Goal: Transaction & Acquisition: Purchase product/service

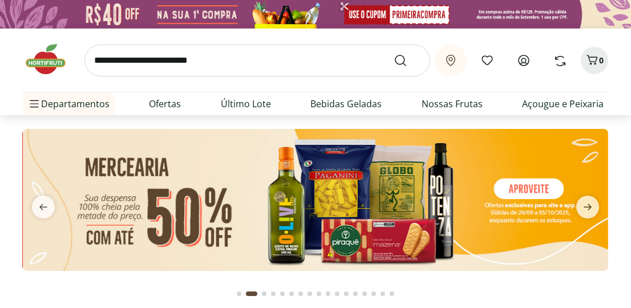
click at [187, 73] on input "search" at bounding box center [257, 61] width 346 height 32
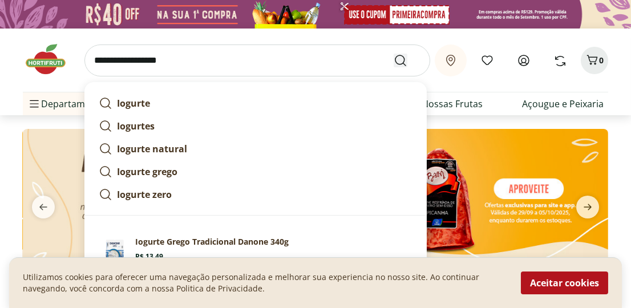
type input "**********"
click at [401, 59] on icon "Submit Search" at bounding box center [401, 61] width 14 height 14
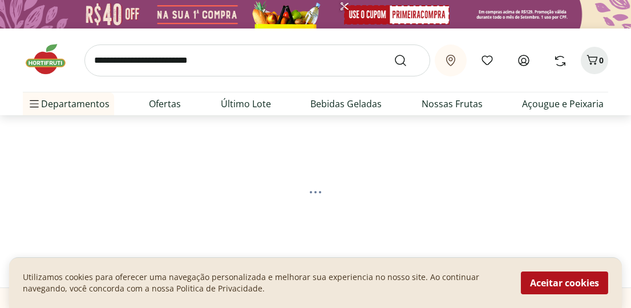
select select "**********"
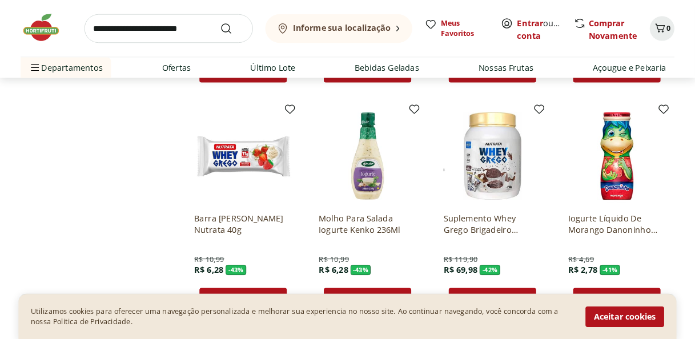
scroll to position [375, 0]
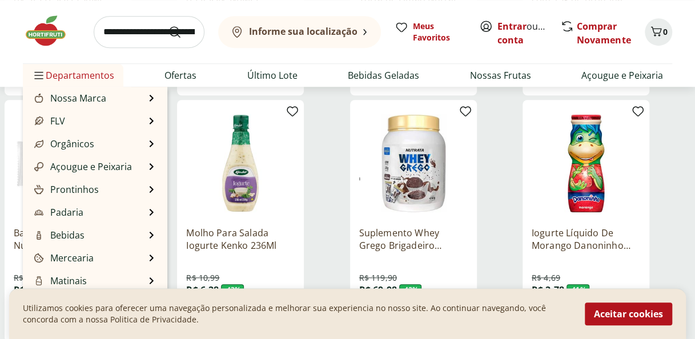
drag, startPoint x: 621, startPoint y: 0, endPoint x: 84, endPoint y: 75, distance: 541.9
click at [84, 75] on span "Departamentos" at bounding box center [73, 75] width 82 height 27
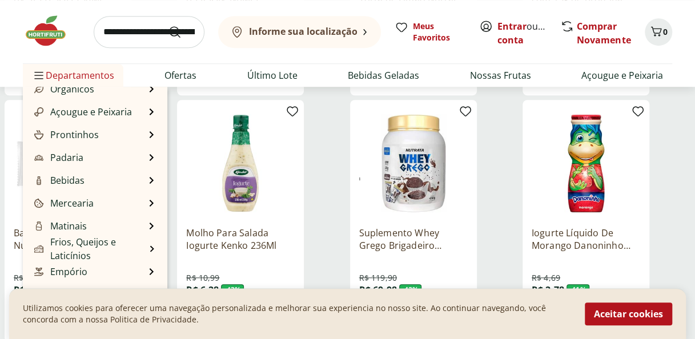
scroll to position [84, 0]
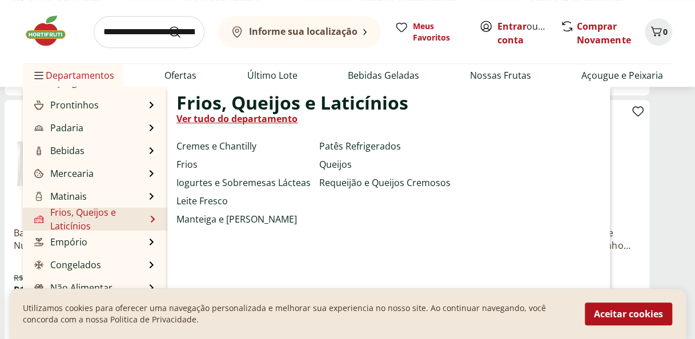
click at [108, 211] on link "Frios, Queijos e Laticínios" at bounding box center [89, 219] width 114 height 27
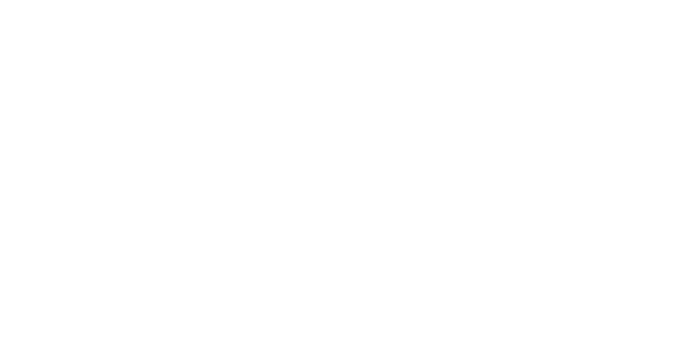
select select "**********"
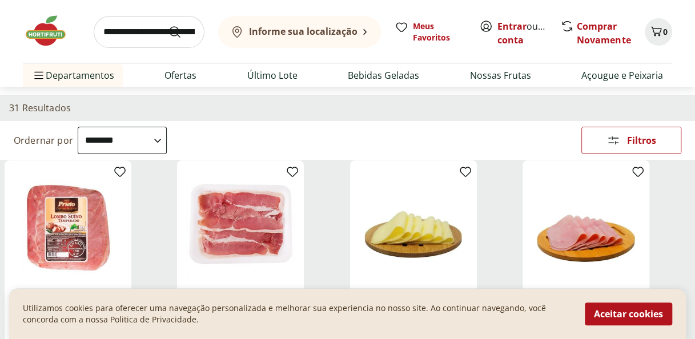
scroll to position [80, 0]
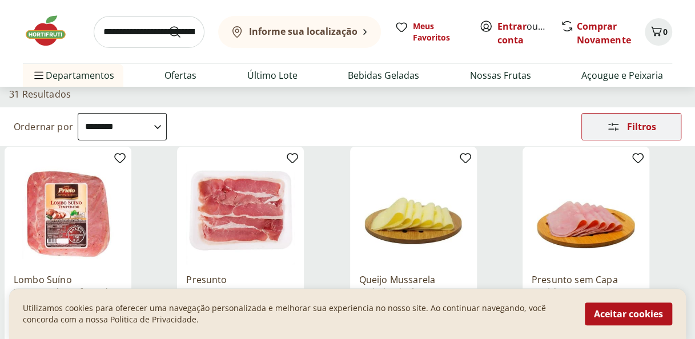
click at [605, 123] on div "Filtros" at bounding box center [631, 127] width 99 height 26
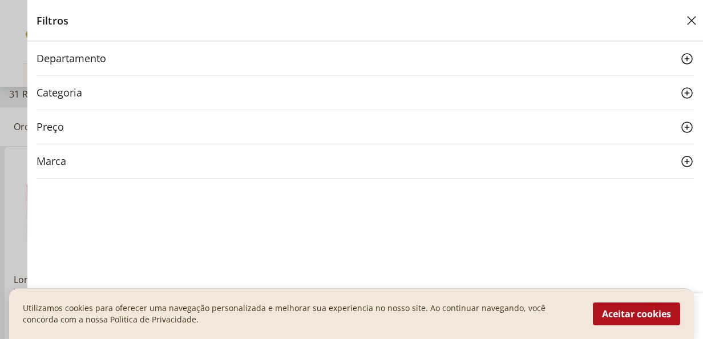
click at [631, 92] on icon at bounding box center [688, 93] width 14 height 14
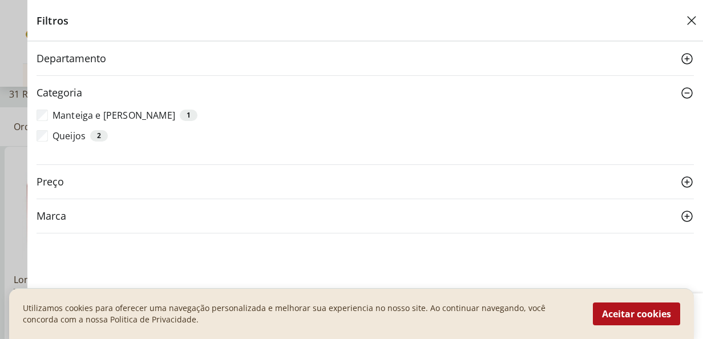
click at [631, 92] on icon at bounding box center [688, 93] width 14 height 14
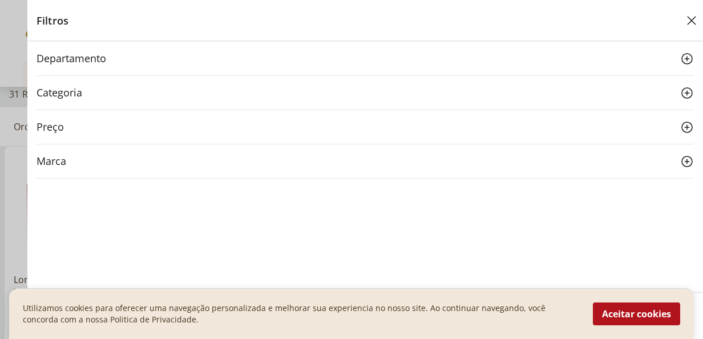
click at [631, 15] on icon "Close" at bounding box center [692, 21] width 14 height 14
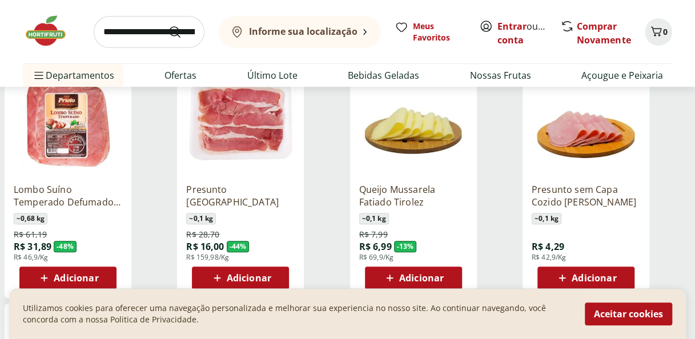
scroll to position [212, 0]
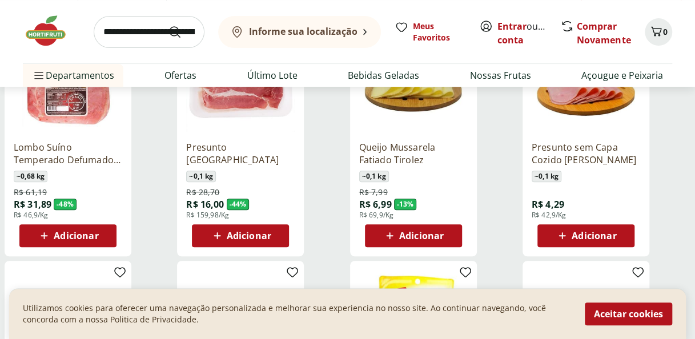
click at [409, 233] on span "Adicionar" at bounding box center [421, 235] width 45 height 9
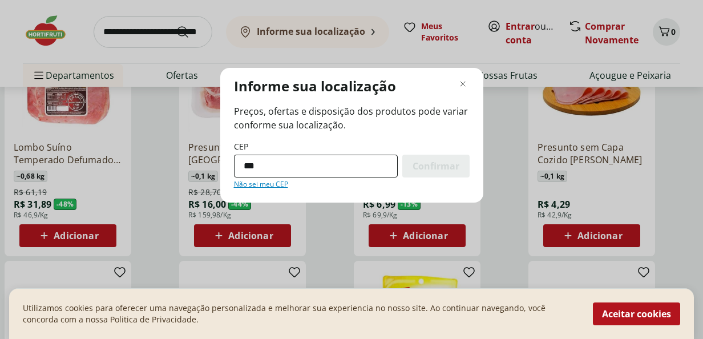
type input "*********"
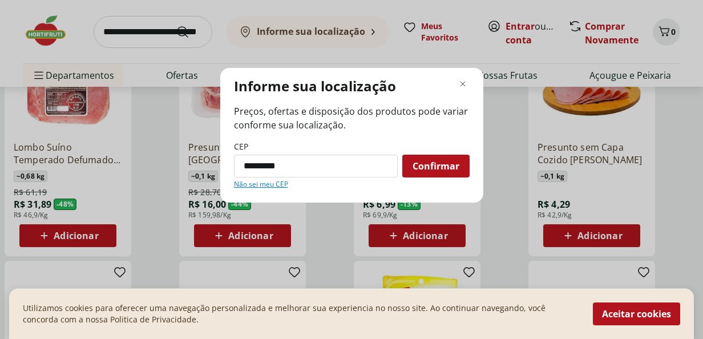
click at [437, 164] on span "Confirmar" at bounding box center [436, 166] width 47 height 9
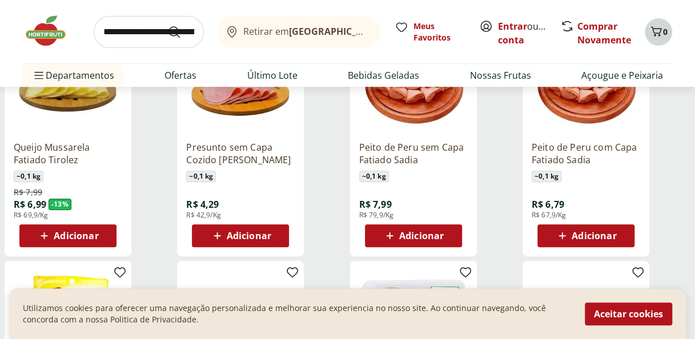
click at [631, 35] on icon "Carrinho" at bounding box center [656, 32] width 14 height 14
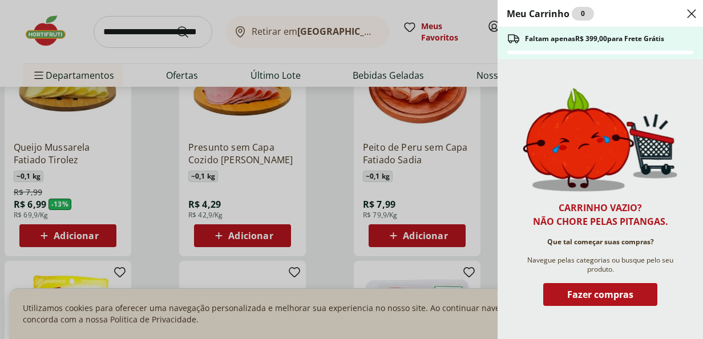
click at [631, 14] on icon "Close" at bounding box center [692, 14] width 14 height 14
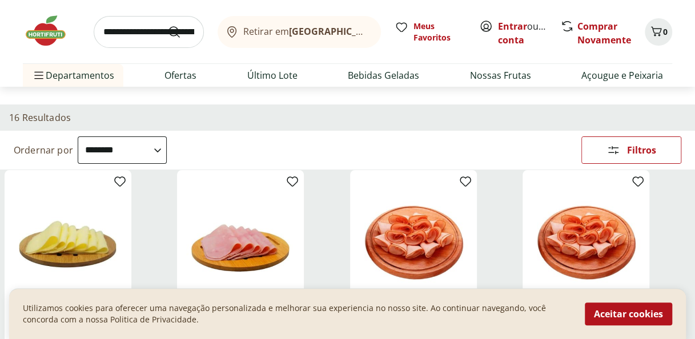
scroll to position [0, 0]
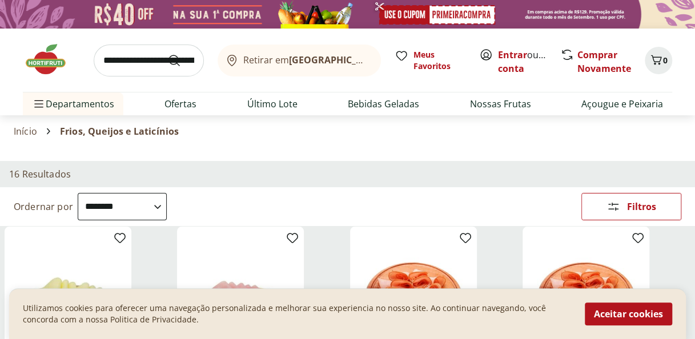
click at [167, 206] on select "**********" at bounding box center [122, 206] width 89 height 27
select select "**********"
click at [78, 193] on select "**********" at bounding box center [122, 206] width 89 height 27
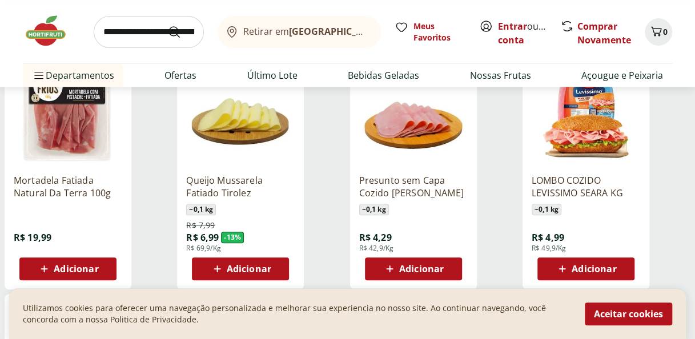
scroll to position [194, 0]
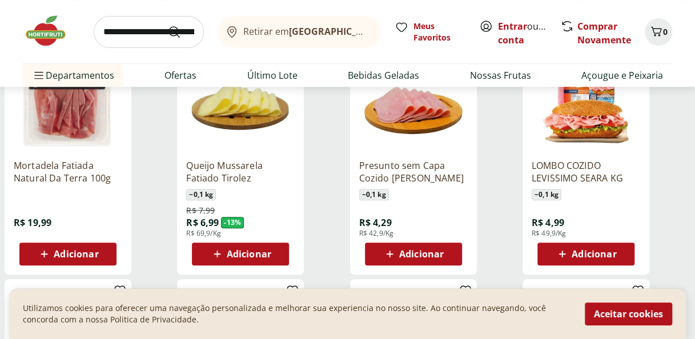
click at [275, 251] on div "Adicionar" at bounding box center [240, 254] width 79 height 21
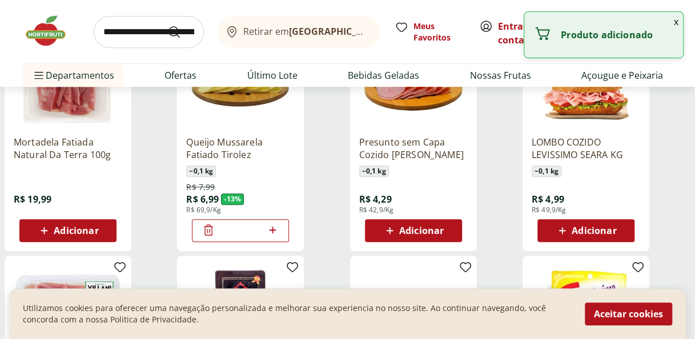
scroll to position [232, 0]
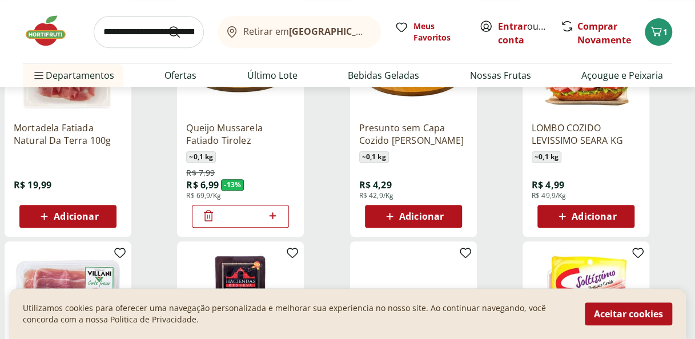
click at [573, 220] on span "Adicionar" at bounding box center [594, 216] width 45 height 9
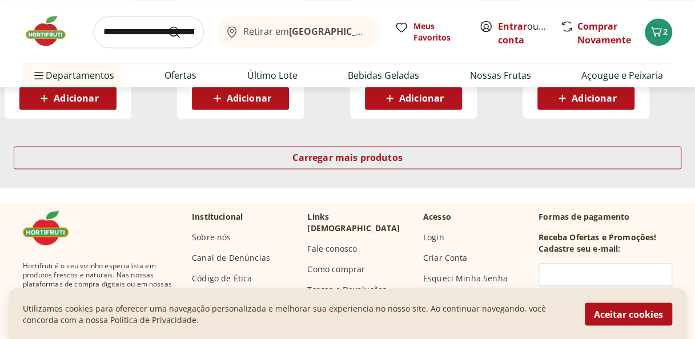
scroll to position [846, 0]
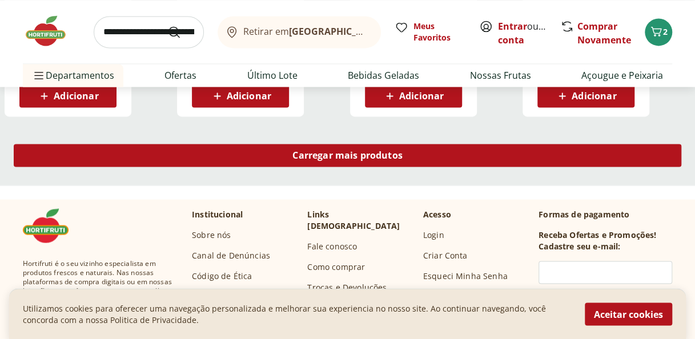
click at [536, 166] on div "Carregar mais produtos" at bounding box center [347, 155] width 667 height 23
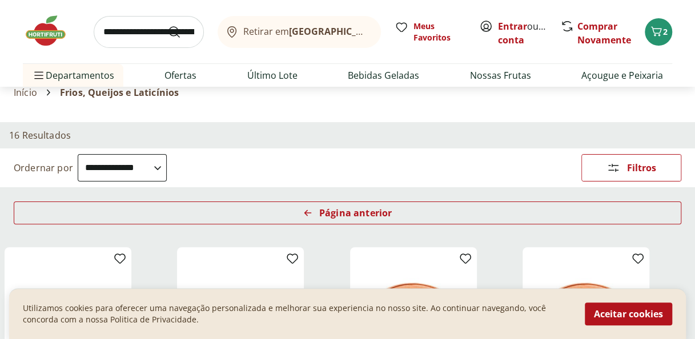
scroll to position [38, 0]
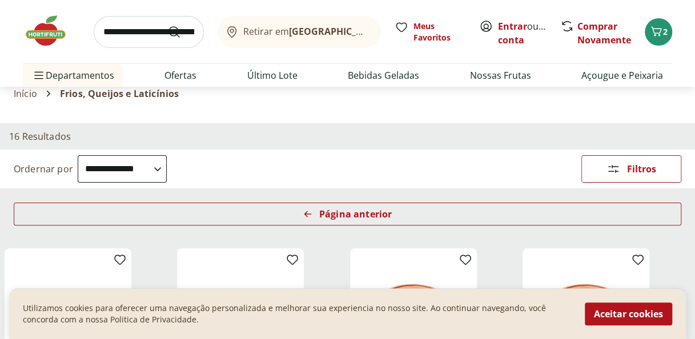
click at [121, 97] on span "Frios, Queijos e Laticínios" at bounding box center [119, 93] width 119 height 10
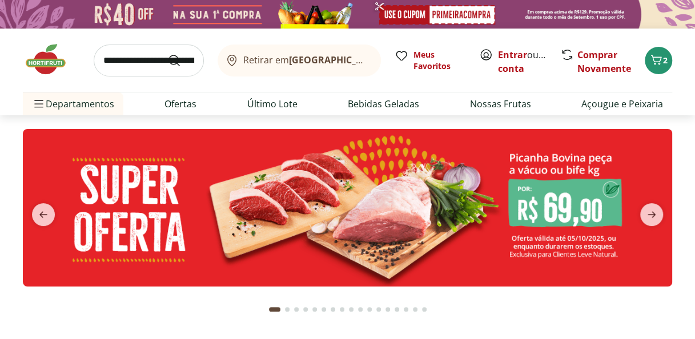
click at [61, 71] on img at bounding box center [51, 59] width 57 height 34
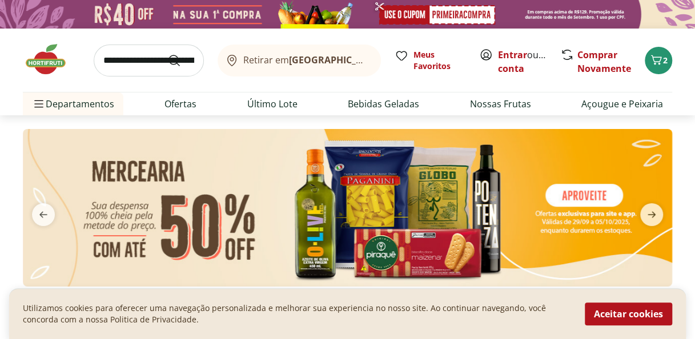
click at [42, 61] on img at bounding box center [51, 59] width 57 height 34
click at [47, 65] on img at bounding box center [51, 59] width 57 height 34
click at [164, 66] on input "search" at bounding box center [149, 61] width 110 height 32
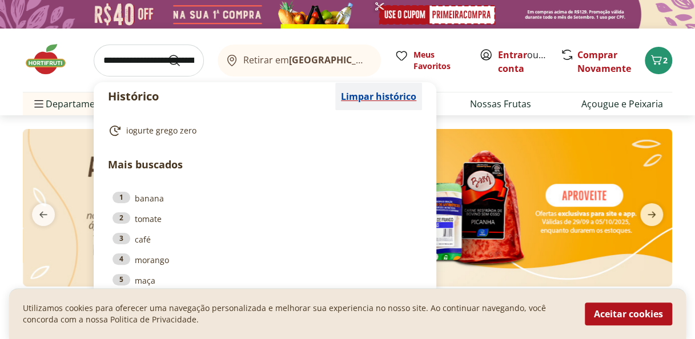
click at [378, 94] on span "Limpar histórico" at bounding box center [378, 96] width 75 height 9
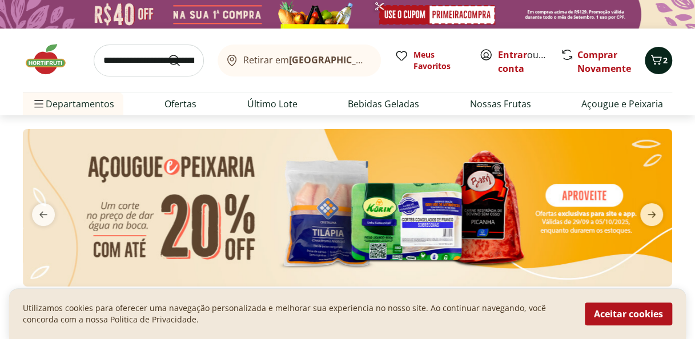
click at [655, 59] on icon "Carrinho" at bounding box center [656, 60] width 14 height 14
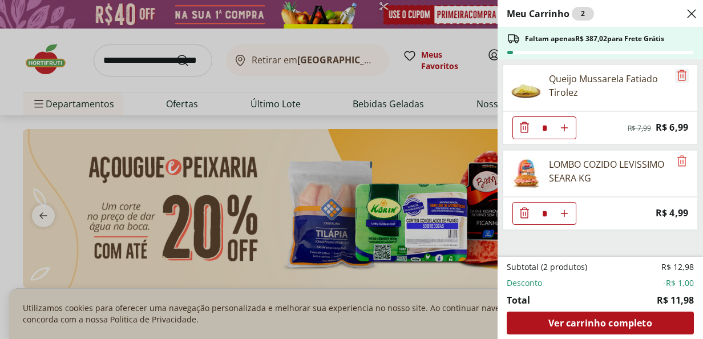
click at [679, 77] on icon "Remove" at bounding box center [682, 76] width 14 height 14
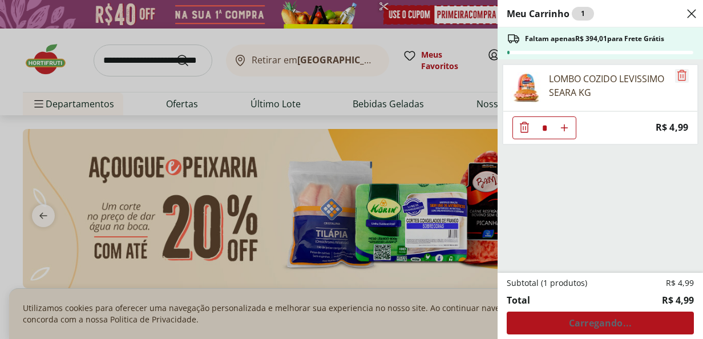
click at [681, 77] on icon "Remove" at bounding box center [682, 75] width 9 height 11
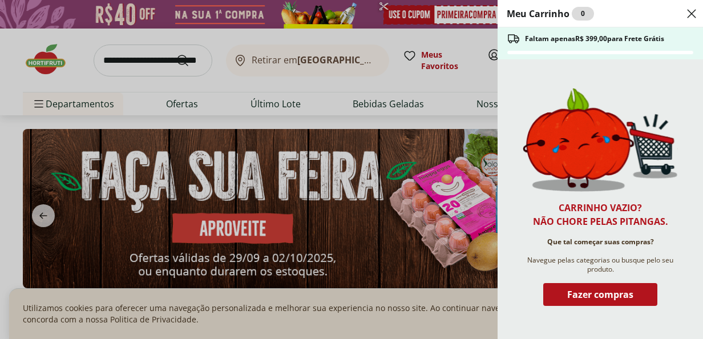
click at [138, 64] on div "Meu Carrinho 0 Faltam apenas R$ 399,00 para Frete Grátis Carrinho vazio? Não ch…" at bounding box center [351, 169] width 703 height 339
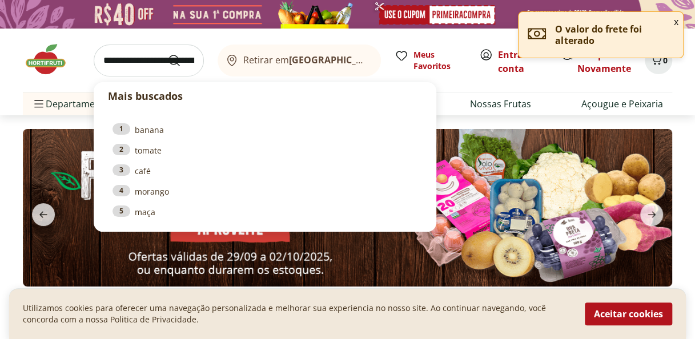
click at [151, 64] on input "search" at bounding box center [149, 61] width 110 height 32
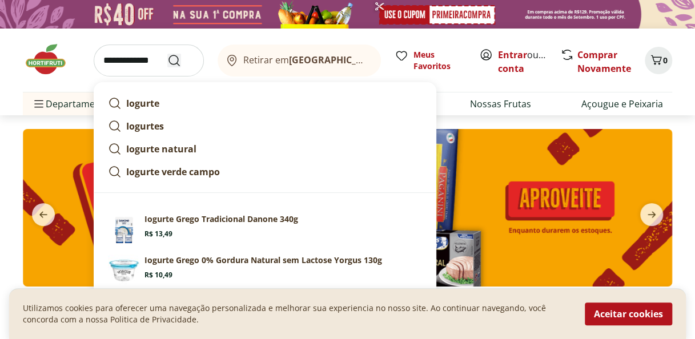
type input "**********"
click at [175, 63] on icon "Submit Search" at bounding box center [174, 61] width 14 height 14
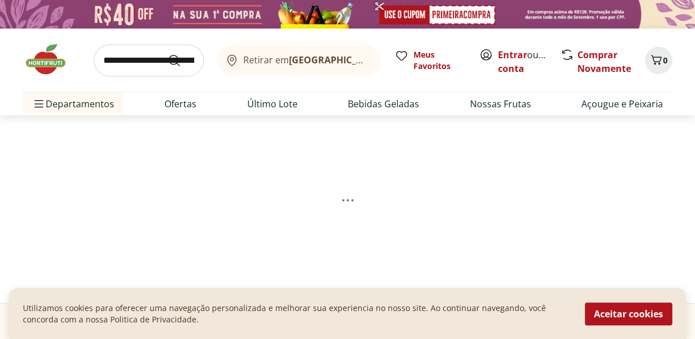
select select "**********"
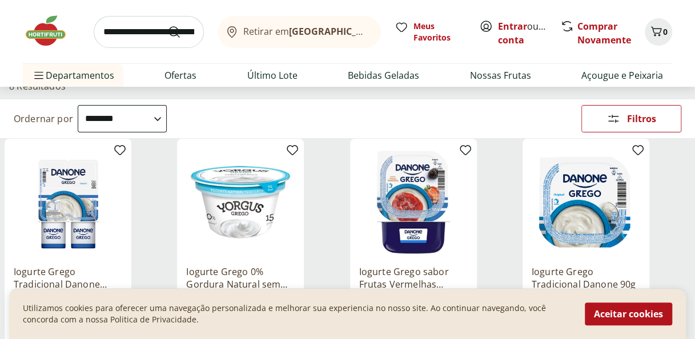
scroll to position [87, 0]
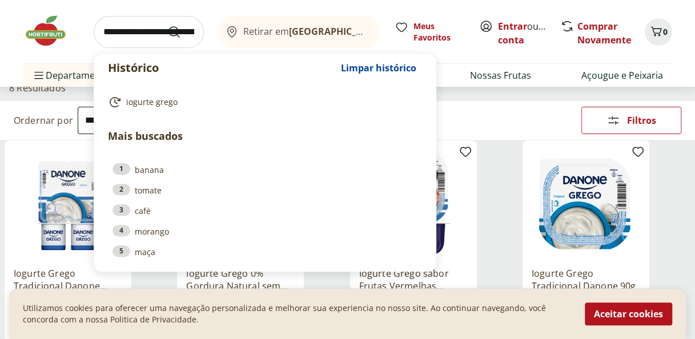
drag, startPoint x: 104, startPoint y: 33, endPoint x: 308, endPoint y: 47, distance: 203.8
click at [308, 47] on div "Histórico Limpar histórico iogurte grego Mais buscados 1 banana 2 tomate 3 café…" at bounding box center [347, 31] width 649 height 63
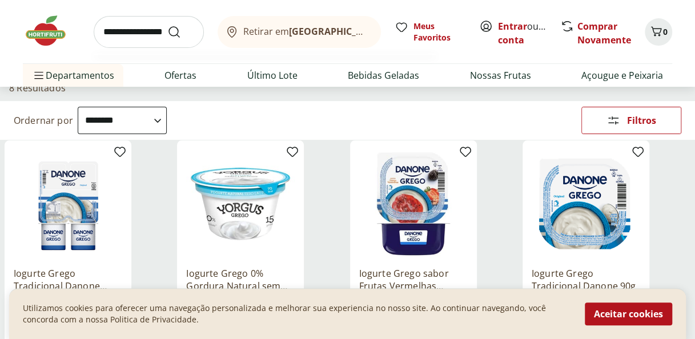
type input "**********"
click at [167, 25] on button "Submit Search" at bounding box center [180, 32] width 27 height 14
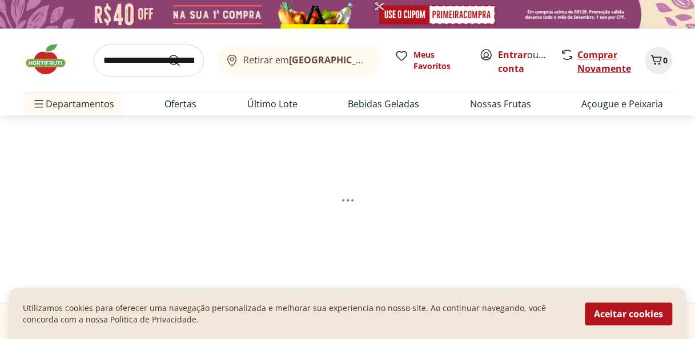
select select "**********"
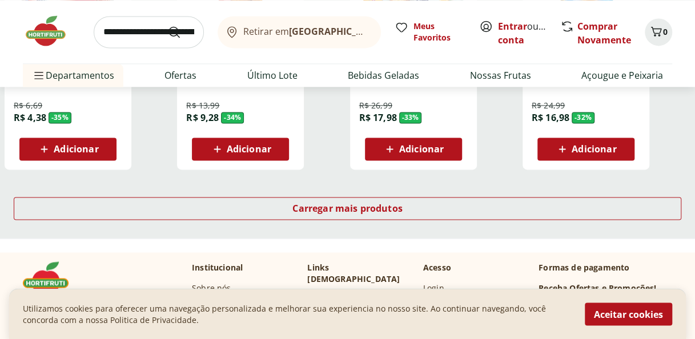
scroll to position [810, 0]
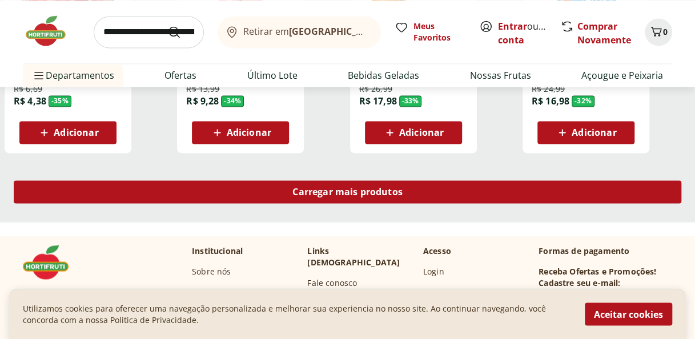
click at [556, 187] on div "Carregar mais produtos" at bounding box center [347, 191] width 667 height 23
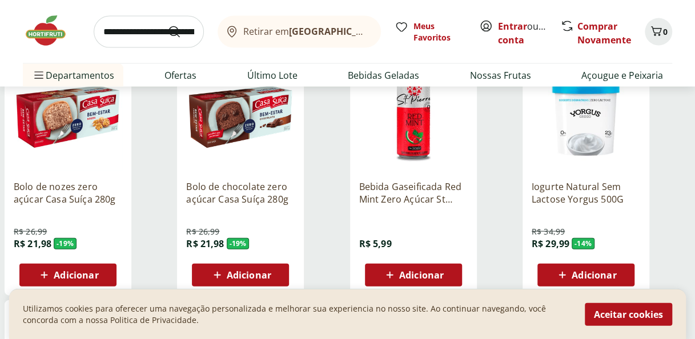
scroll to position [1145, 0]
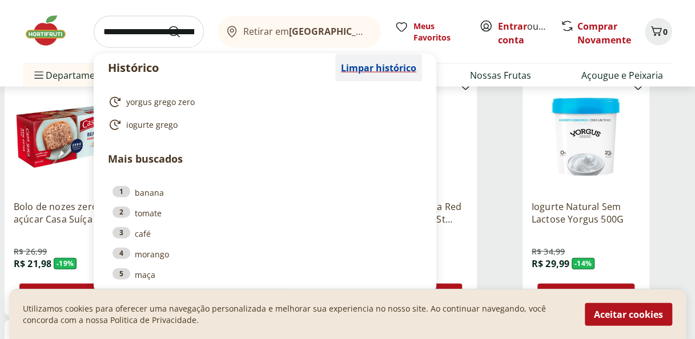
drag, startPoint x: 106, startPoint y: 33, endPoint x: 411, endPoint y: 65, distance: 306.0
click at [204, 48] on div "Histórico Limpar histórico yorgus grego zero iogurte grego Mais buscados 1 bana…" at bounding box center [149, 32] width 110 height 32
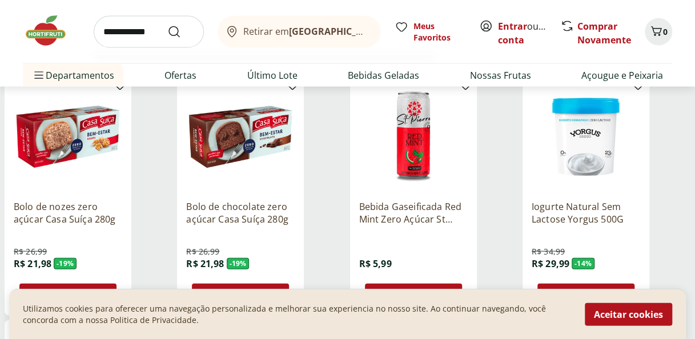
type input "**********"
click at [167, 25] on button "Submit Search" at bounding box center [180, 32] width 27 height 14
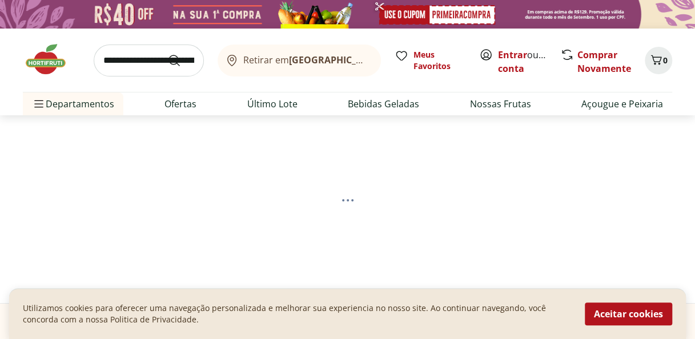
select select "**********"
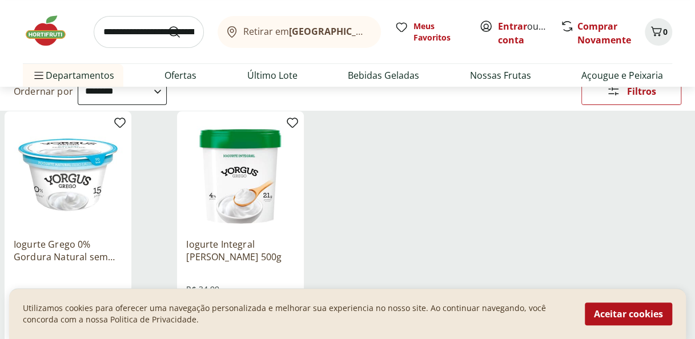
scroll to position [125, 0]
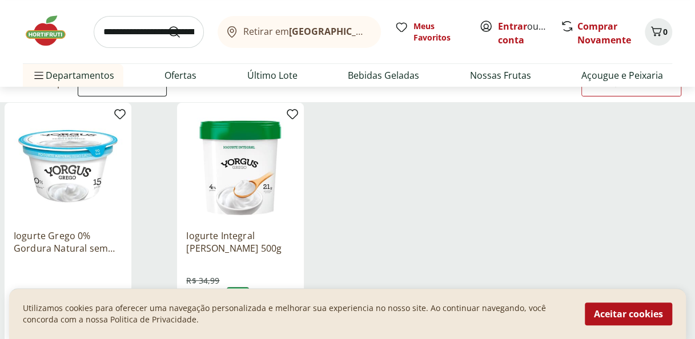
click at [231, 189] on img at bounding box center [240, 166] width 108 height 108
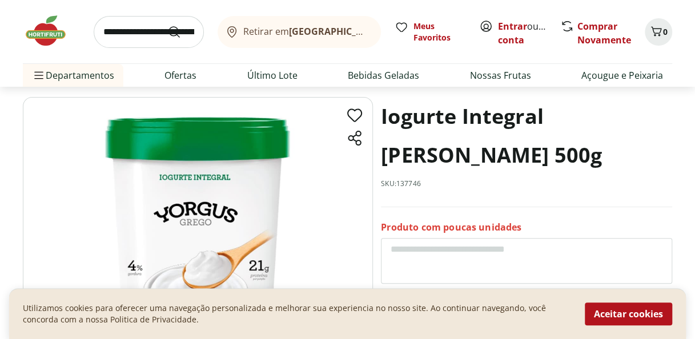
scroll to position [13, 0]
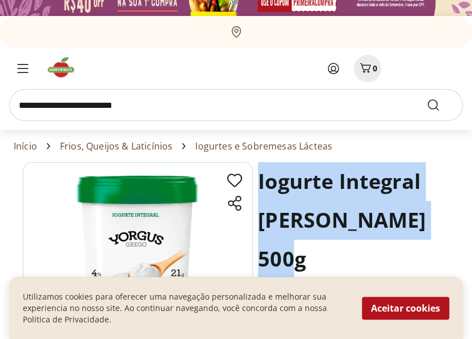
drag, startPoint x: 452, startPoint y: 227, endPoint x: 255, endPoint y: 183, distance: 201.4
copy h1 "Iogurte Integral Yorgus Grego 500g"
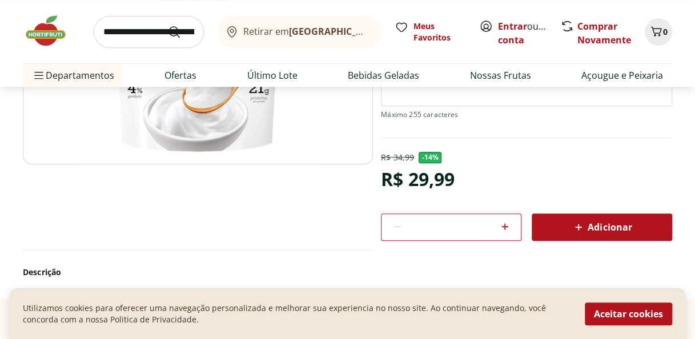
scroll to position [230, 0]
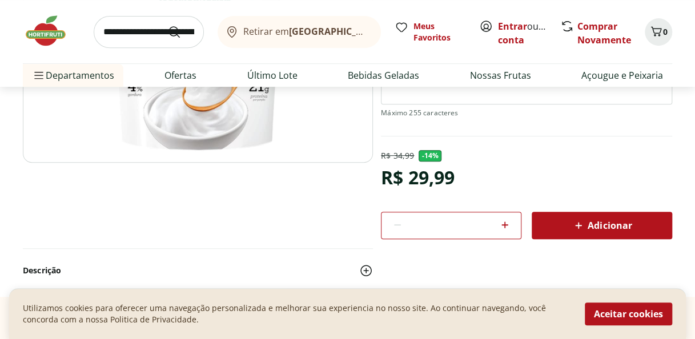
click at [604, 226] on span "Adicionar" at bounding box center [602, 226] width 61 height 14
click at [297, 25] on div "Retirar em Rio de Janeiro/RJ" at bounding box center [296, 32] width 145 height 14
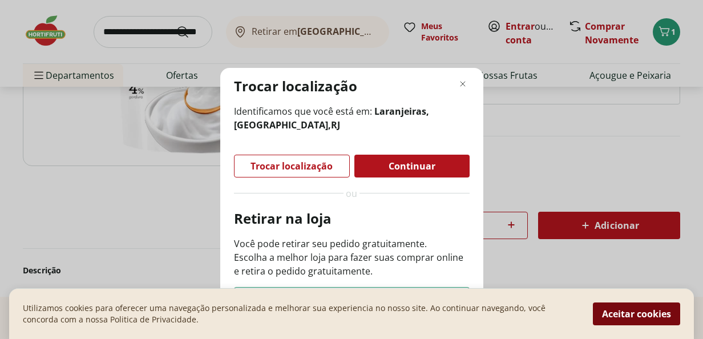
click at [604, 313] on button "Aceitar cookies" at bounding box center [636, 314] width 87 height 23
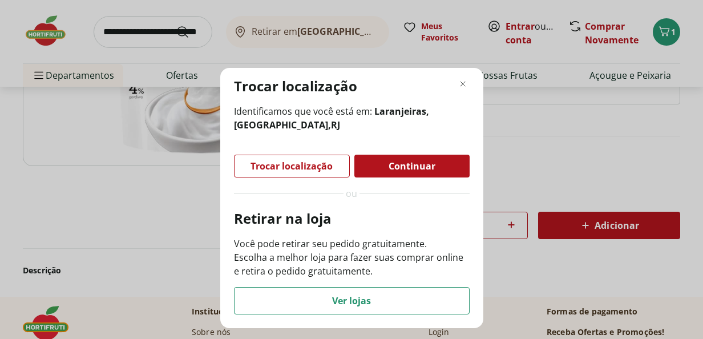
click at [399, 170] on span "Continuar" at bounding box center [412, 166] width 47 height 9
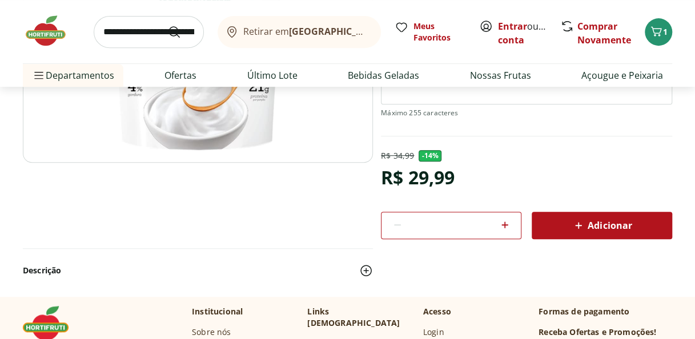
click at [296, 27] on b "[GEOGRAPHIC_DATA]/[GEOGRAPHIC_DATA]" at bounding box center [385, 31] width 192 height 13
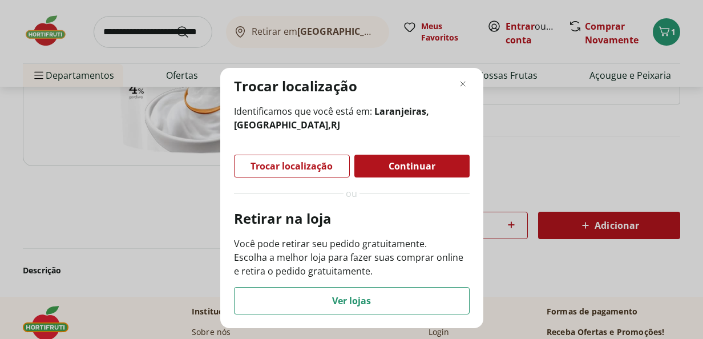
click at [403, 165] on span "Continuar" at bounding box center [412, 166] width 47 height 9
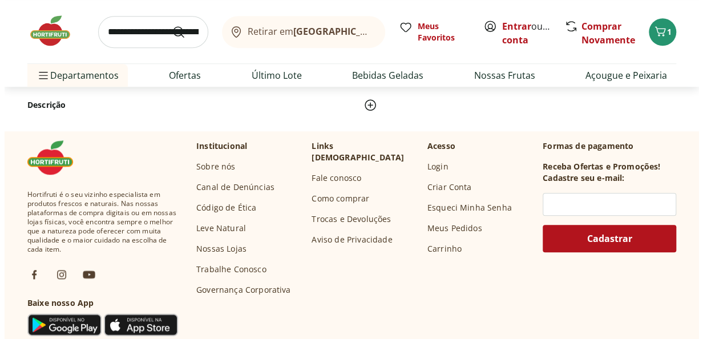
scroll to position [401, 0]
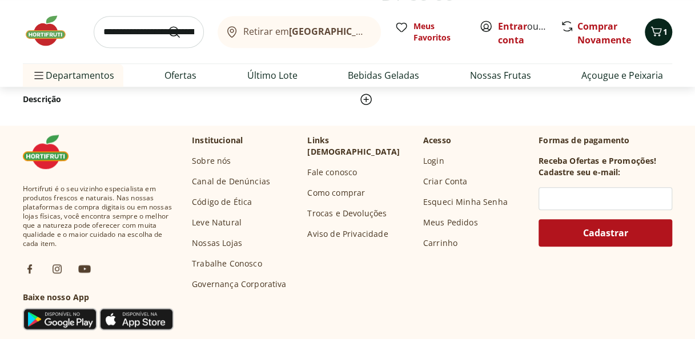
click at [664, 33] on span "1" at bounding box center [665, 31] width 5 height 11
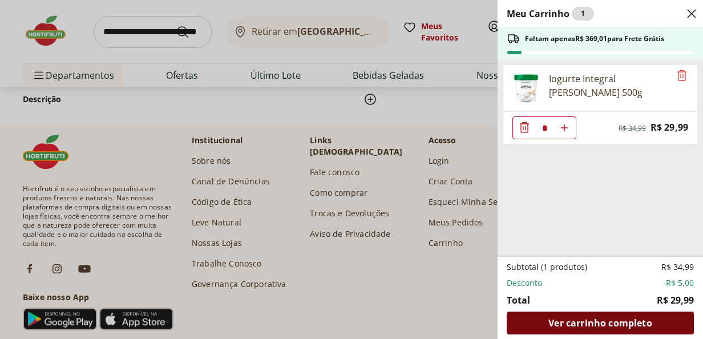
click at [610, 327] on span "Ver carrinho completo" at bounding box center [600, 323] width 103 height 9
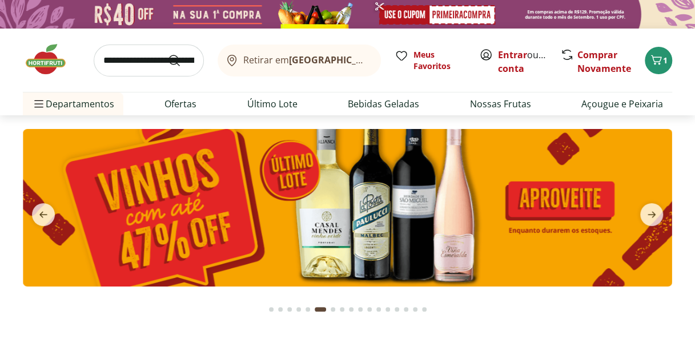
click at [144, 61] on input "search" at bounding box center [149, 61] width 110 height 32
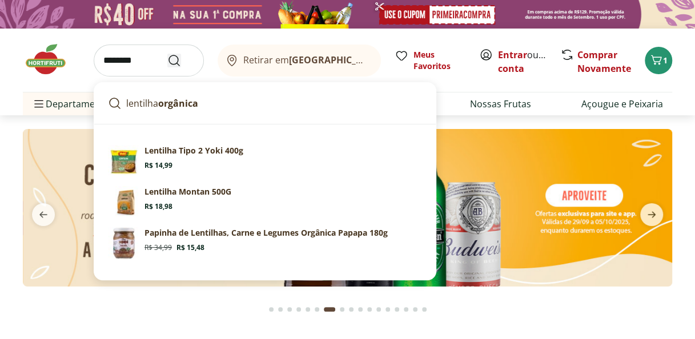
type input "********"
click at [178, 62] on icon "Submit Search" at bounding box center [174, 61] width 14 height 14
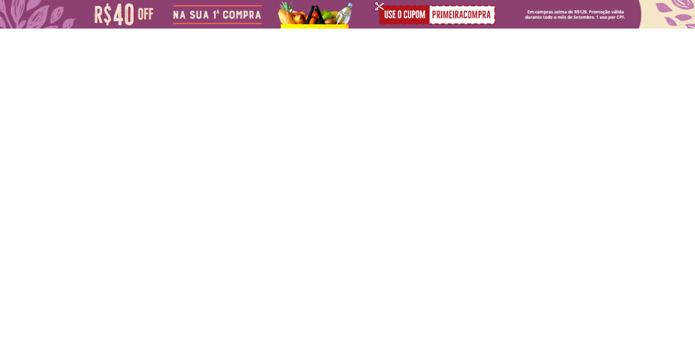
select select "**********"
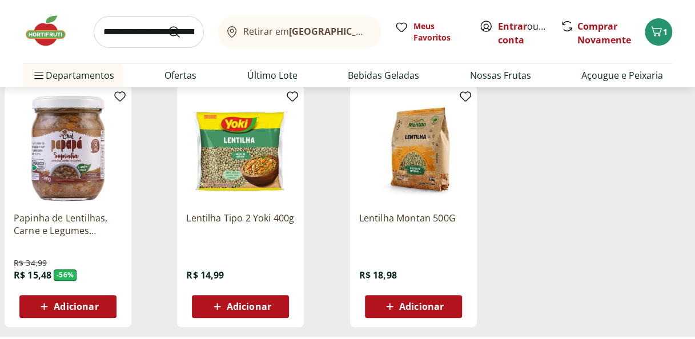
scroll to position [160, 0]
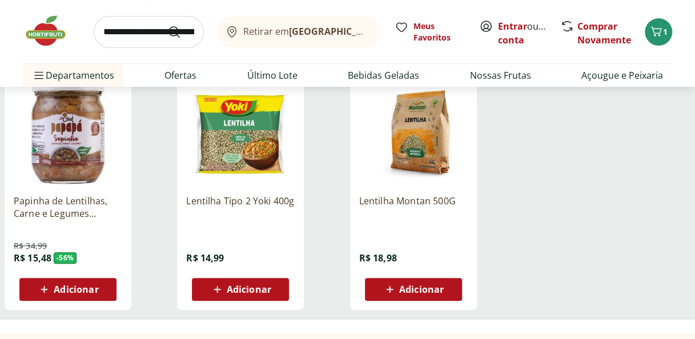
click at [413, 289] on span "Adicionar" at bounding box center [421, 289] width 45 height 9
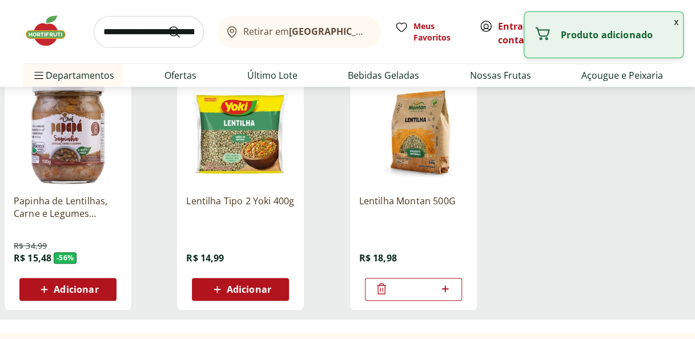
click at [143, 35] on input "search" at bounding box center [149, 32] width 110 height 32
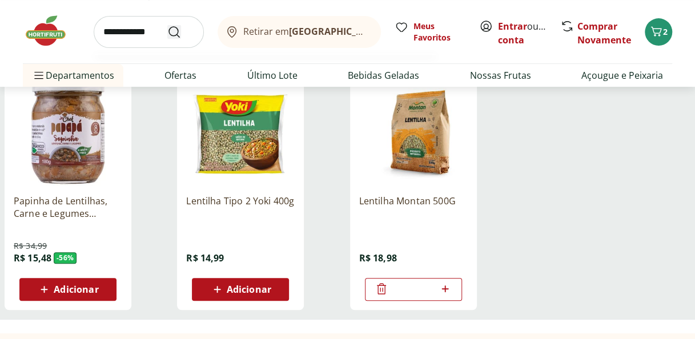
type input "**********"
click at [176, 33] on icon "Submit Search" at bounding box center [174, 32] width 14 height 14
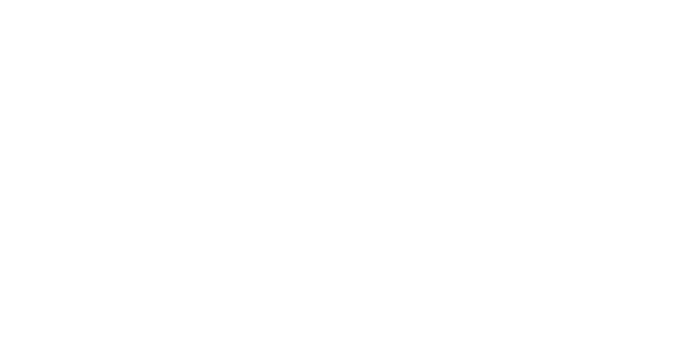
select select "**********"
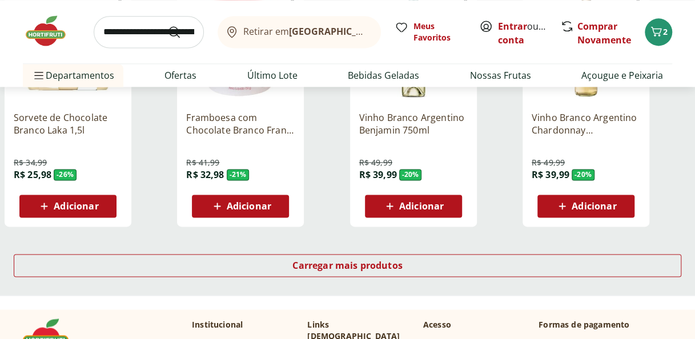
scroll to position [760, 0]
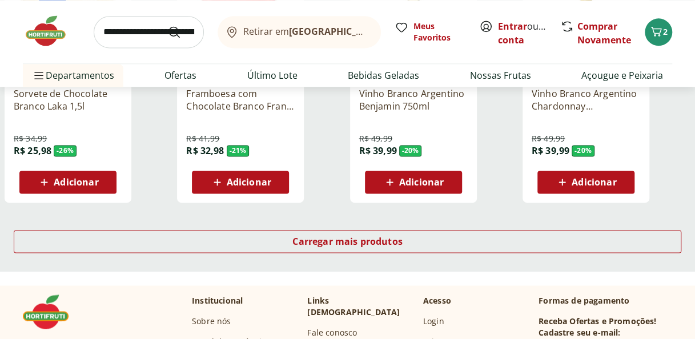
click at [147, 22] on input "search" at bounding box center [149, 32] width 110 height 32
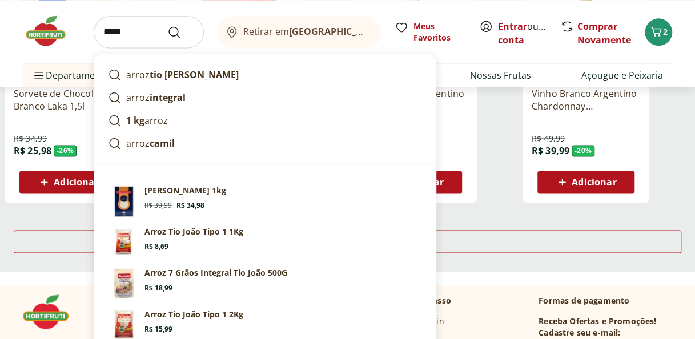
type input "*****"
click at [167, 25] on button "Submit Search" at bounding box center [180, 32] width 27 height 14
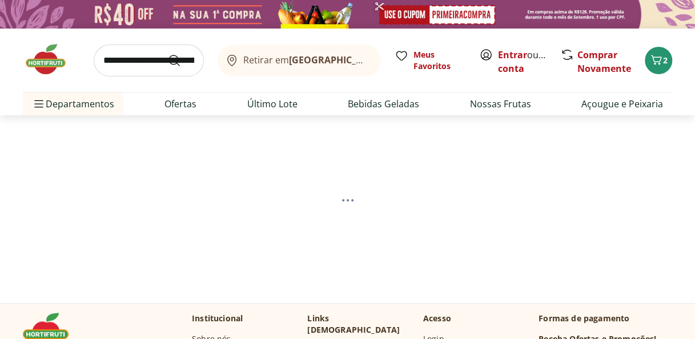
select select "**********"
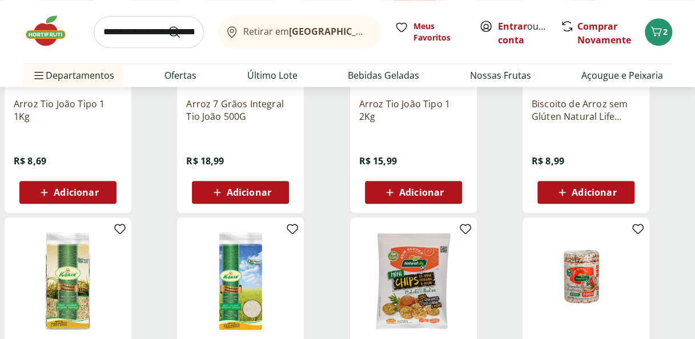
scroll to position [507, 0]
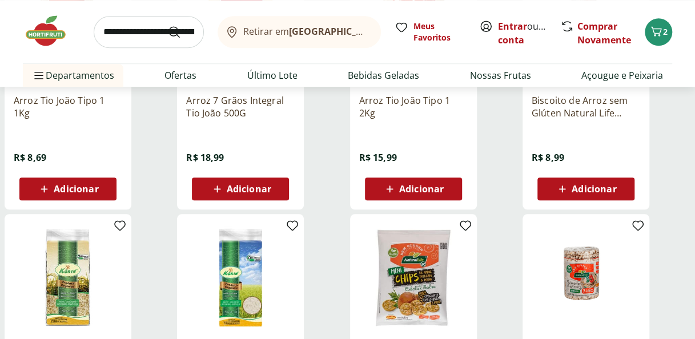
click at [86, 180] on div "Adicionar" at bounding box center [68, 189] width 79 height 21
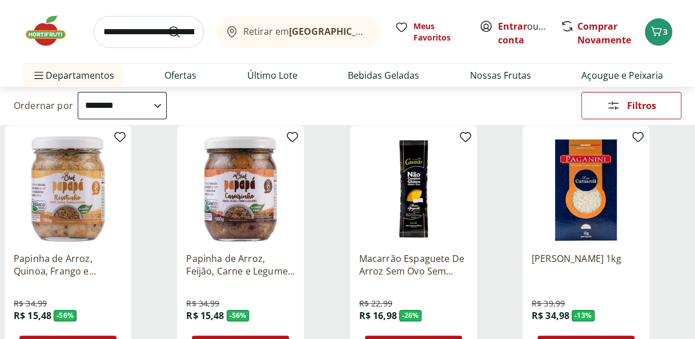
scroll to position [0, 0]
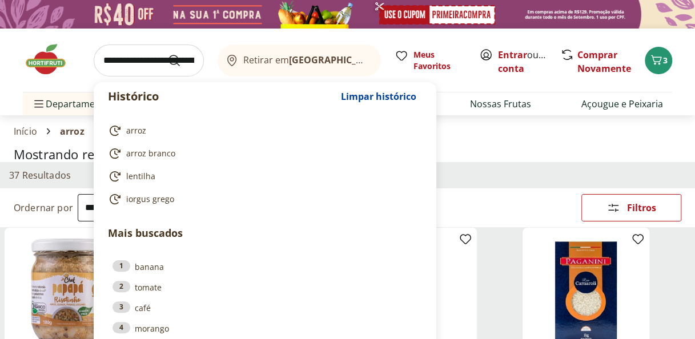
click at [136, 72] on input "search" at bounding box center [149, 61] width 110 height 32
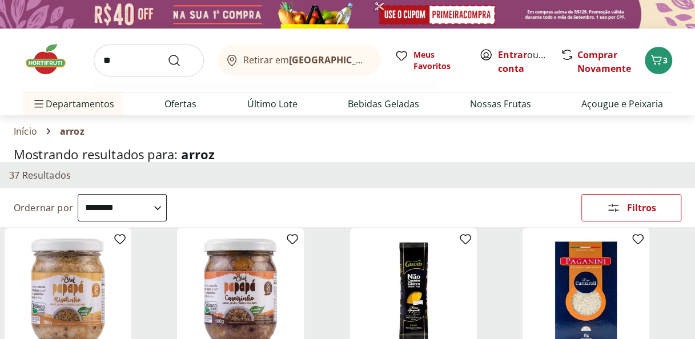
click at [136, 72] on input "**" at bounding box center [149, 61] width 110 height 32
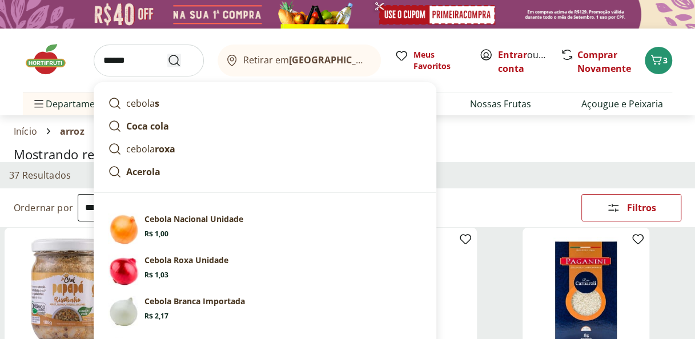
type input "******"
click at [180, 62] on icon "Submit Search" at bounding box center [174, 61] width 14 height 14
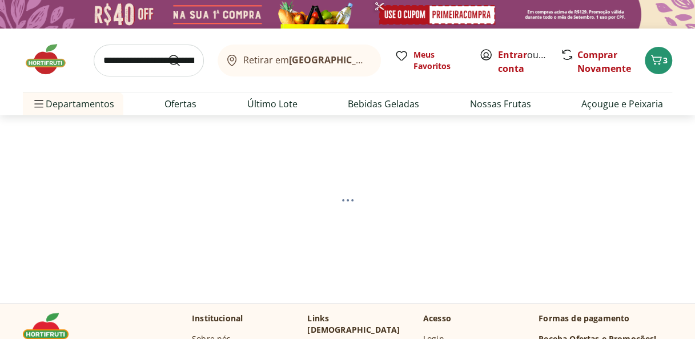
select select "**********"
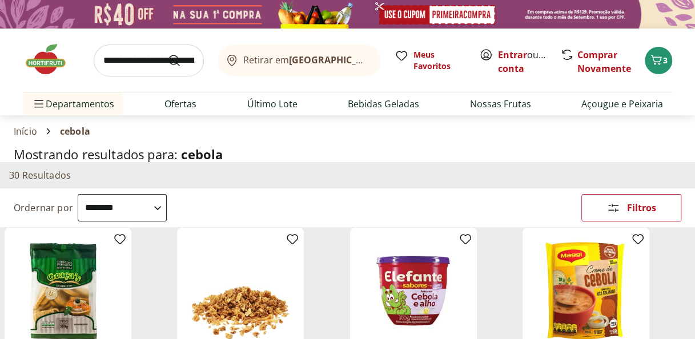
click at [167, 204] on select "**********" at bounding box center [122, 207] width 89 height 27
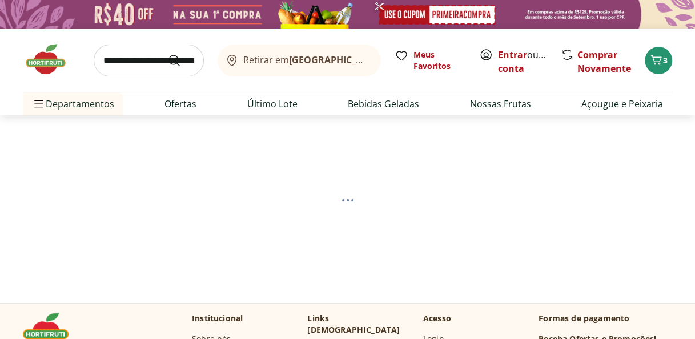
select select "*********"
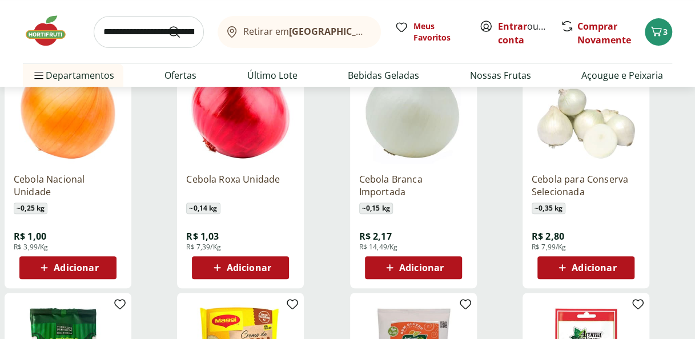
scroll to position [185, 0]
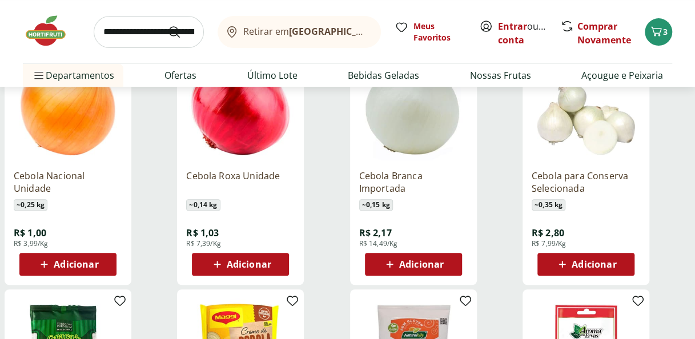
click at [79, 264] on span "Adicionar" at bounding box center [76, 264] width 45 height 9
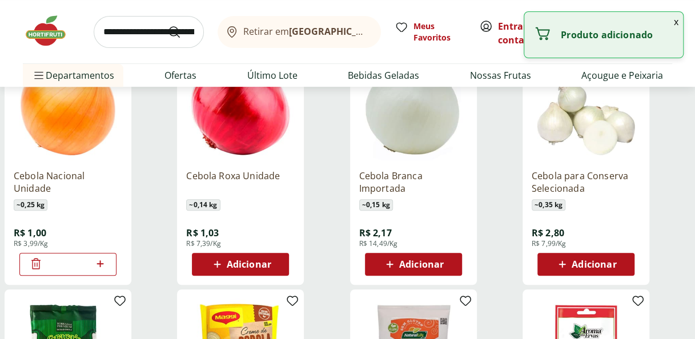
click at [103, 264] on icon at bounding box center [100, 264] width 14 height 14
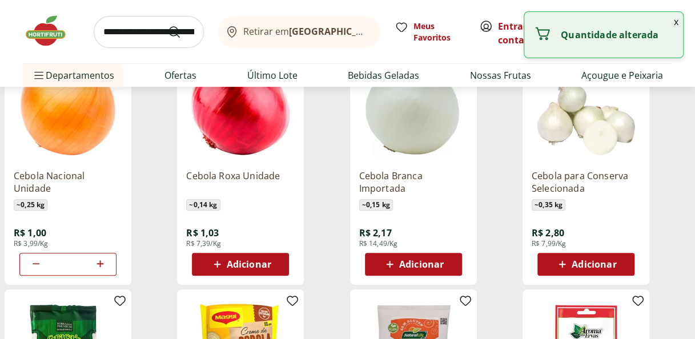
type input "*"
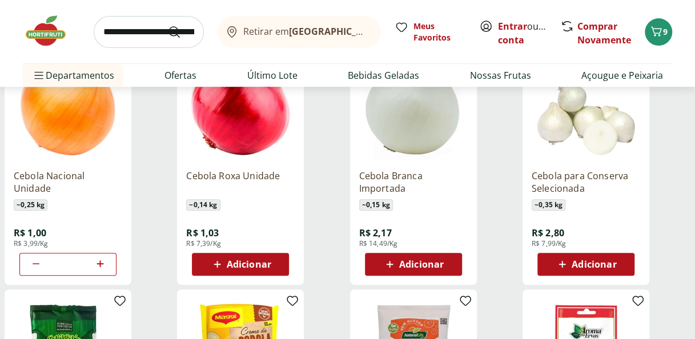
click at [658, 149] on div "Cebola para Conserva Selecionada ~ 0,35 kg R$ 2,80 R$ 7,99/Kg Adicionar" at bounding box center [606, 164] width 168 height 242
click at [149, 29] on input "search" at bounding box center [149, 32] width 110 height 32
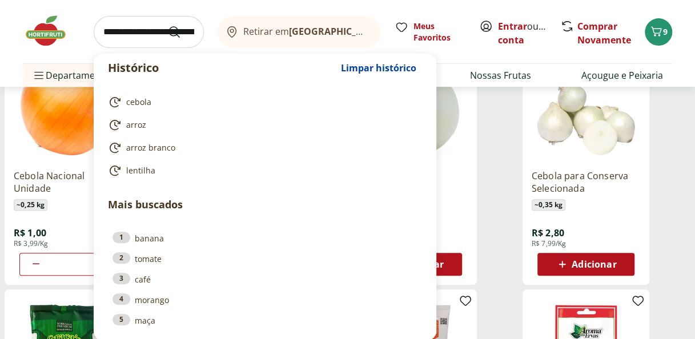
type input "*"
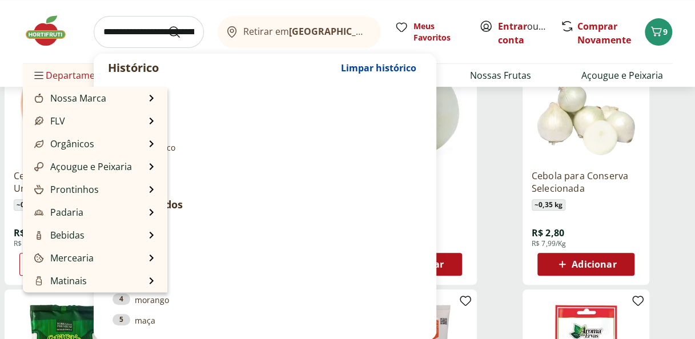
click at [71, 74] on span "Departamentos" at bounding box center [73, 75] width 82 height 27
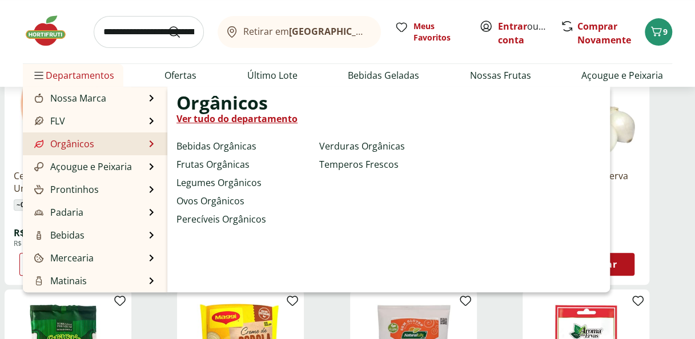
click at [140, 145] on li "Orgânicos Orgânicos Ver tudo do departamento Bebidas Orgânicas Frutas Orgânicas…" at bounding box center [95, 143] width 144 height 23
click at [72, 144] on link "Orgânicos" at bounding box center [63, 144] width 62 height 14
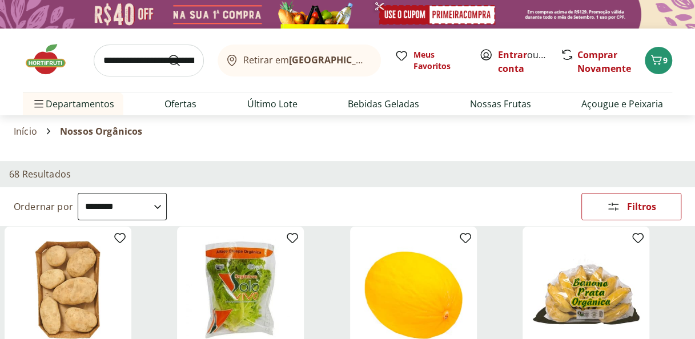
click at [188, 213] on div "**********" at bounding box center [347, 206] width 695 height 39
drag, startPoint x: 158, startPoint y: 193, endPoint x: 163, endPoint y: 198, distance: 6.9
click at [158, 193] on select "**********" at bounding box center [122, 206] width 89 height 27
click at [167, 206] on select "**********" at bounding box center [122, 206] width 89 height 27
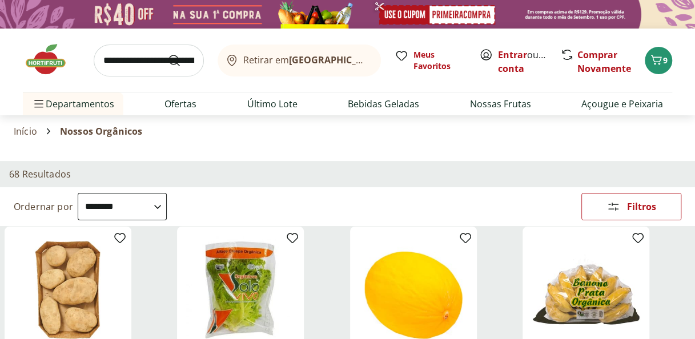
select select "*********"
click at [78, 193] on select "**********" at bounding box center [122, 206] width 89 height 27
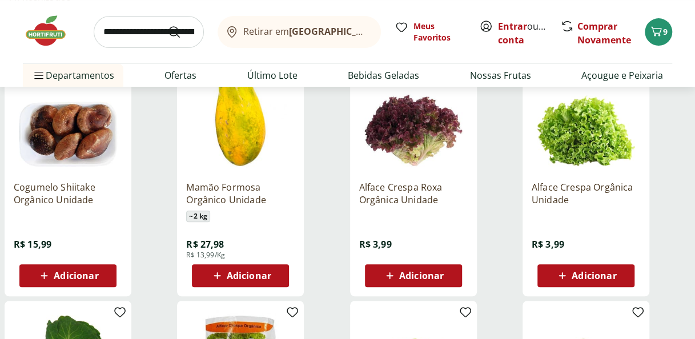
scroll to position [182, 0]
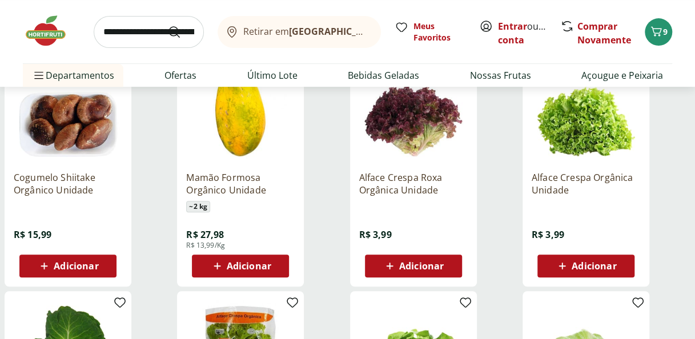
click at [421, 269] on span "Adicionar" at bounding box center [421, 265] width 45 height 9
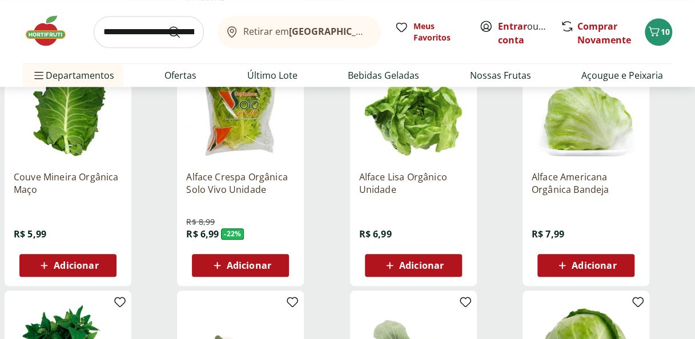
scroll to position [444, 0]
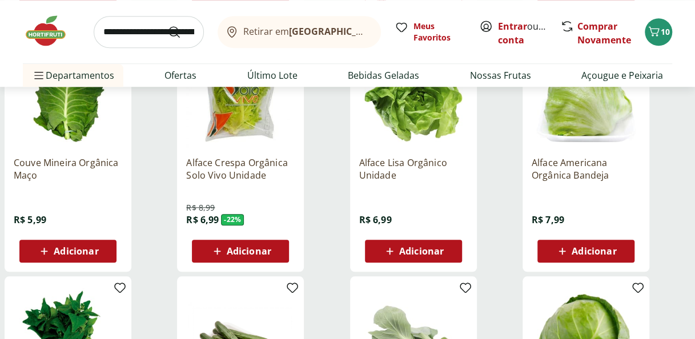
click at [427, 253] on span "Adicionar" at bounding box center [421, 251] width 45 height 9
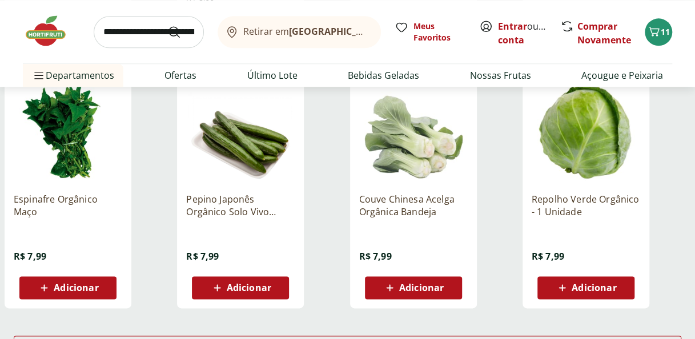
scroll to position [658, 0]
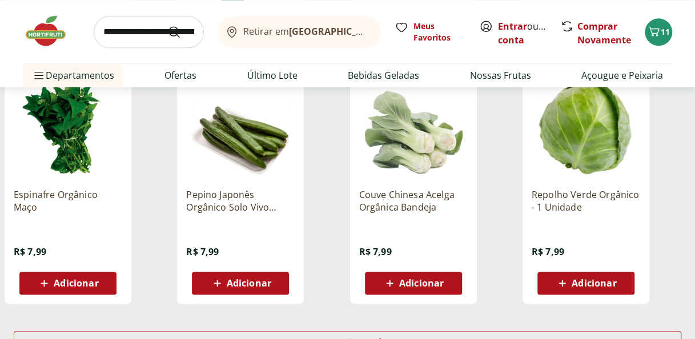
click at [233, 279] on span "Adicionar" at bounding box center [249, 283] width 45 height 9
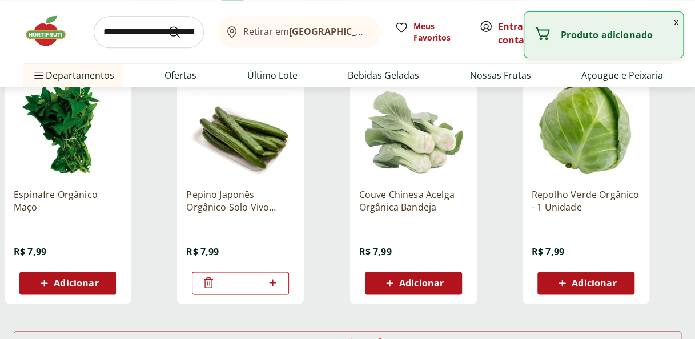
click at [73, 292] on div "Adicionar" at bounding box center [68, 283] width 79 height 21
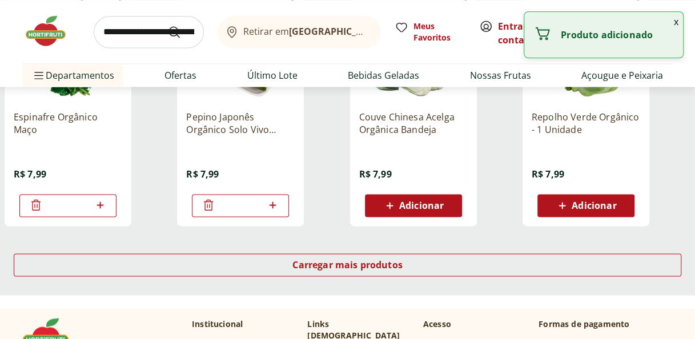
scroll to position [743, 0]
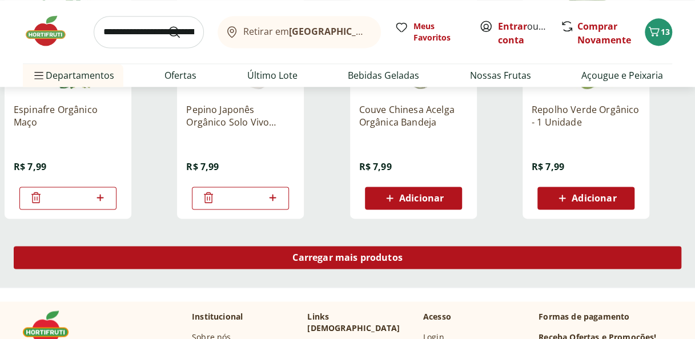
click at [403, 259] on div "Carregar mais produtos" at bounding box center [347, 257] width 667 height 23
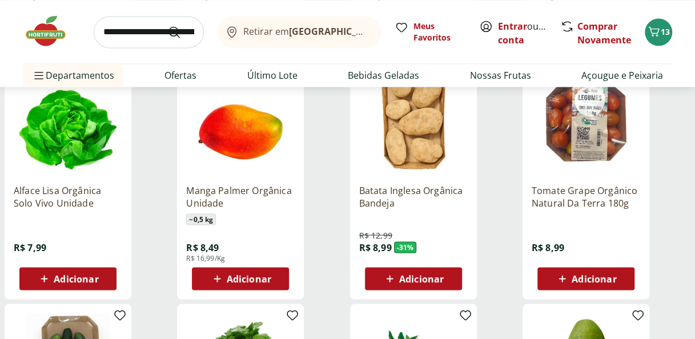
scroll to position [917, 0]
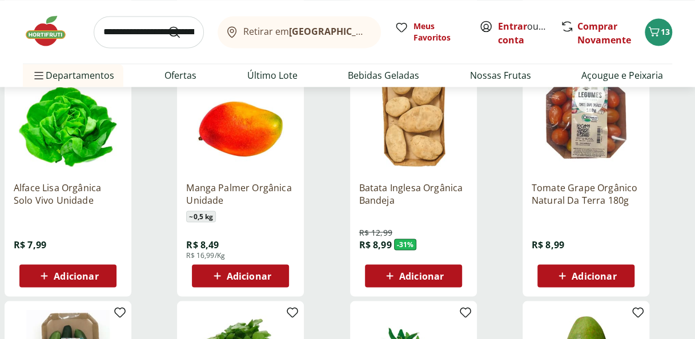
click at [583, 276] on span "Adicionar" at bounding box center [594, 275] width 45 height 9
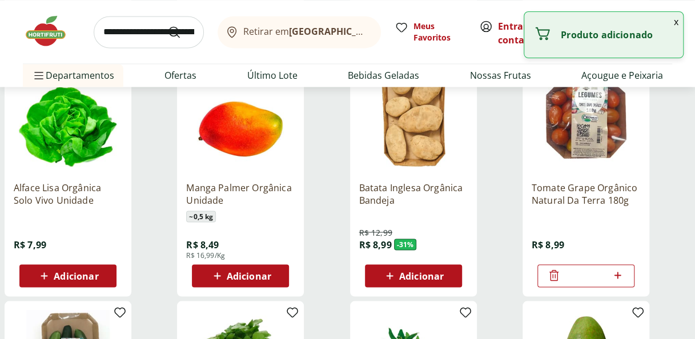
click at [618, 274] on icon at bounding box center [617, 275] width 7 height 7
type input "*"
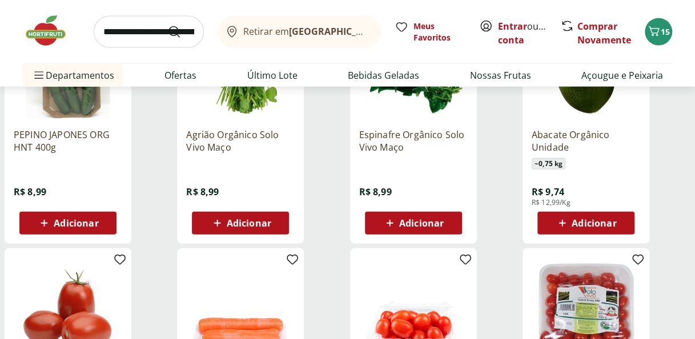
scroll to position [1253, 0]
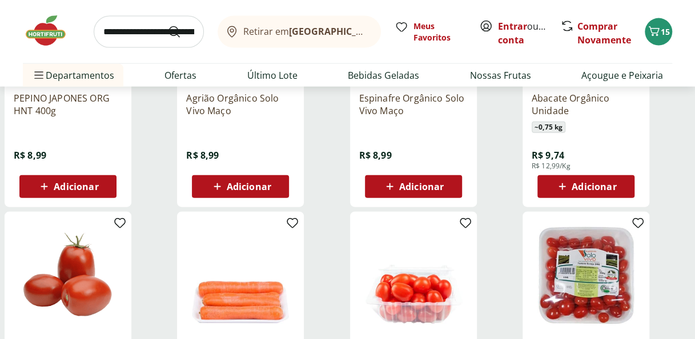
click at [587, 187] on span "Adicionar" at bounding box center [594, 186] width 45 height 9
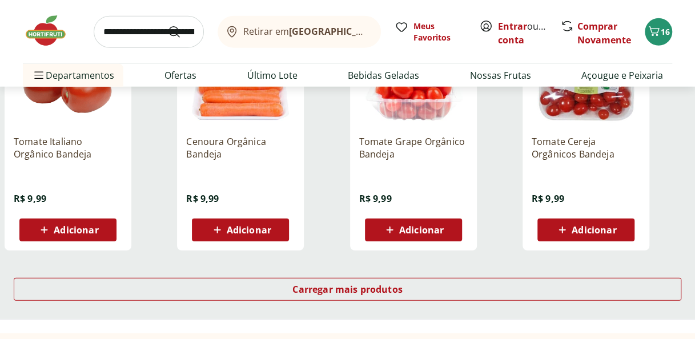
scroll to position [1449, 0]
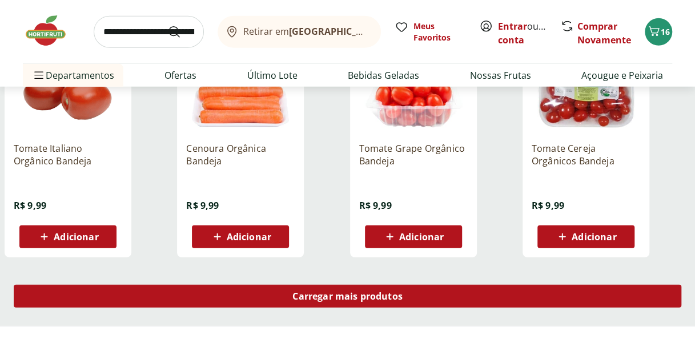
click at [325, 292] on span "Carregar mais produtos" at bounding box center [347, 296] width 110 height 9
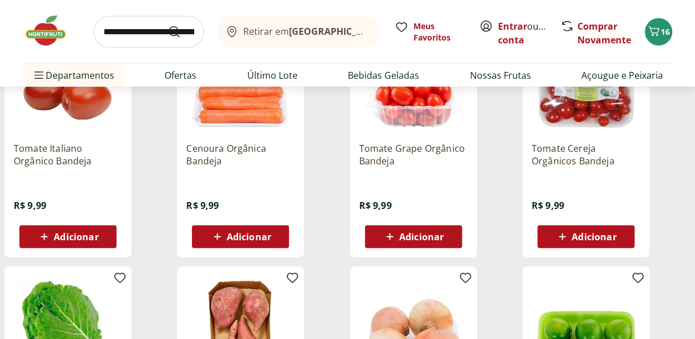
click at [253, 234] on span "Adicionar" at bounding box center [249, 236] width 45 height 9
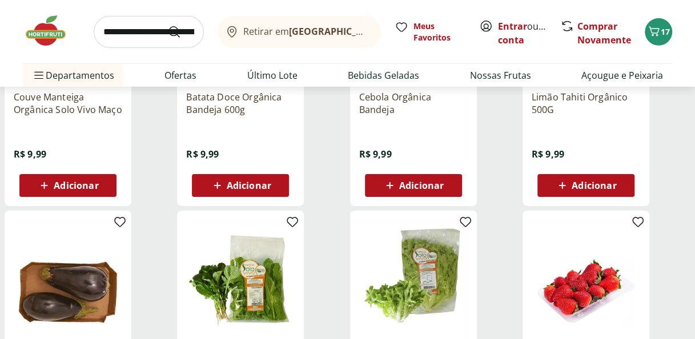
scroll to position [1781, 0]
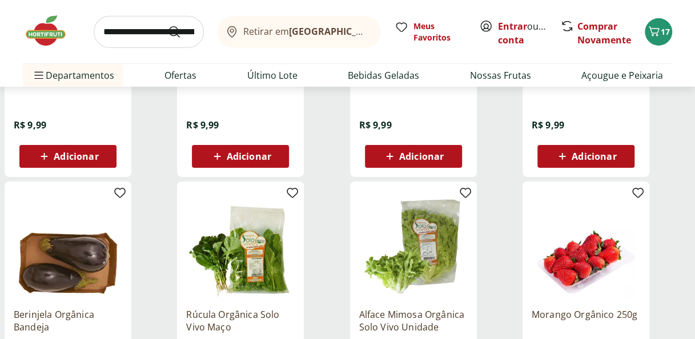
click at [605, 154] on span "Adicionar" at bounding box center [594, 156] width 45 height 9
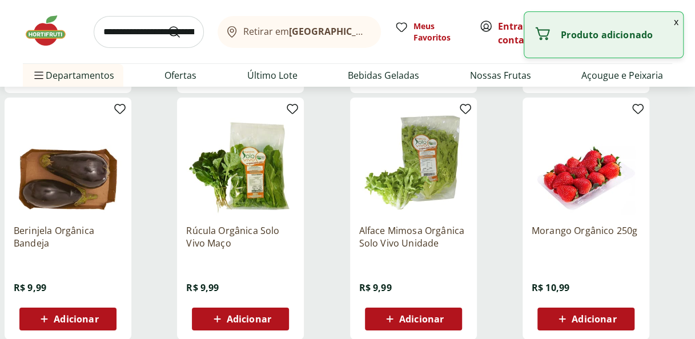
scroll to position [1873, 0]
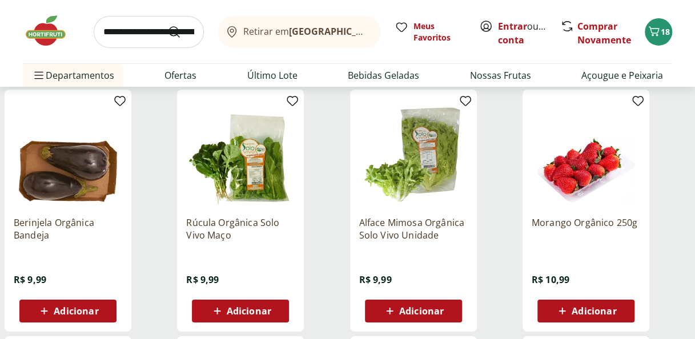
click at [601, 303] on div "Adicionar" at bounding box center [585, 311] width 79 height 21
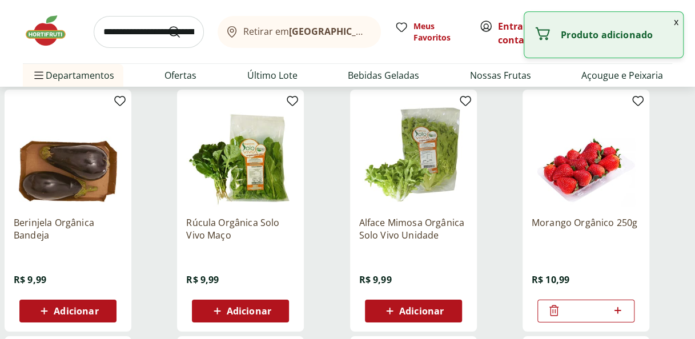
click at [622, 310] on icon at bounding box center [617, 311] width 14 height 14
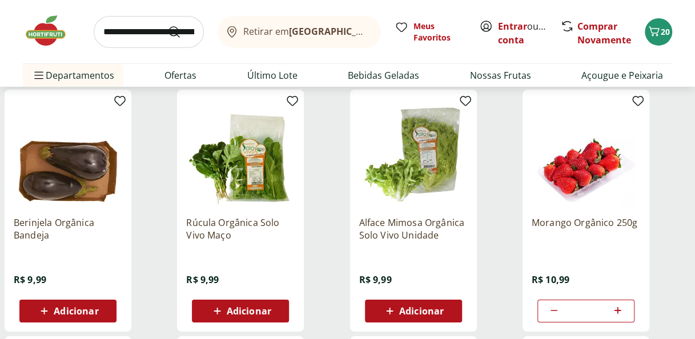
scroll to position [1890, 0]
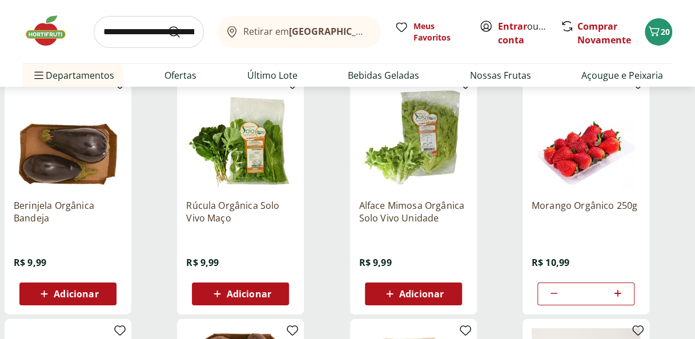
click at [550, 289] on icon at bounding box center [554, 294] width 14 height 14
type input "*"
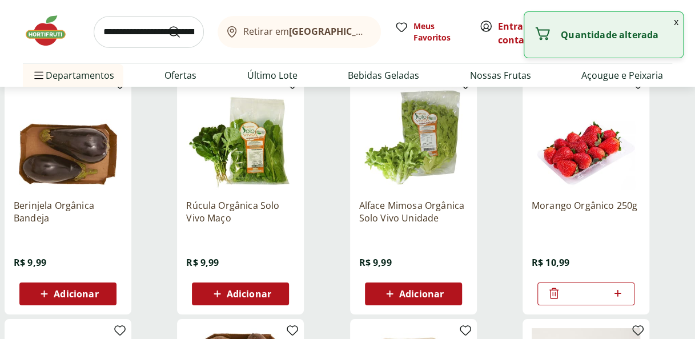
click at [550, 289] on icon at bounding box center [553, 293] width 9 height 11
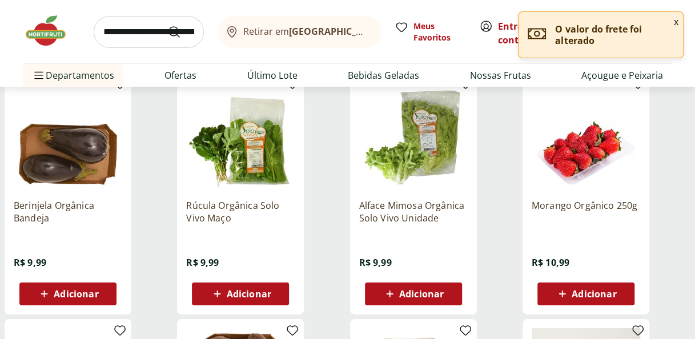
click at [409, 289] on span "Adicionar" at bounding box center [421, 293] width 45 height 9
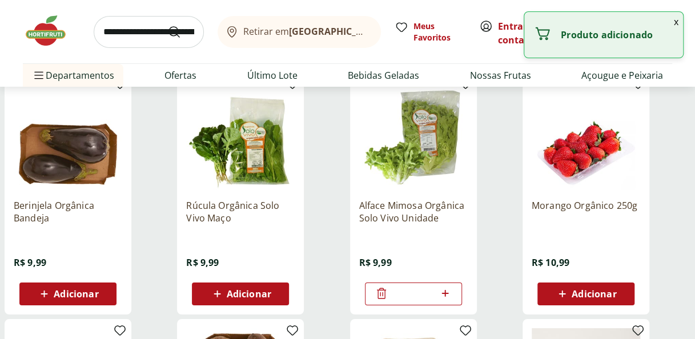
click at [265, 300] on span "Adicionar" at bounding box center [240, 294] width 61 height 14
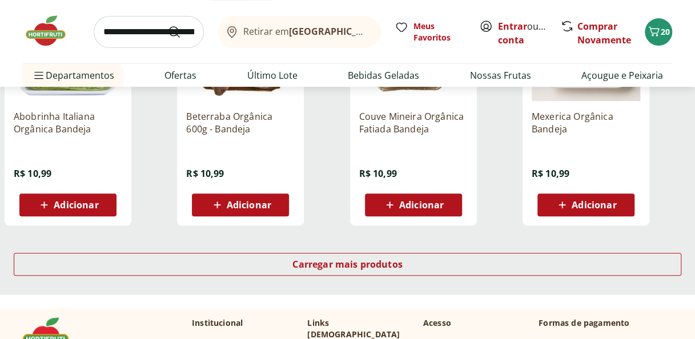
scroll to position [2251, 0]
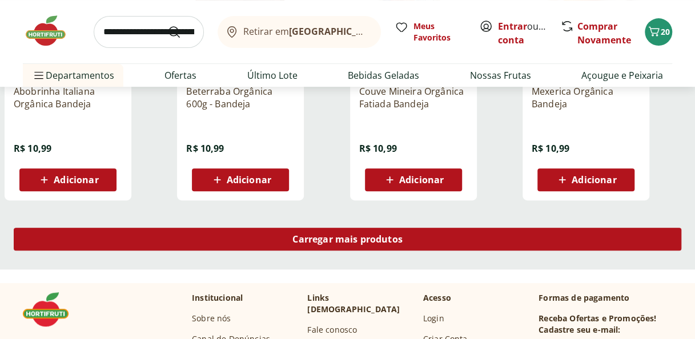
click at [609, 239] on div "Carregar mais produtos" at bounding box center [347, 239] width 667 height 23
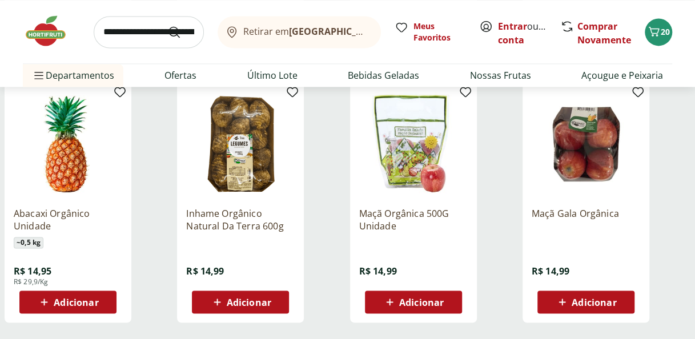
scroll to position [2878, 0]
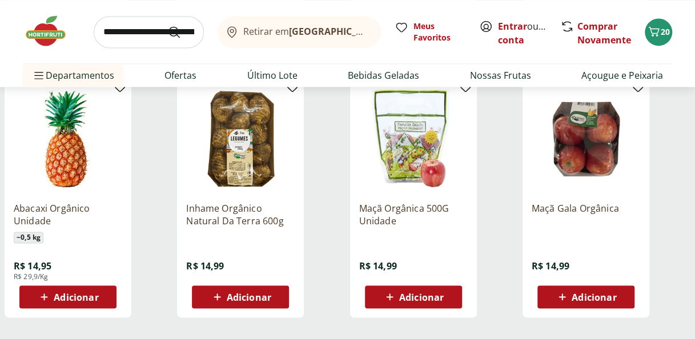
click at [83, 292] on span "Adicionar" at bounding box center [76, 296] width 45 height 9
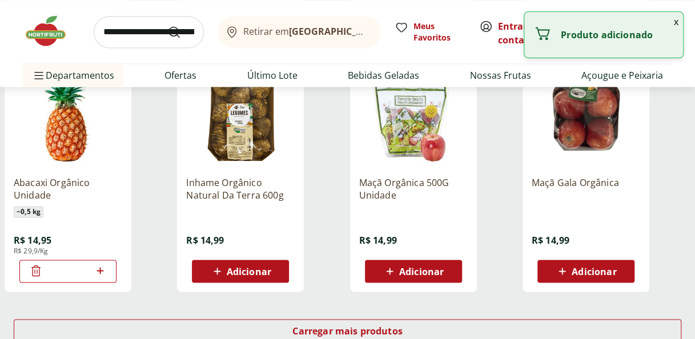
scroll to position [2899, 0]
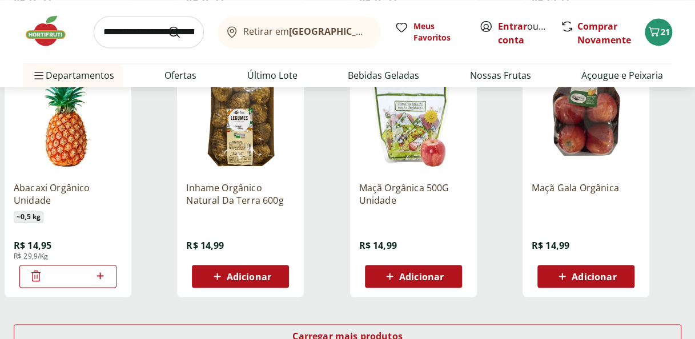
click at [421, 276] on span "Adicionar" at bounding box center [421, 276] width 45 height 9
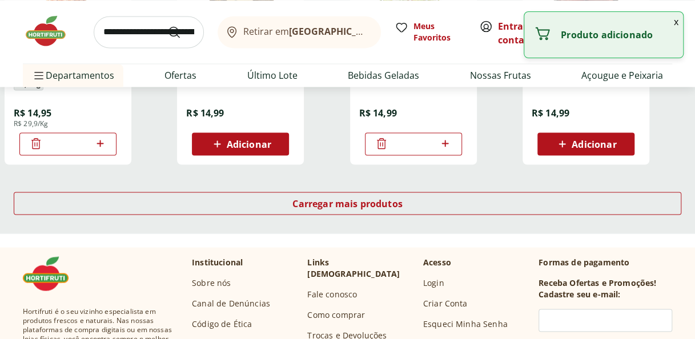
scroll to position [3036, 0]
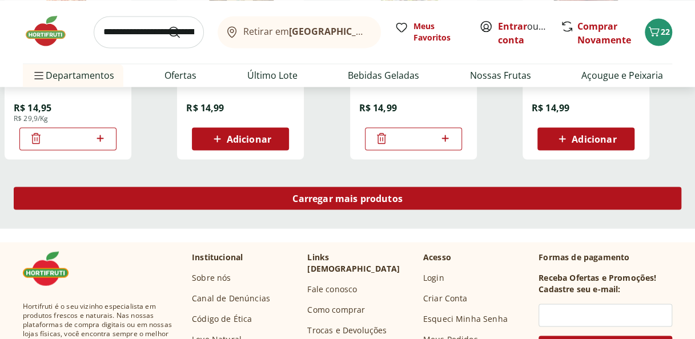
click at [553, 196] on div "Carregar mais produtos" at bounding box center [347, 198] width 667 height 23
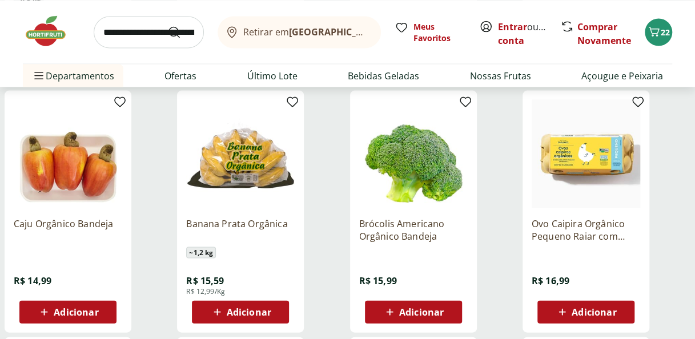
scroll to position [3120, 0]
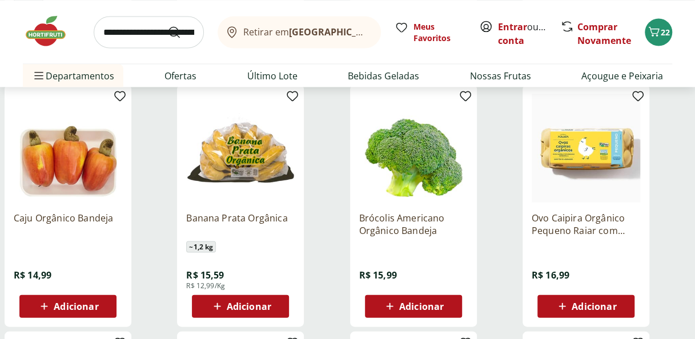
click at [400, 309] on span "Adicionar" at bounding box center [421, 305] width 45 height 9
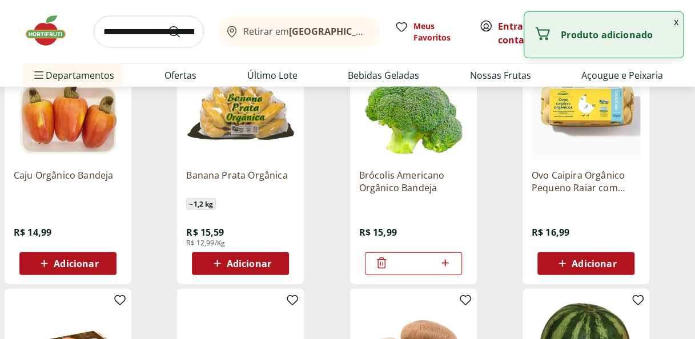
scroll to position [3169, 0]
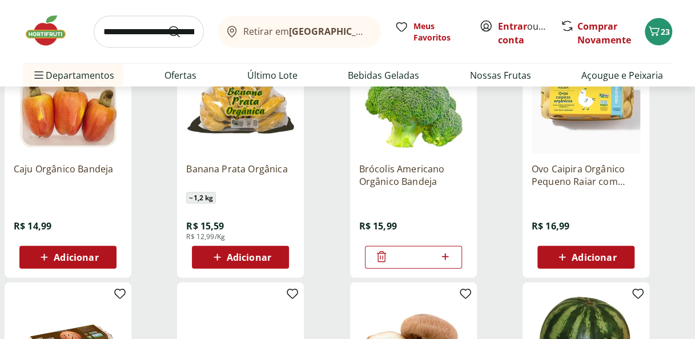
click at [598, 255] on span "Adicionar" at bounding box center [594, 257] width 45 height 9
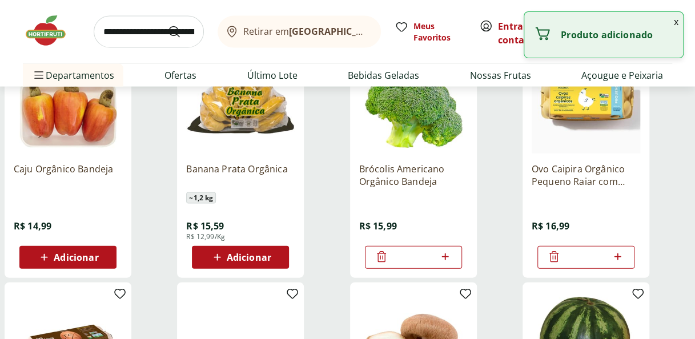
click at [615, 254] on icon at bounding box center [617, 257] width 14 height 14
type input "*"
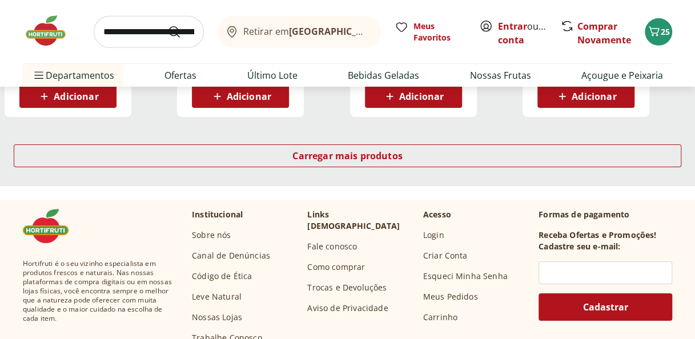
scroll to position [3829, 0]
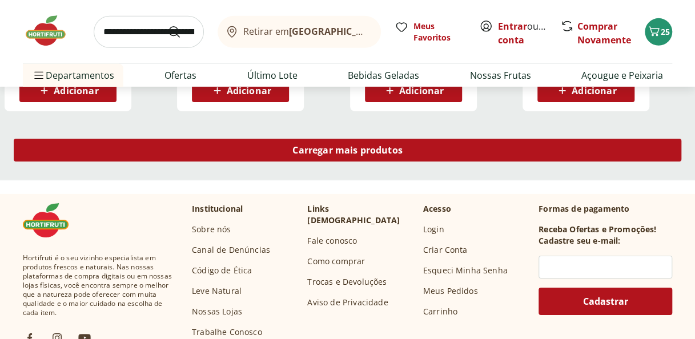
click at [545, 158] on div "Carregar mais produtos" at bounding box center [347, 150] width 667 height 23
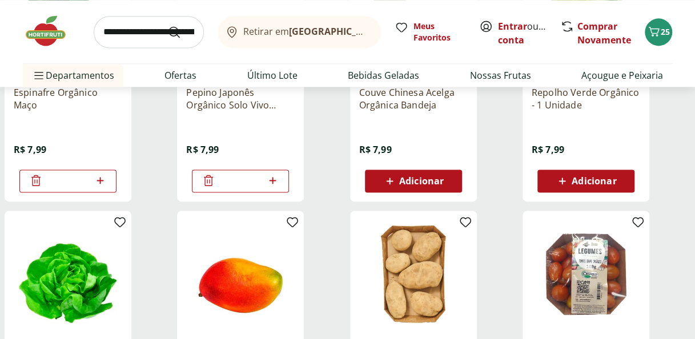
scroll to position [734, 0]
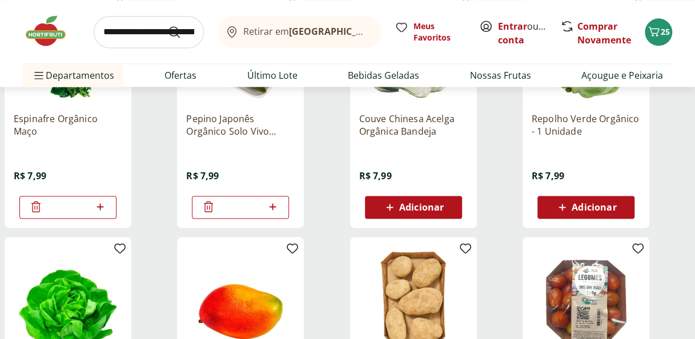
click at [144, 37] on input "search" at bounding box center [149, 32] width 110 height 32
type input "*"
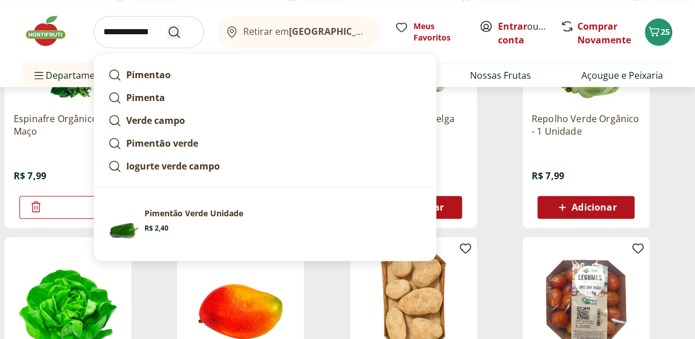
type input "**********"
click at [180, 35] on icon "Submit Search" at bounding box center [174, 32] width 14 height 14
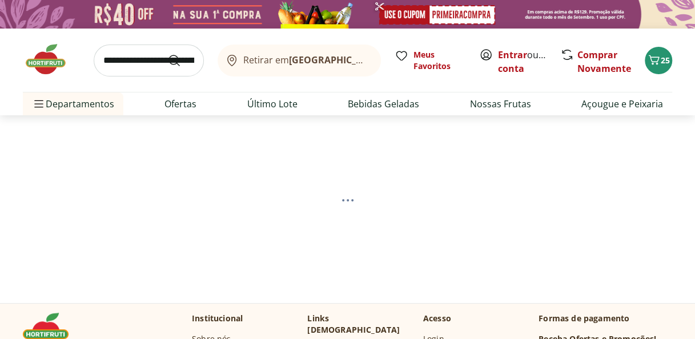
select select "**********"
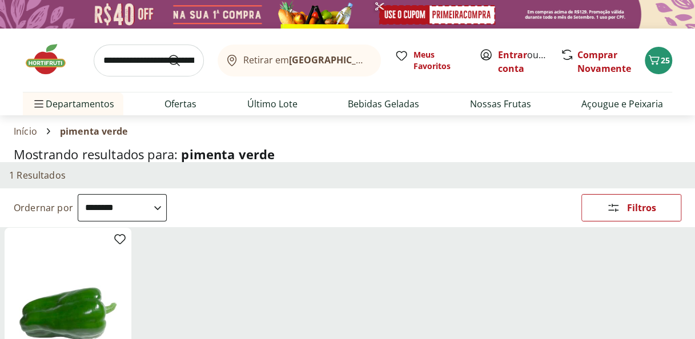
click at [132, 61] on input "search" at bounding box center [149, 61] width 110 height 32
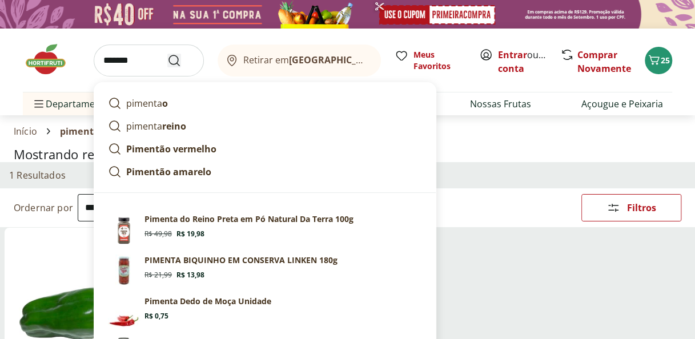
type input "*******"
click at [183, 62] on button "Submit Search" at bounding box center [180, 61] width 27 height 14
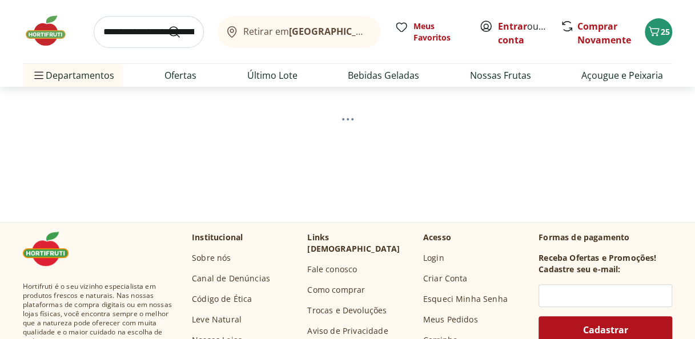
scroll to position [84, 0]
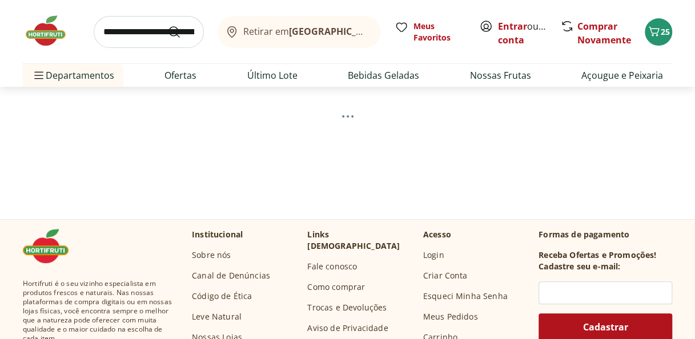
select select "**********"
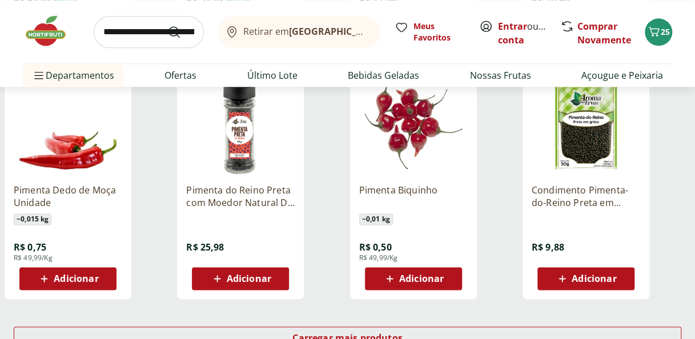
scroll to position [671, 0]
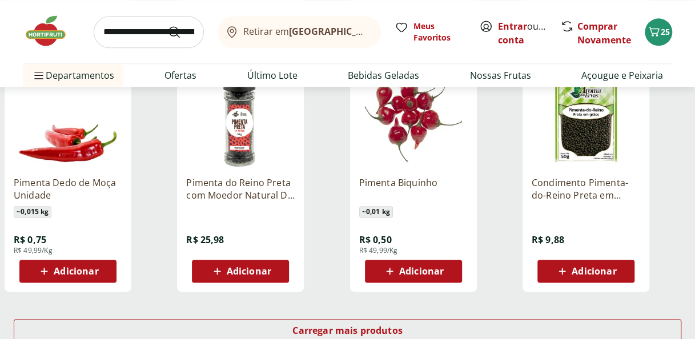
click at [558, 273] on icon at bounding box center [562, 271] width 14 height 14
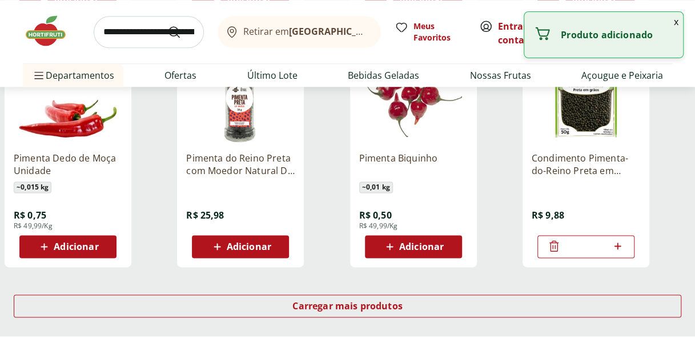
scroll to position [703, 0]
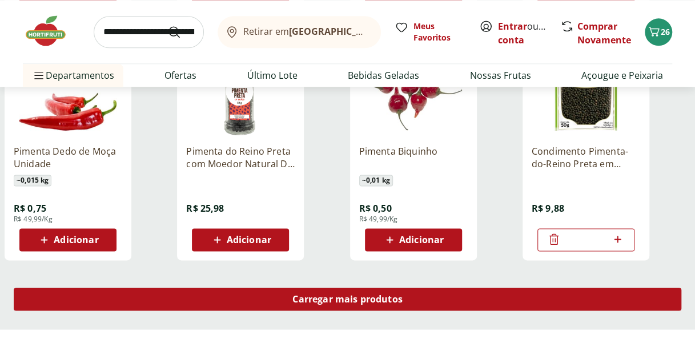
click at [358, 291] on div "Carregar mais produtos" at bounding box center [347, 299] width 667 height 23
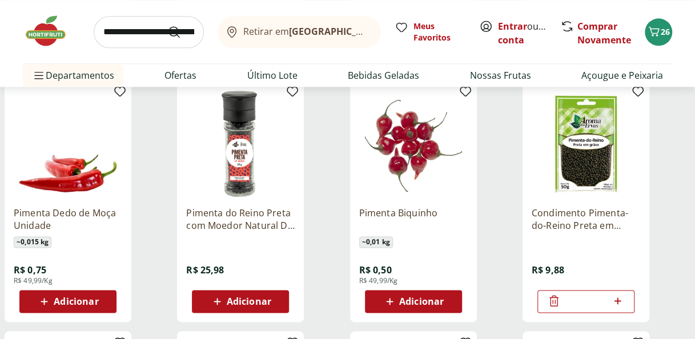
scroll to position [647, 0]
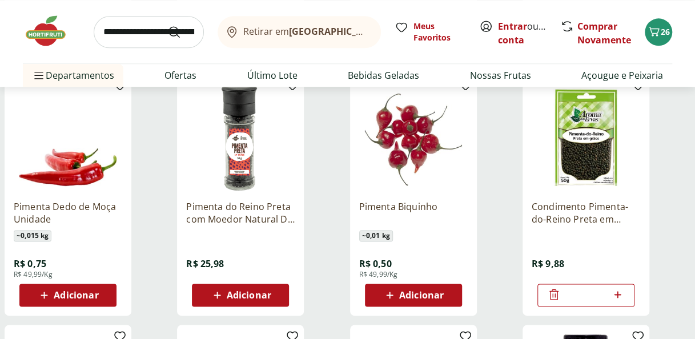
click at [429, 291] on span "Adicionar" at bounding box center [421, 295] width 45 height 9
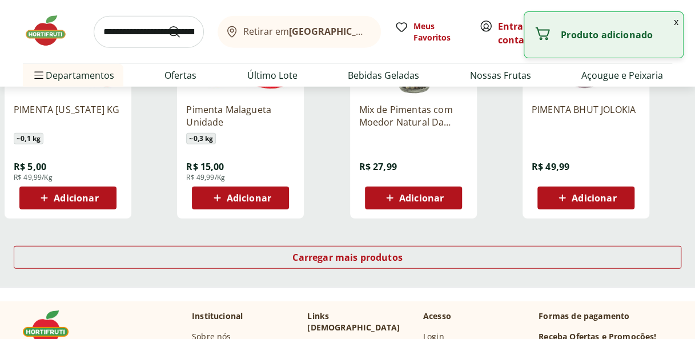
scroll to position [1496, 0]
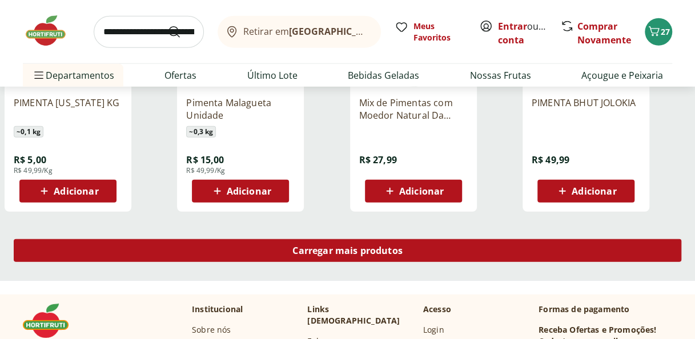
click at [563, 251] on div "Carregar mais produtos" at bounding box center [347, 250] width 667 height 23
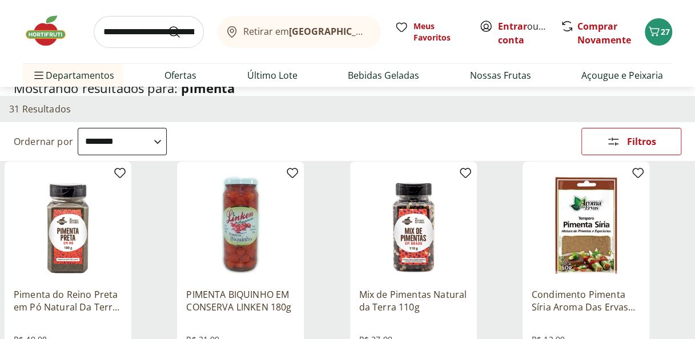
scroll to position [0, 0]
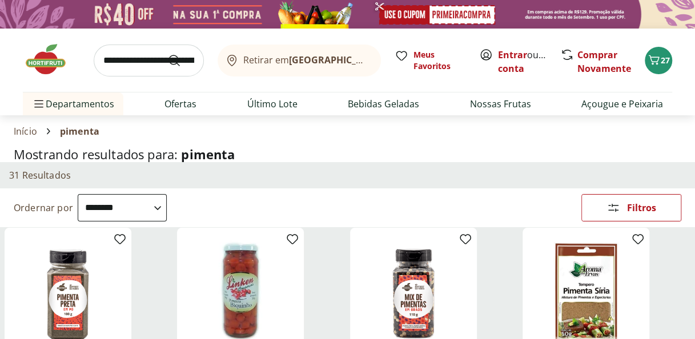
click at [144, 66] on input "search" at bounding box center [149, 61] width 110 height 32
type input "**********"
click at [167, 54] on button "Submit Search" at bounding box center [180, 61] width 27 height 14
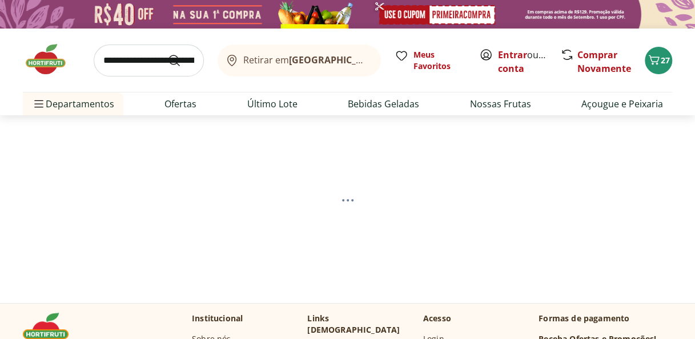
select select "**********"
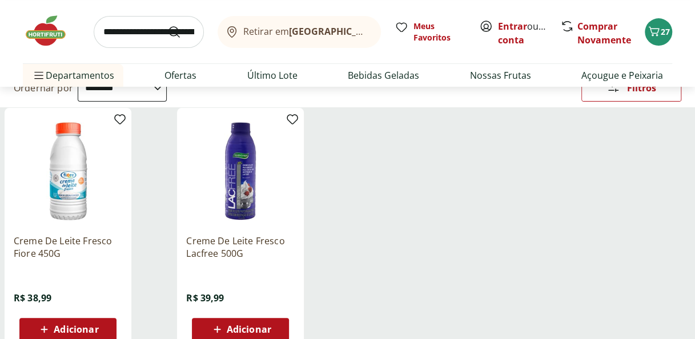
scroll to position [137, 0]
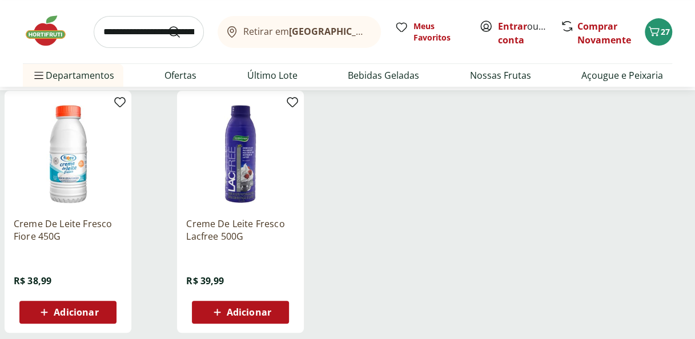
click at [151, 29] on input "search" at bounding box center [149, 32] width 110 height 32
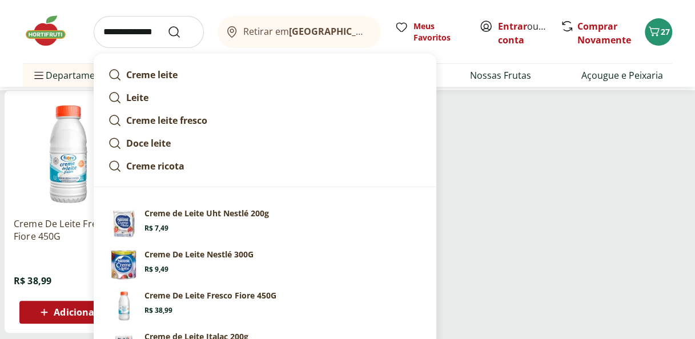
type input "**********"
click at [167, 25] on button "Submit Search" at bounding box center [180, 32] width 27 height 14
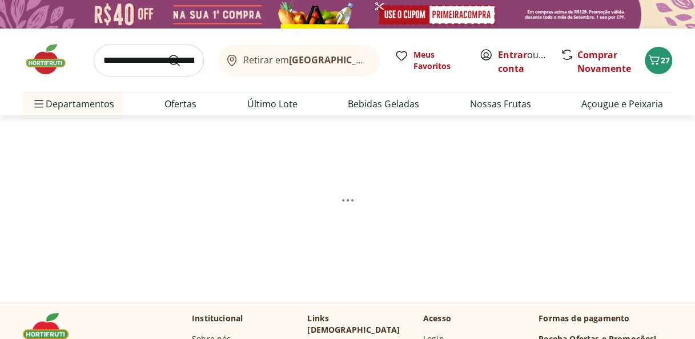
select select "**********"
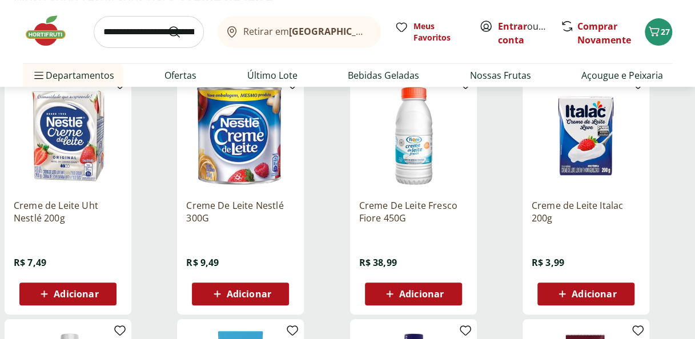
scroll to position [157, 0]
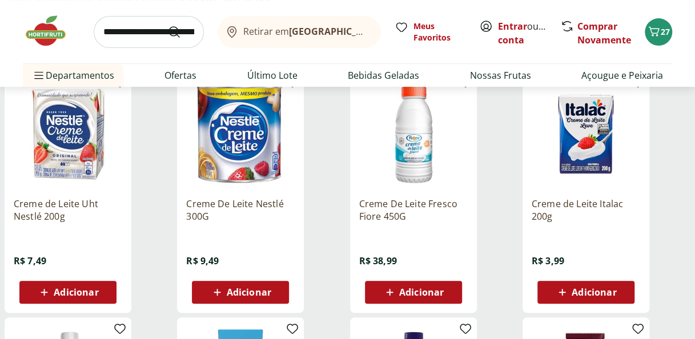
click at [236, 295] on span "Adicionar" at bounding box center [249, 292] width 45 height 9
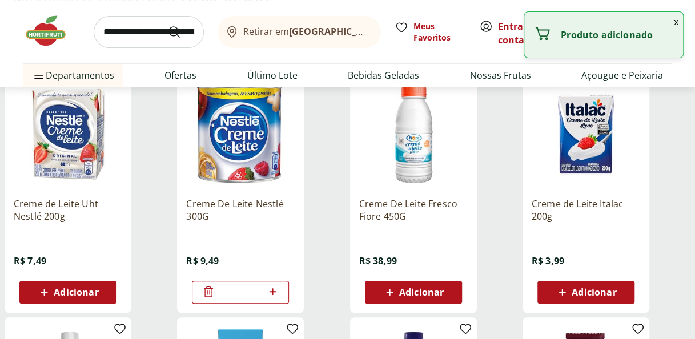
click at [277, 290] on icon at bounding box center [272, 292] width 14 height 14
type input "*"
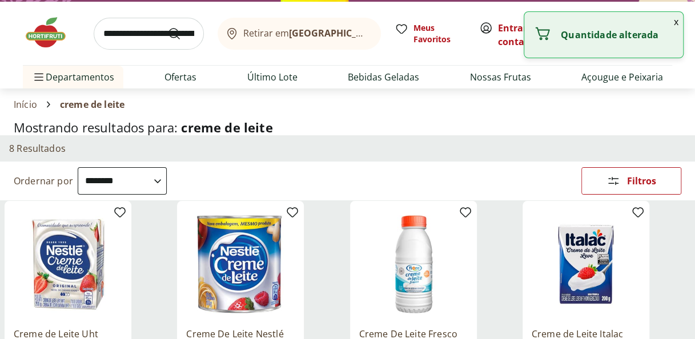
scroll to position [25, 0]
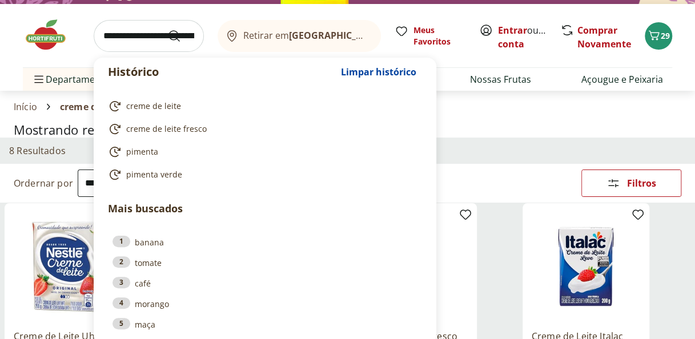
click at [154, 41] on input "search" at bounding box center [149, 36] width 110 height 32
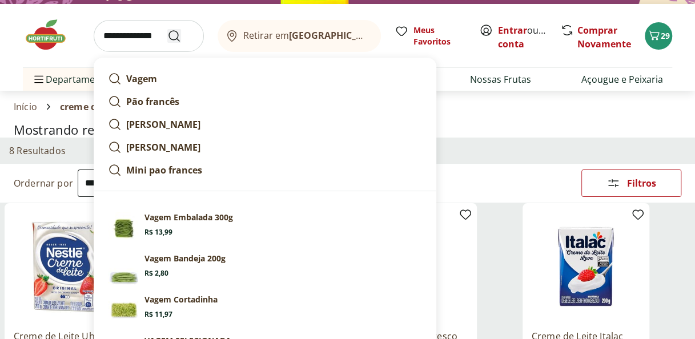
type input "**********"
click at [181, 37] on icon "Submit Search" at bounding box center [174, 36] width 14 height 14
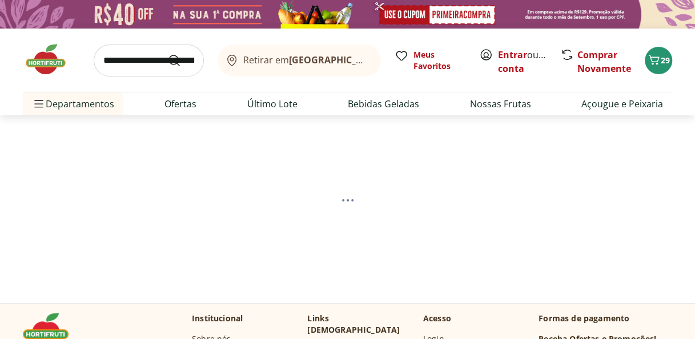
select select "**********"
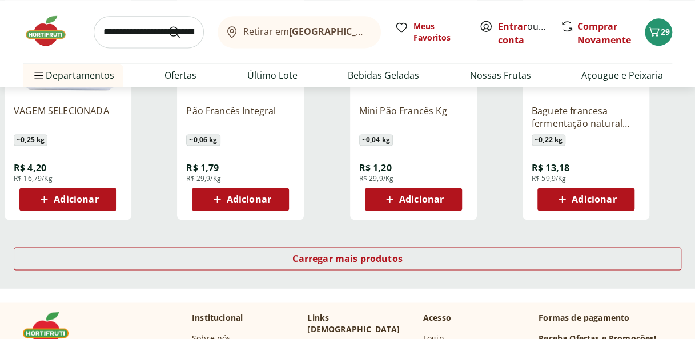
scroll to position [746, 0]
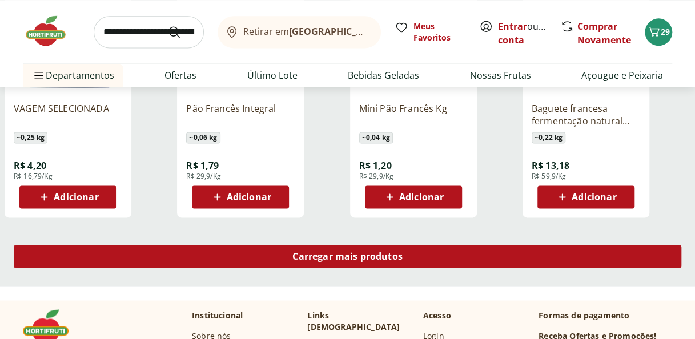
click at [452, 255] on div "Carregar mais produtos" at bounding box center [347, 256] width 667 height 23
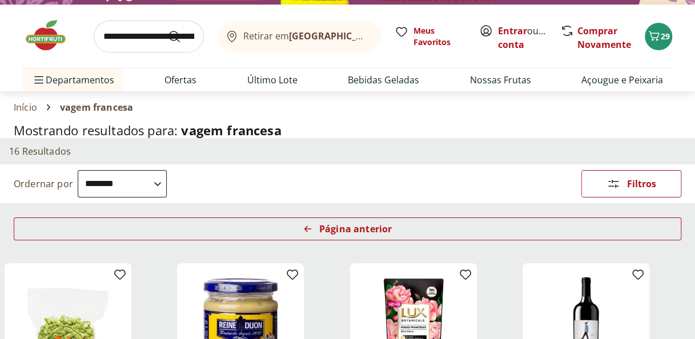
scroll to position [22, 0]
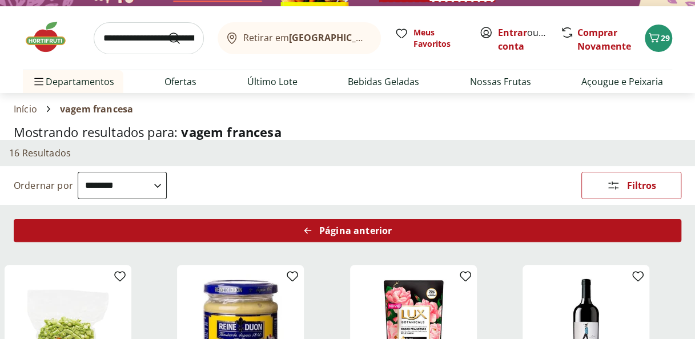
click at [319, 232] on div "Página anterior" at bounding box center [347, 230] width 667 height 23
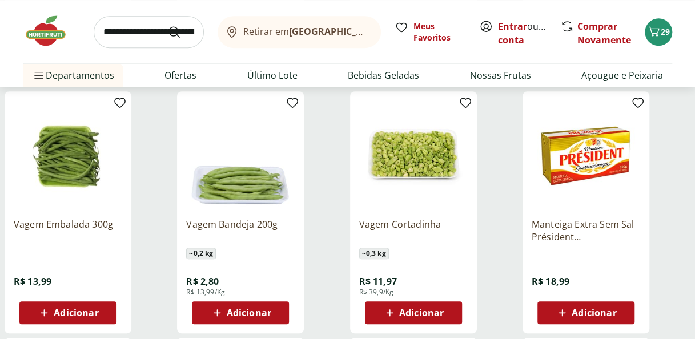
scroll to position [391, 0]
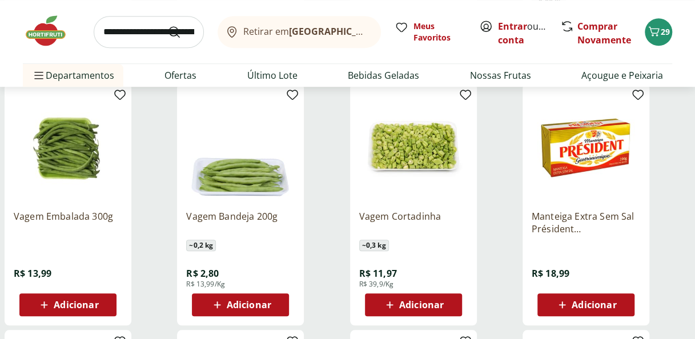
click at [75, 300] on span "Adicionar" at bounding box center [76, 304] width 45 height 9
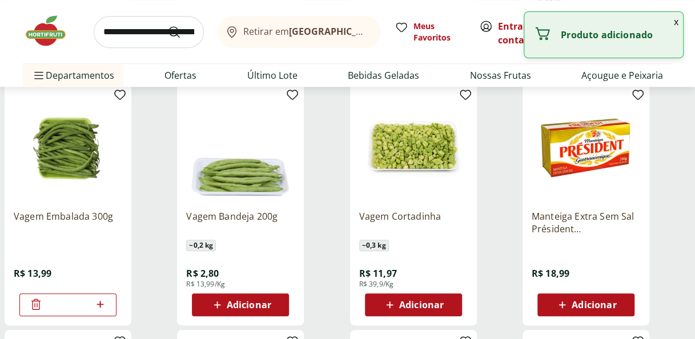
click at [663, 229] on div "Manteiga Extra Sem Sal Président Gastronomique 200g R$ 18,99 Adicionar" at bounding box center [606, 204] width 168 height 242
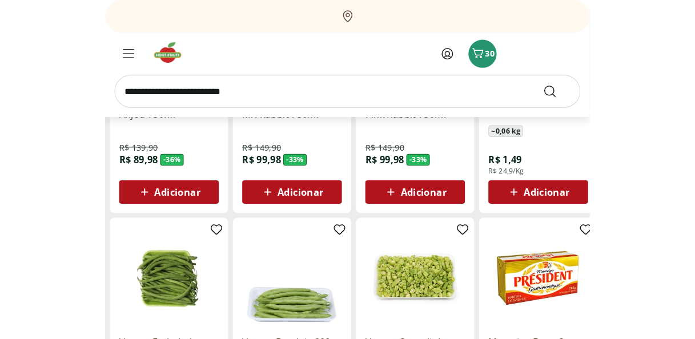
scroll to position [250, 0]
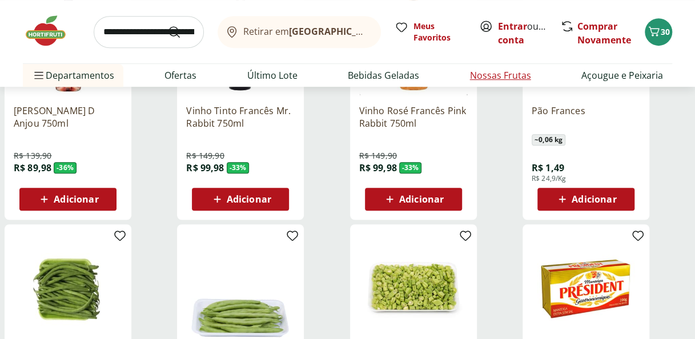
click at [518, 64] on li "Nossas Frutas" at bounding box center [500, 75] width 79 height 23
click at [129, 24] on input "search" at bounding box center [149, 32] width 110 height 32
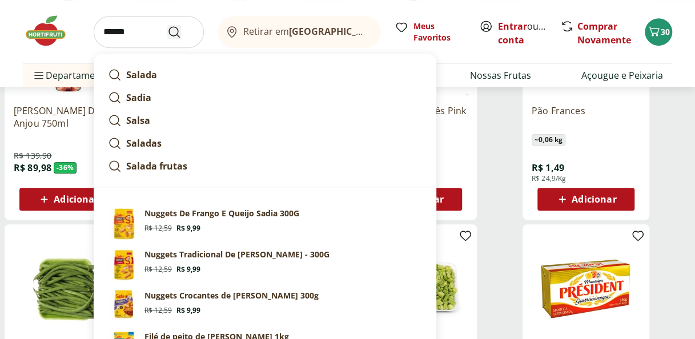
type input "******"
click at [174, 33] on icon "Submit Search" at bounding box center [174, 32] width 14 height 14
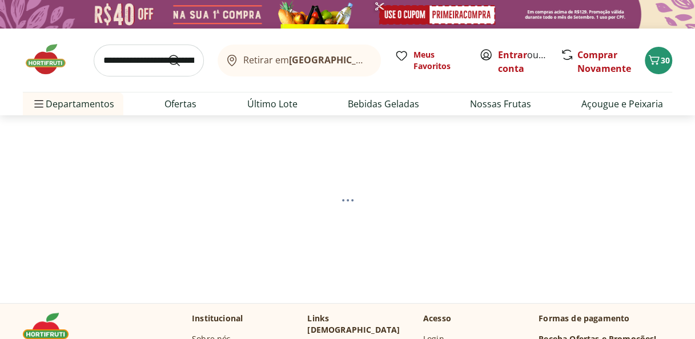
select select "**********"
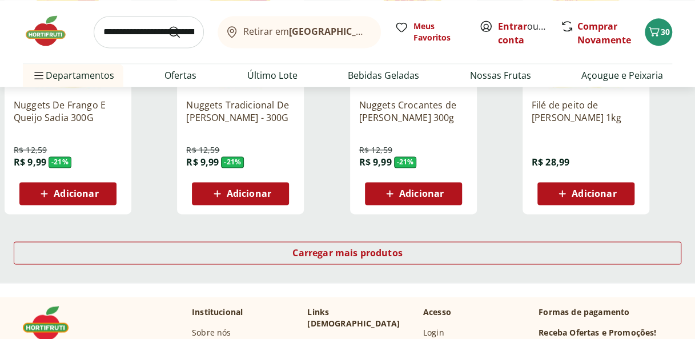
scroll to position [751, 0]
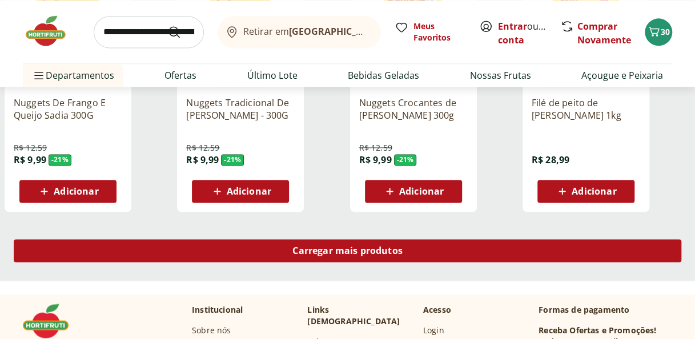
click at [493, 246] on div "Carregar mais produtos" at bounding box center [347, 250] width 667 height 23
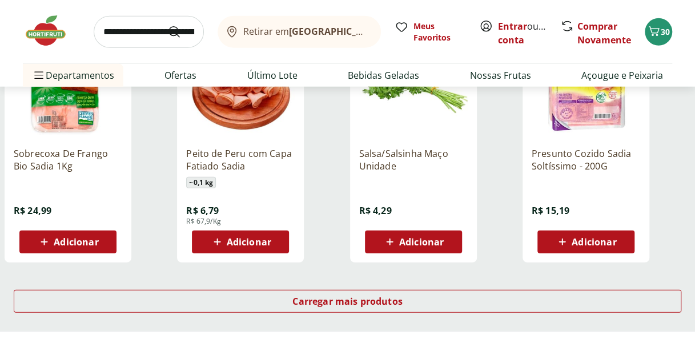
scroll to position [1468, 0]
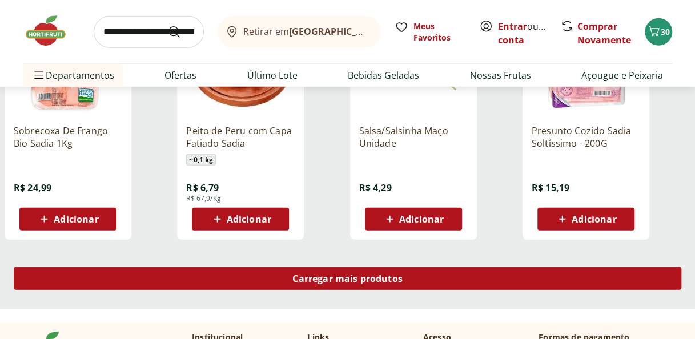
click at [446, 273] on div "Carregar mais produtos" at bounding box center [347, 278] width 667 height 23
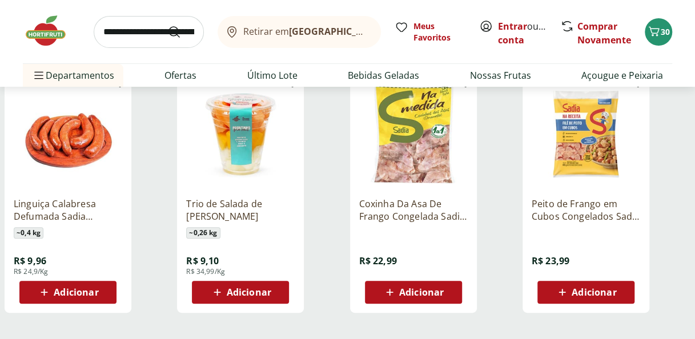
scroll to position [2248, 0]
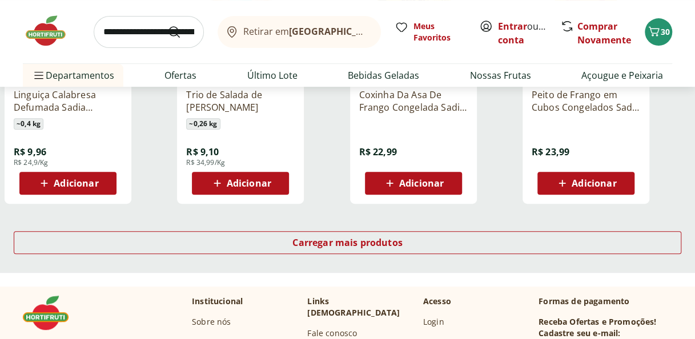
click at [520, 267] on div "Carregar mais produtos" at bounding box center [347, 245] width 695 height 55
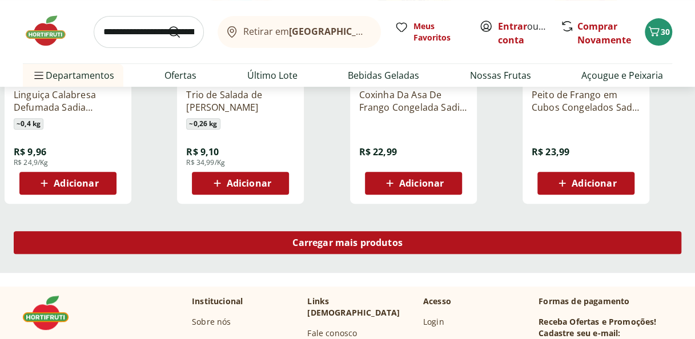
click at [531, 246] on div "Carregar mais produtos" at bounding box center [347, 242] width 667 height 23
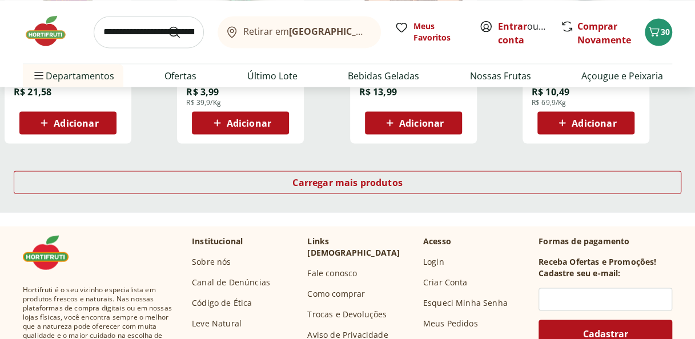
scroll to position [3094, 0]
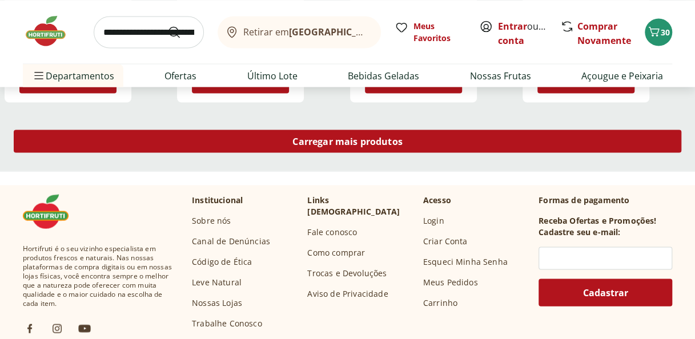
click at [534, 133] on div "Carregar mais produtos" at bounding box center [347, 141] width 667 height 23
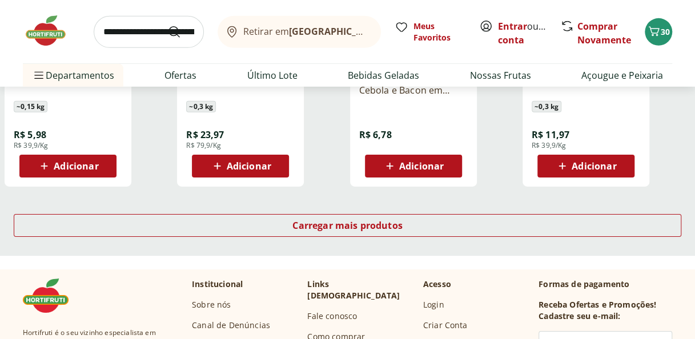
scroll to position [3761, 0]
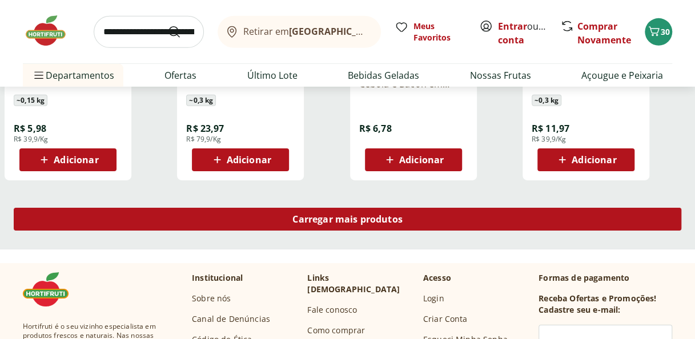
click at [607, 222] on div "Carregar mais produtos" at bounding box center [347, 219] width 667 height 23
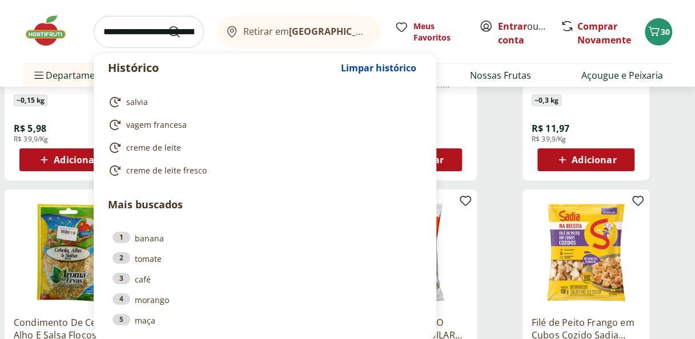
click at [148, 36] on input "search" at bounding box center [149, 32] width 110 height 32
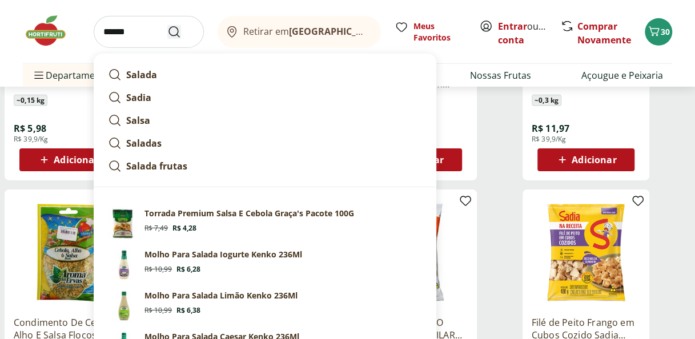
type input "******"
click at [176, 36] on icon "Submit Search" at bounding box center [174, 32] width 14 height 14
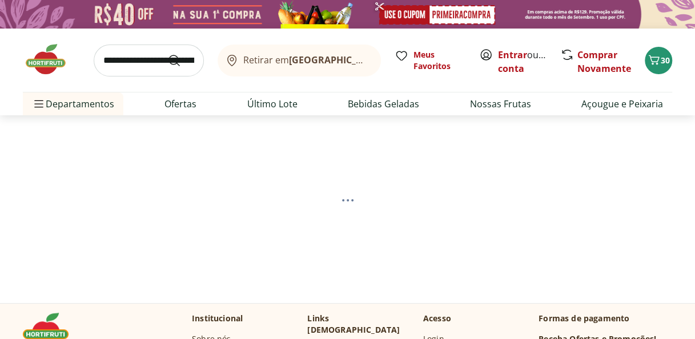
select select "**********"
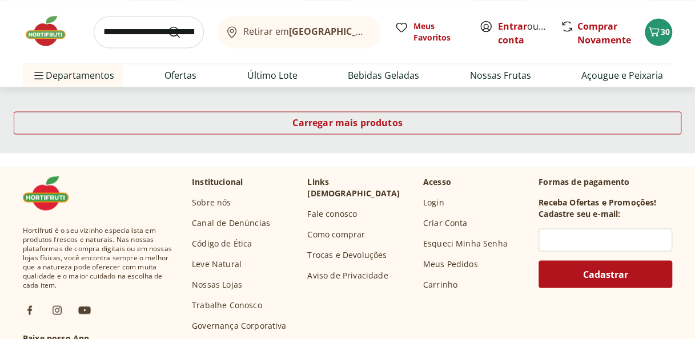
scroll to position [884, 0]
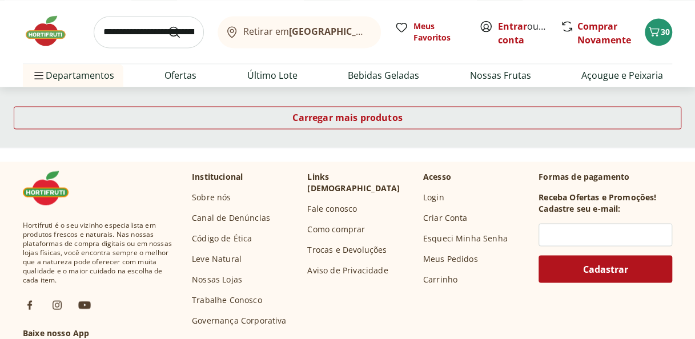
click at [609, 98] on div "Carregar mais produtos" at bounding box center [347, 119] width 695 height 55
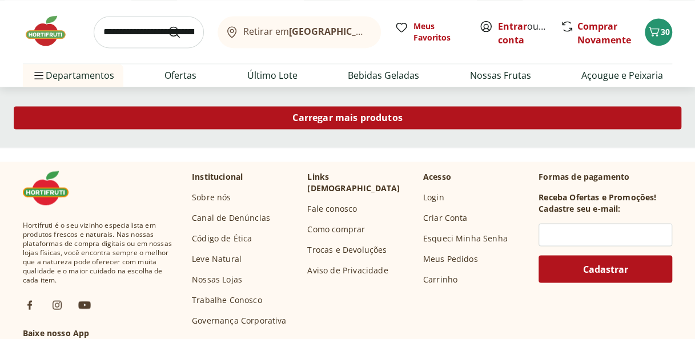
click at [599, 112] on div "Carregar mais produtos" at bounding box center [347, 117] width 667 height 23
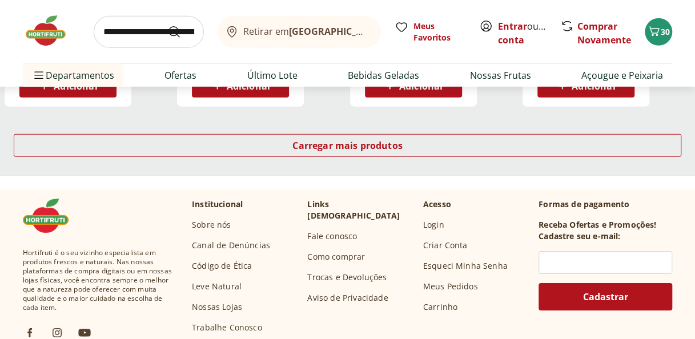
scroll to position [1617, 0]
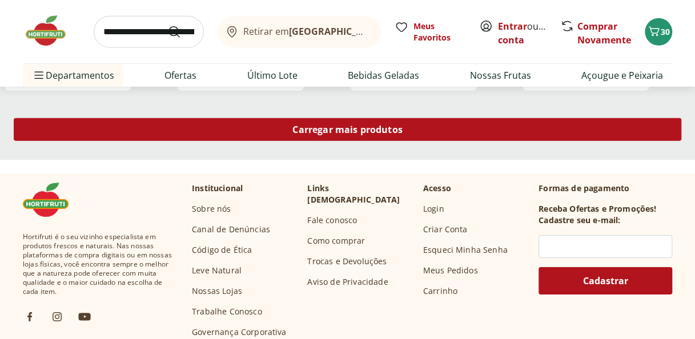
click at [619, 134] on div "Carregar mais produtos" at bounding box center [347, 129] width 667 height 23
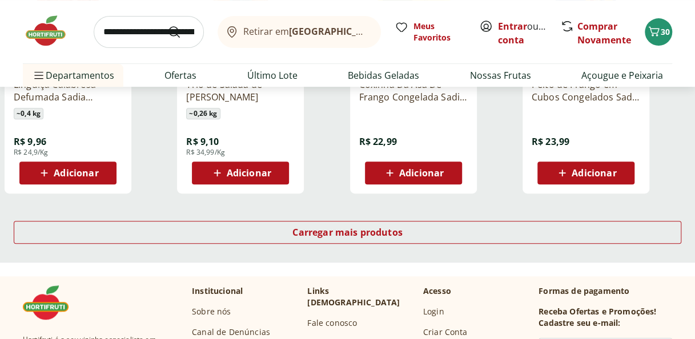
scroll to position [2360, 0]
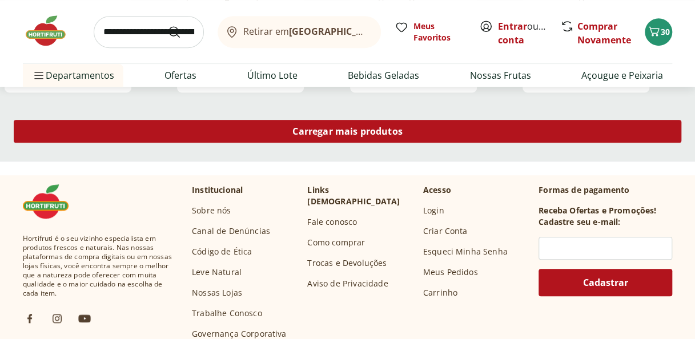
click at [586, 140] on div "Carregar mais produtos" at bounding box center [347, 131] width 667 height 23
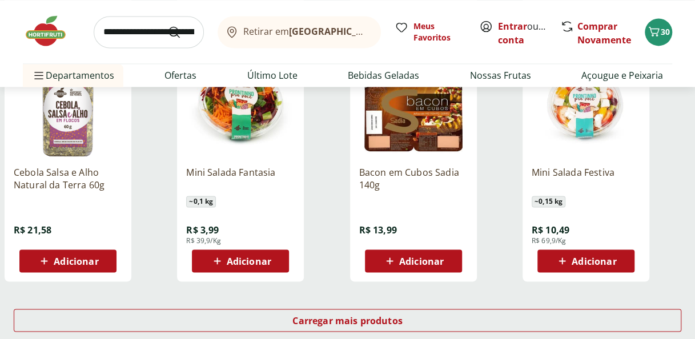
scroll to position [2925, 0]
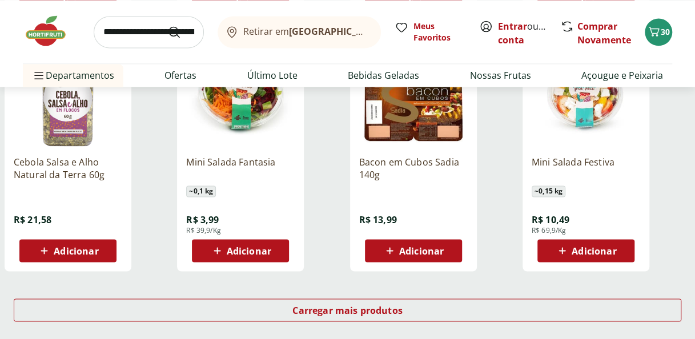
click at [422, 251] on span "Adicionar" at bounding box center [421, 250] width 45 height 9
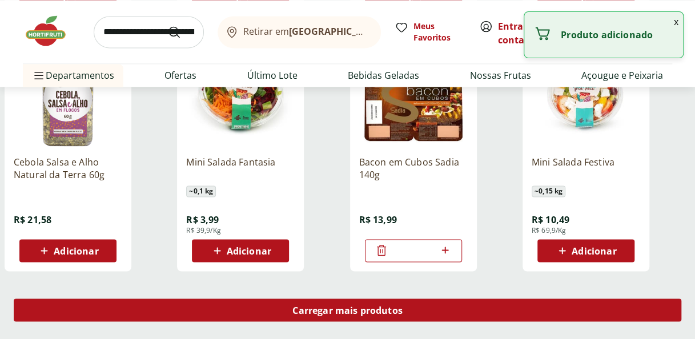
click at [572, 316] on div "Carregar mais produtos" at bounding box center [347, 310] width 667 height 23
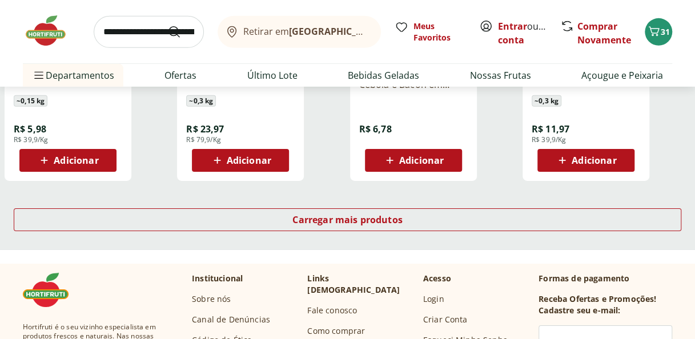
scroll to position [3772, 0]
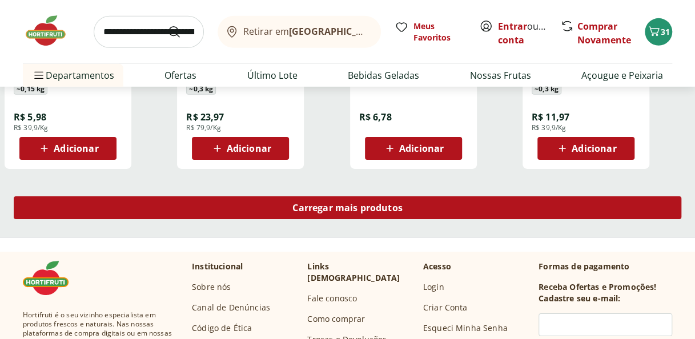
click at [575, 209] on div "Carregar mais produtos" at bounding box center [347, 207] width 667 height 23
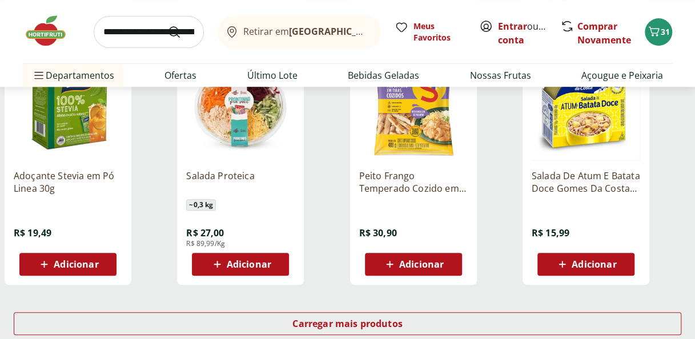
scroll to position [4422, 0]
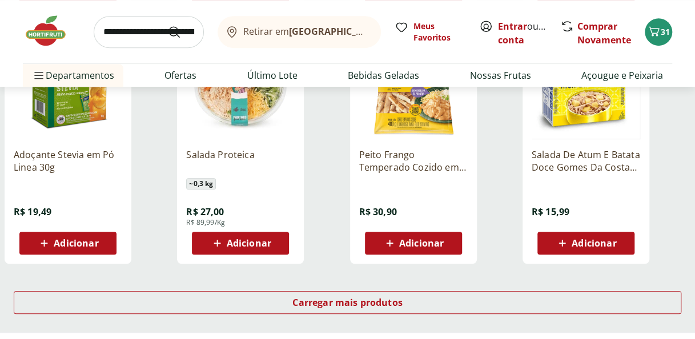
click at [607, 289] on div "Carregar mais produtos" at bounding box center [347, 304] width 695 height 55
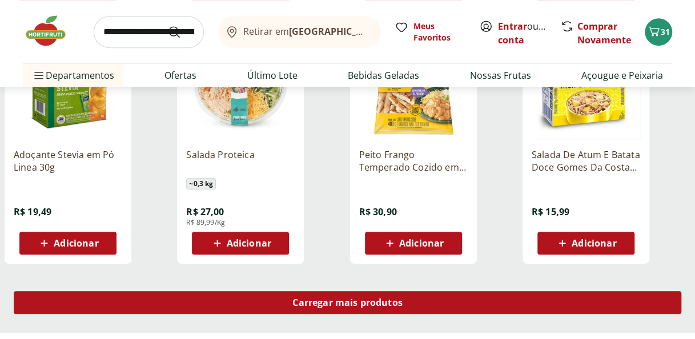
click at [602, 298] on div "Carregar mais produtos" at bounding box center [347, 302] width 667 height 23
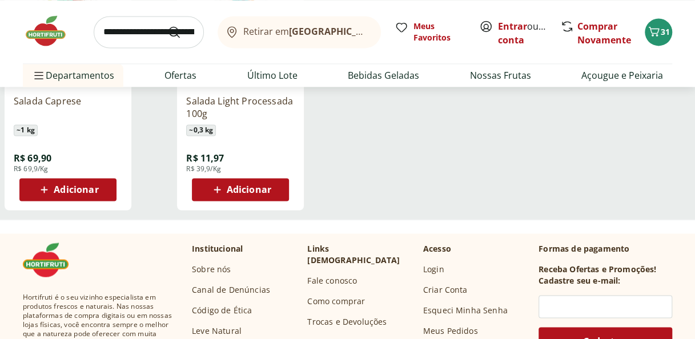
scroll to position [5018, 0]
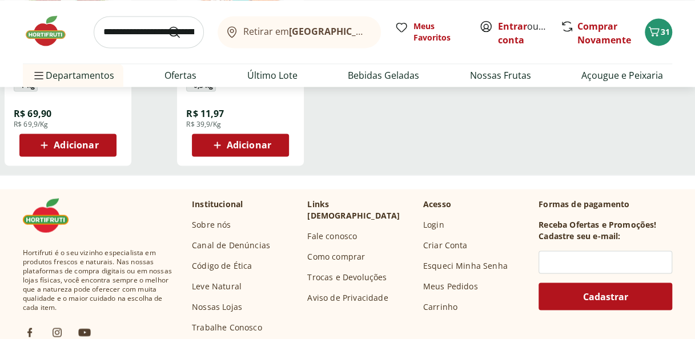
click at [122, 27] on input "search" at bounding box center [149, 32] width 110 height 32
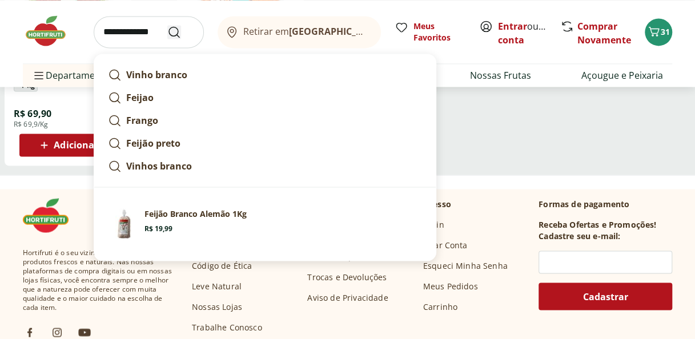
type input "**********"
click at [178, 29] on use "Submit Search" at bounding box center [174, 32] width 14 height 14
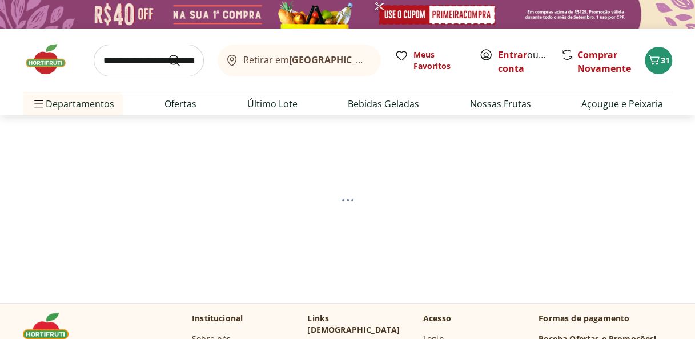
select select "**********"
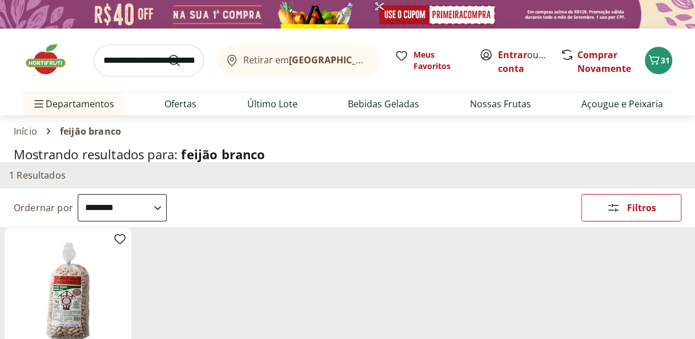
scroll to position [163, 0]
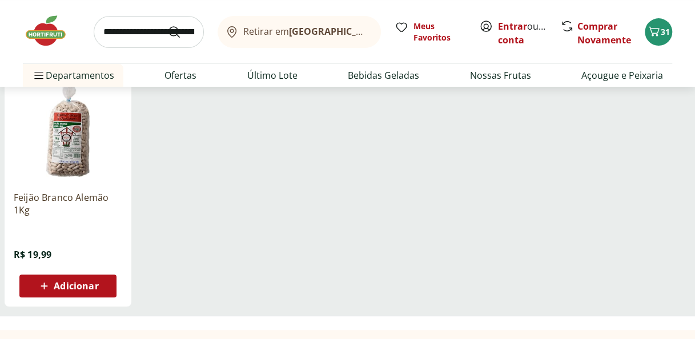
click at [92, 270] on div "Feijão Branco Alemão 1Kg R$ 19,99 Adicionar" at bounding box center [68, 239] width 108 height 115
click at [88, 276] on div "Adicionar" at bounding box center [68, 286] width 79 height 21
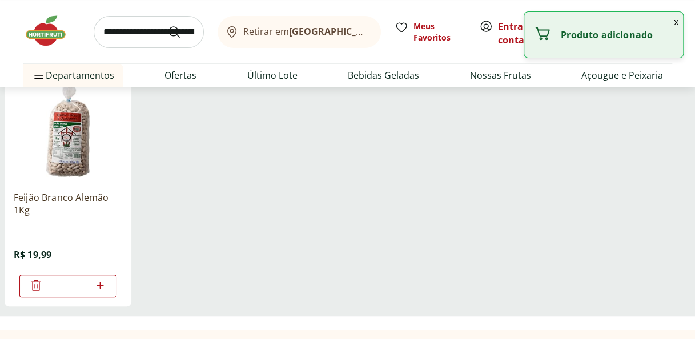
click at [148, 29] on input "search" at bounding box center [149, 32] width 110 height 32
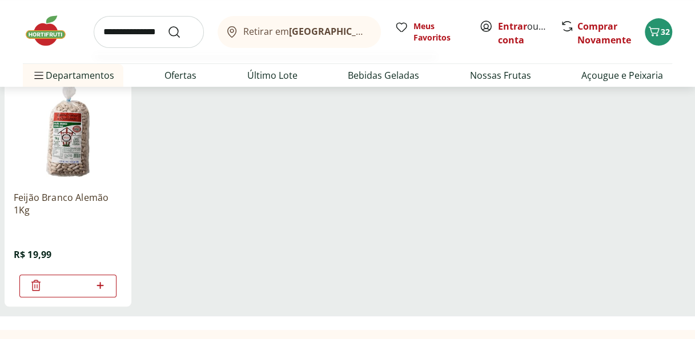
type input "**********"
click at [167, 25] on button "Submit Search" at bounding box center [180, 32] width 27 height 14
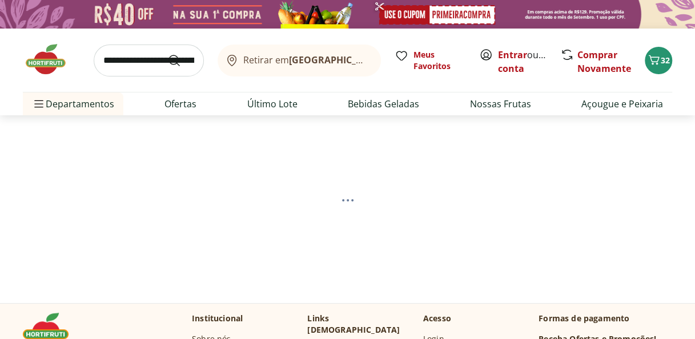
select select "**********"
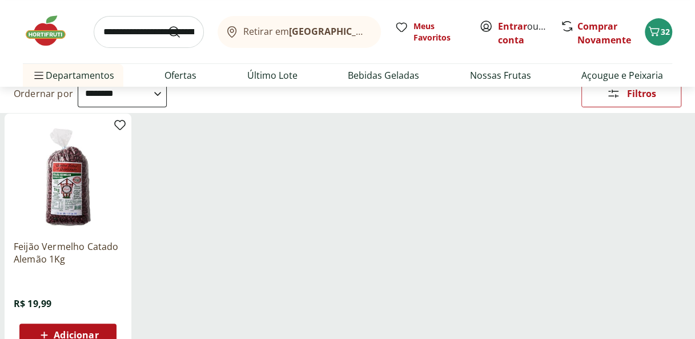
scroll to position [122, 0]
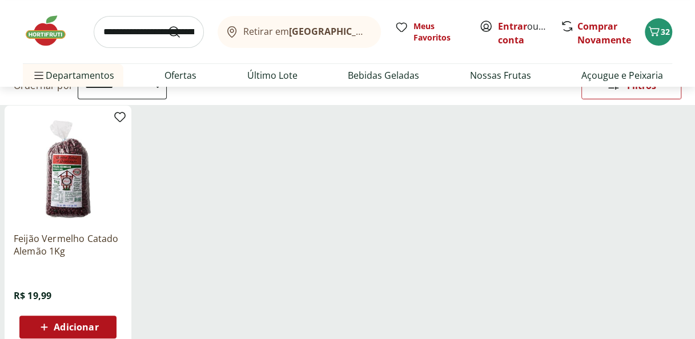
click at [74, 323] on span "Adicionar" at bounding box center [76, 327] width 45 height 9
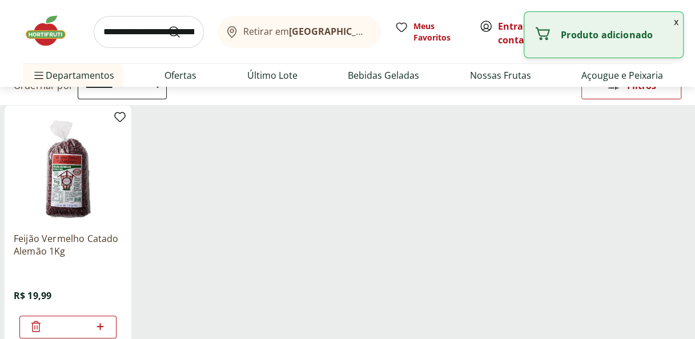
click at [317, 217] on ul "Feijão Vermelho Catado Alemão 1Kg R$ 19,99 *" at bounding box center [348, 231] width 686 height 251
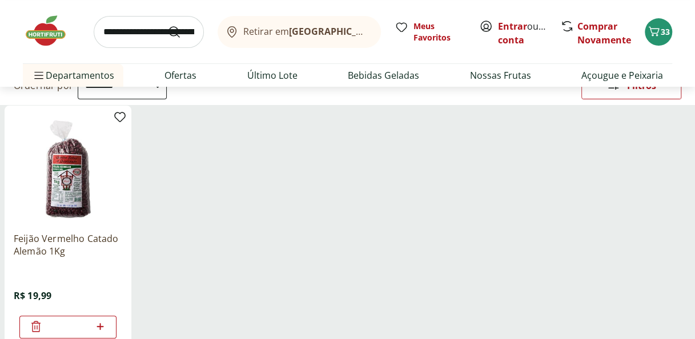
click at [137, 29] on input "search" at bounding box center [149, 32] width 110 height 32
click at [626, 207] on ul "Feijão Vermelho Catado Alemão 1Kg R$ 19,99 *" at bounding box center [348, 231] width 686 height 251
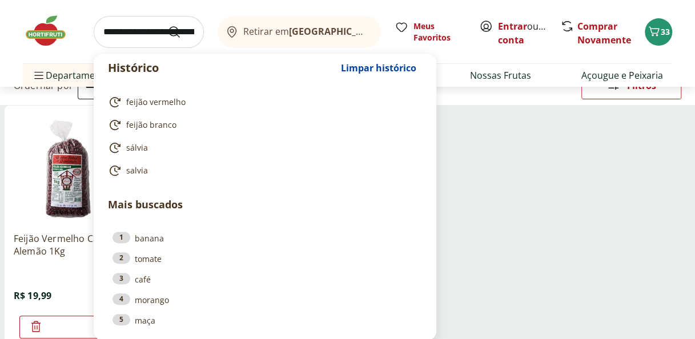
click at [124, 35] on input "search" at bounding box center [149, 32] width 110 height 32
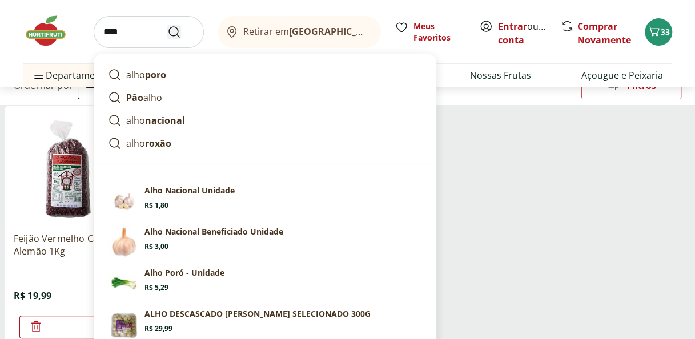
type input "****"
click at [184, 31] on button "Submit Search" at bounding box center [180, 32] width 27 height 14
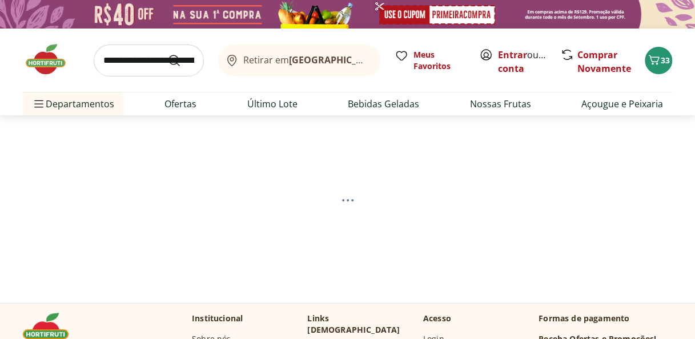
select select "**********"
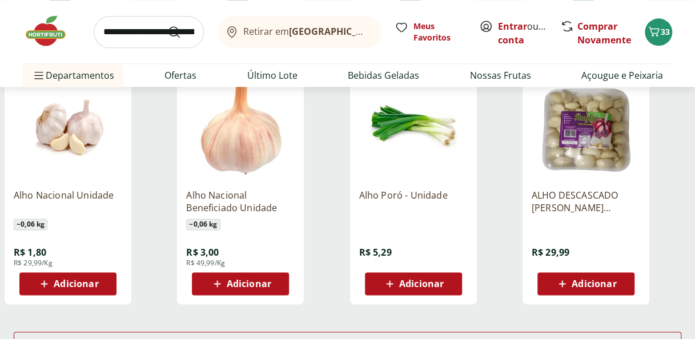
scroll to position [669, 0]
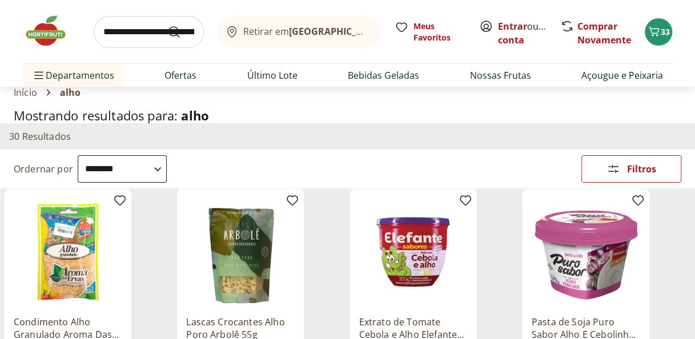
scroll to position [25, 0]
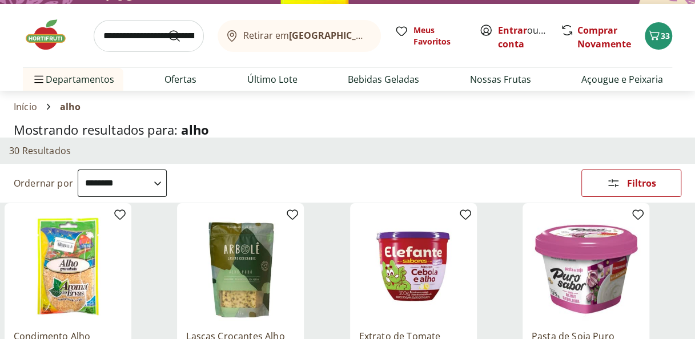
click at [167, 190] on select "**********" at bounding box center [122, 183] width 89 height 27
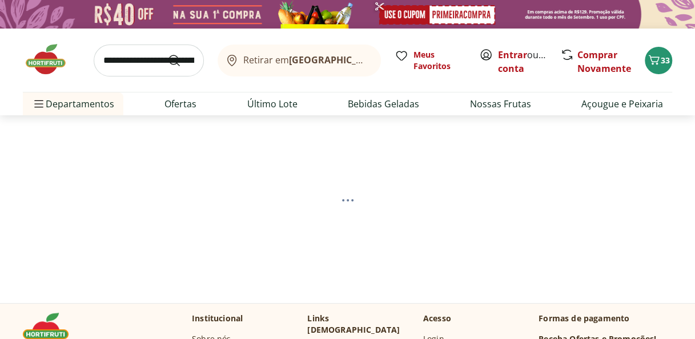
select select "*********"
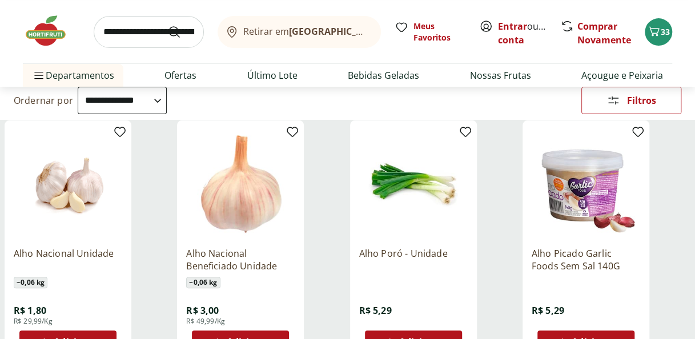
scroll to position [171, 0]
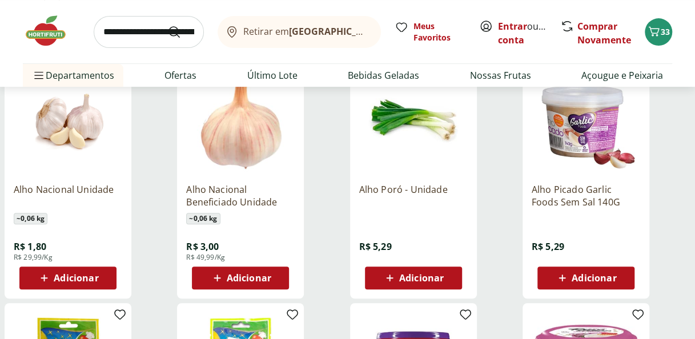
click at [97, 281] on span "Adicionar" at bounding box center [76, 277] width 45 height 9
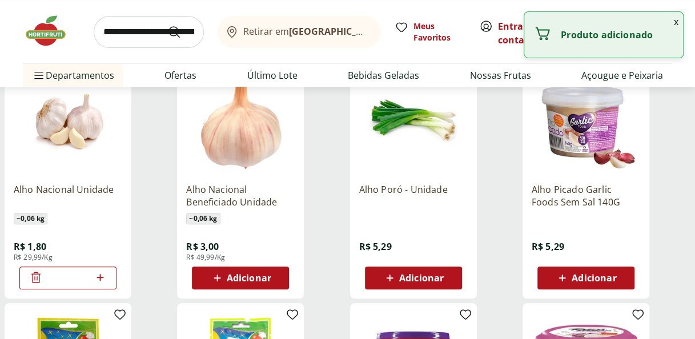
click at [104, 277] on icon at bounding box center [100, 278] width 14 height 14
type input "*"
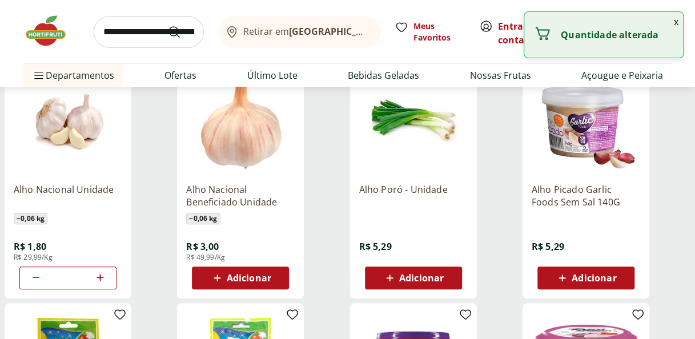
click at [433, 273] on span "Adicionar" at bounding box center [421, 277] width 45 height 9
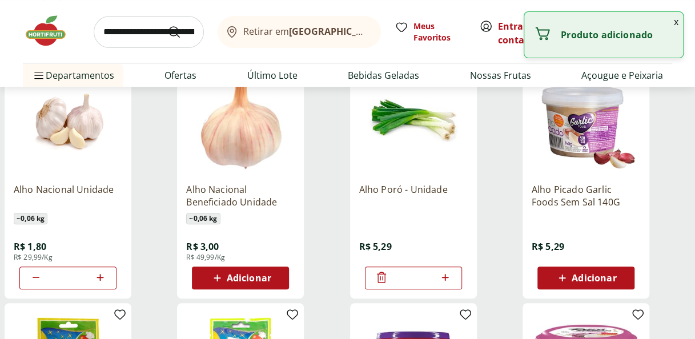
click at [446, 275] on icon at bounding box center [445, 278] width 14 height 14
type input "*"
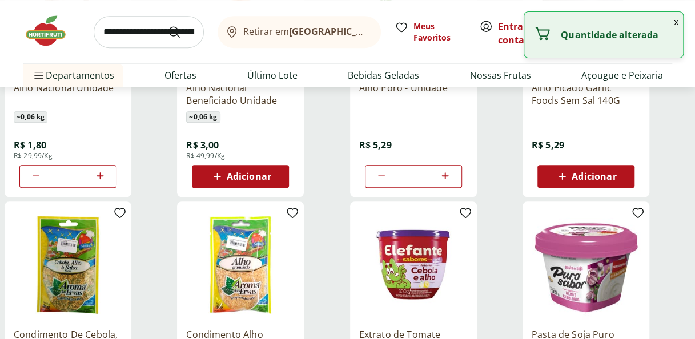
scroll to position [280, 0]
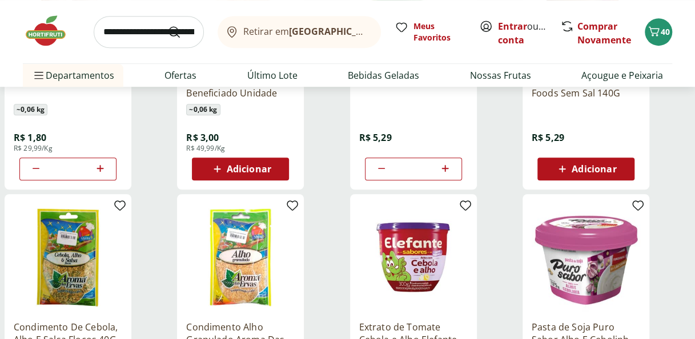
click at [127, 29] on input "search" at bounding box center [149, 32] width 110 height 32
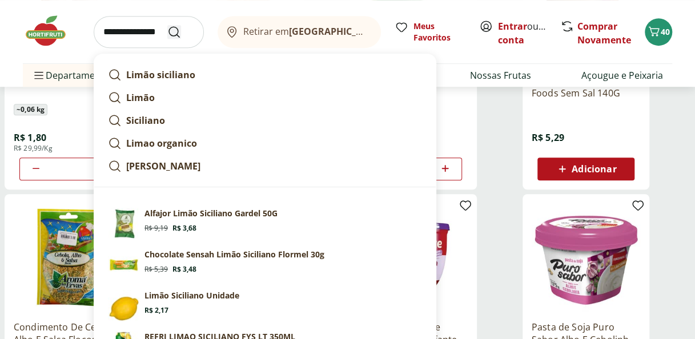
type input "**********"
click at [178, 33] on use "Submit Search" at bounding box center [174, 32] width 14 height 14
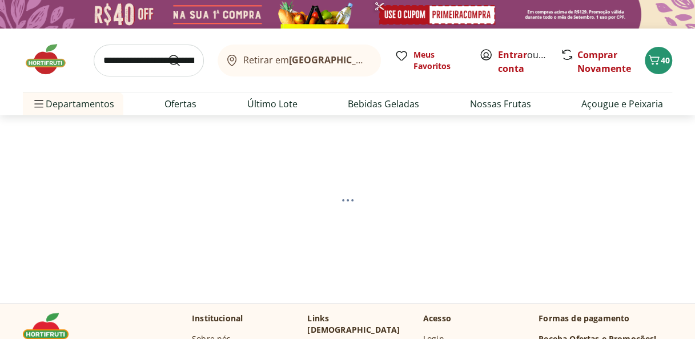
select select "**********"
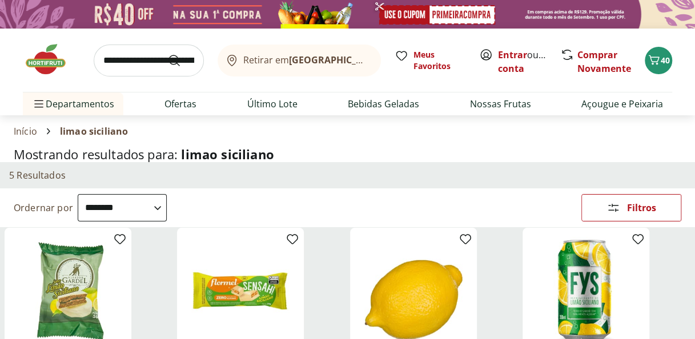
click at [167, 209] on select "**********" at bounding box center [122, 207] width 89 height 27
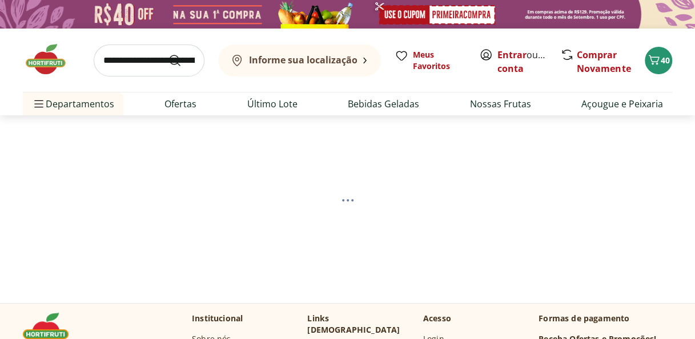
select select "*********"
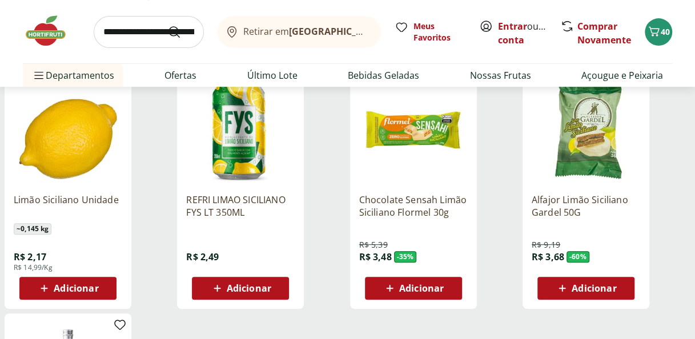
scroll to position [167, 0]
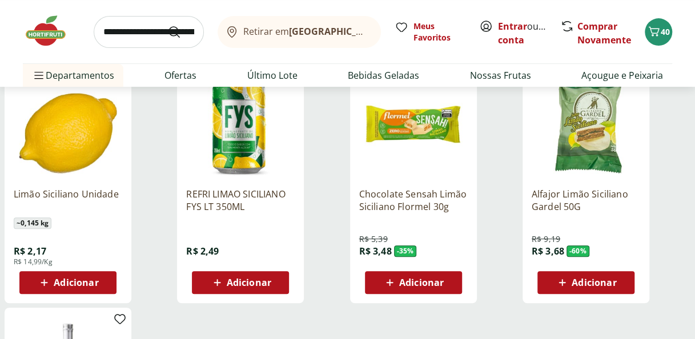
click at [60, 278] on span "Adicionar" at bounding box center [76, 282] width 45 height 9
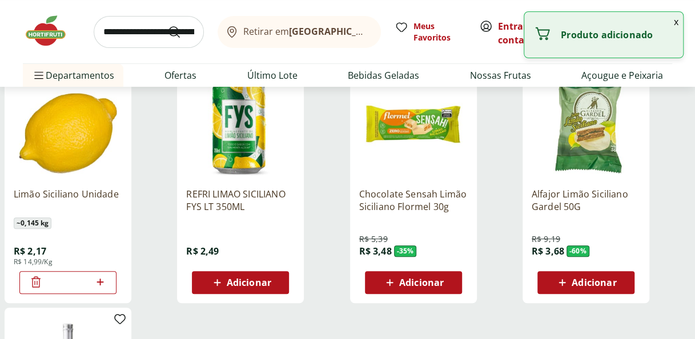
click at [100, 285] on icon at bounding box center [100, 282] width 14 height 14
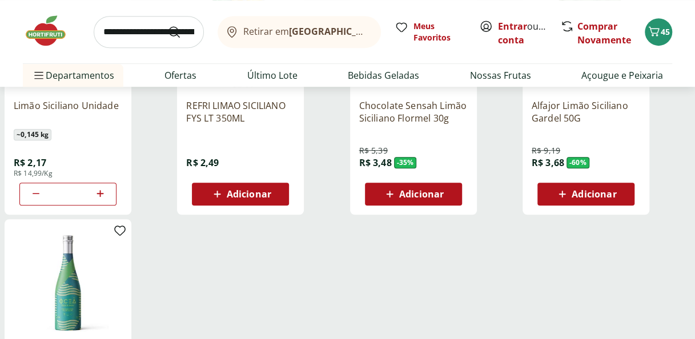
scroll to position [365, 0]
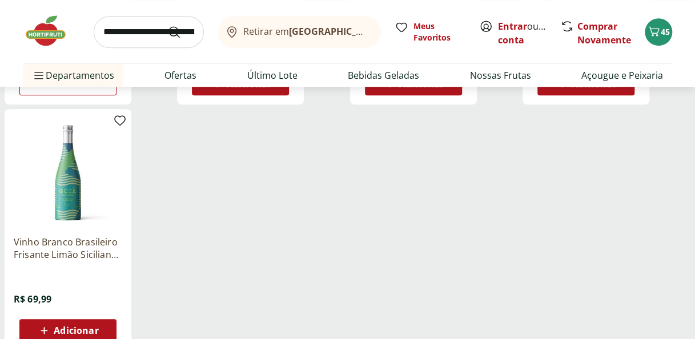
click at [144, 25] on input "search" at bounding box center [149, 32] width 110 height 32
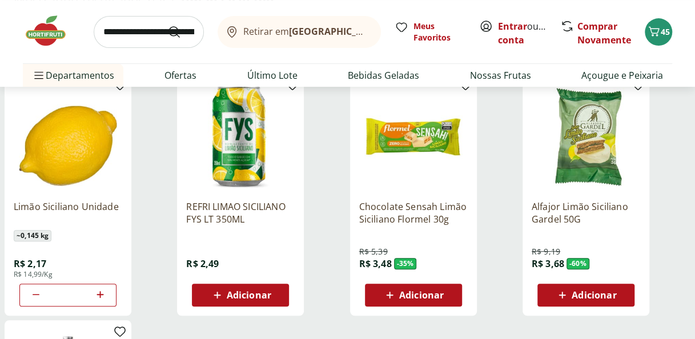
scroll to position [170, 0]
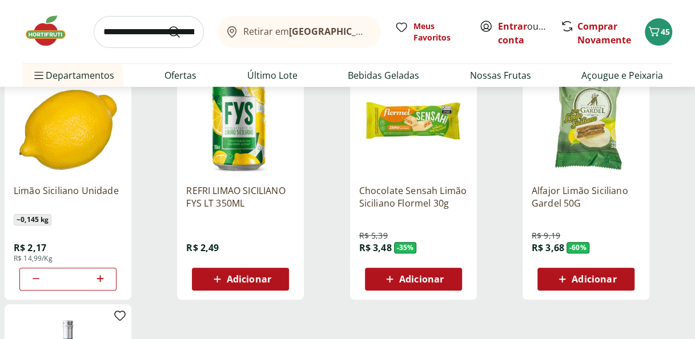
click at [99, 273] on icon at bounding box center [100, 279] width 14 height 14
type input "*"
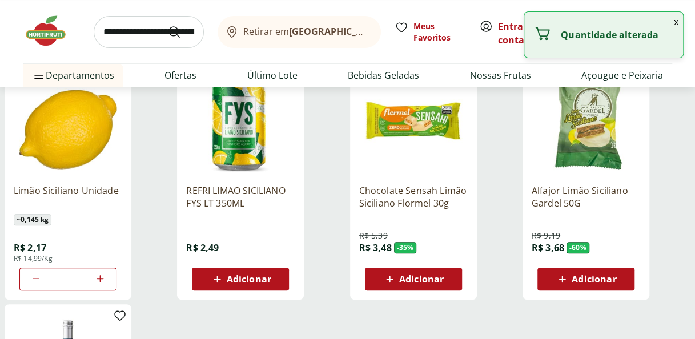
click at [142, 34] on input "search" at bounding box center [149, 32] width 110 height 32
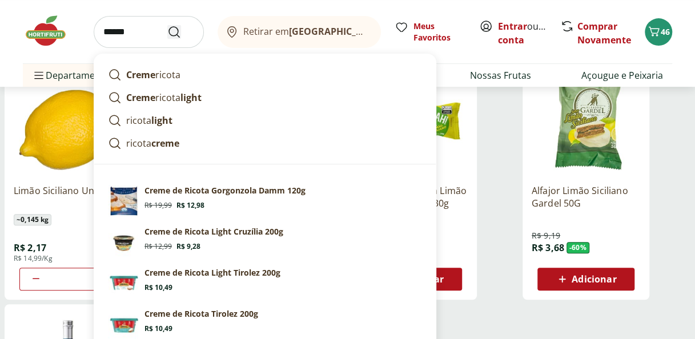
type input "******"
click at [183, 32] on button "Submit Search" at bounding box center [180, 32] width 27 height 14
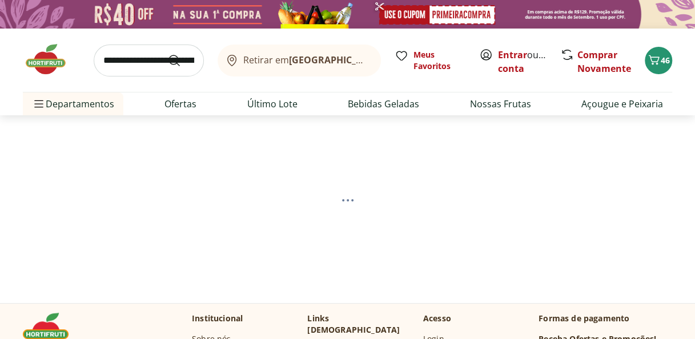
select select "**********"
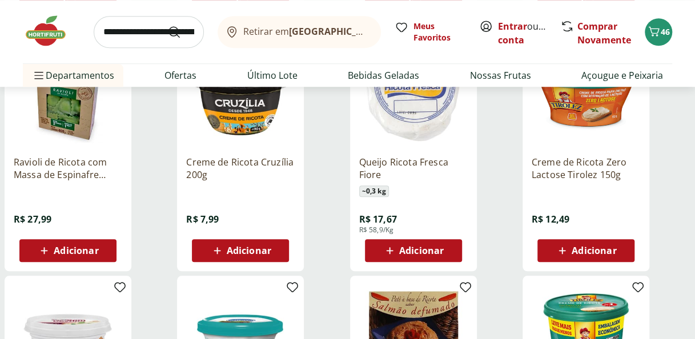
scroll to position [456, 0]
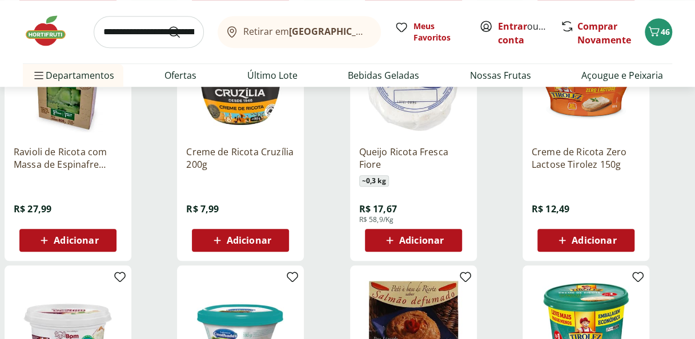
click at [389, 243] on icon at bounding box center [389, 240] width 7 height 7
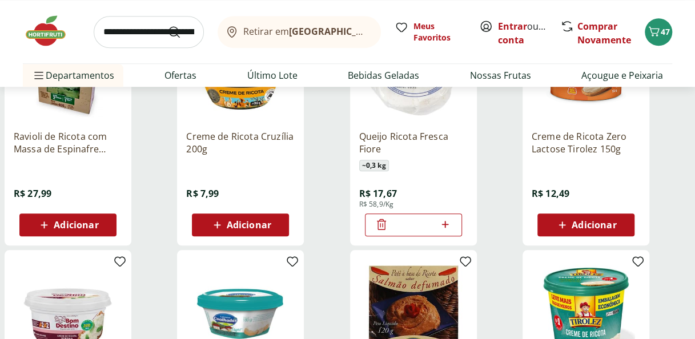
scroll to position [476, 0]
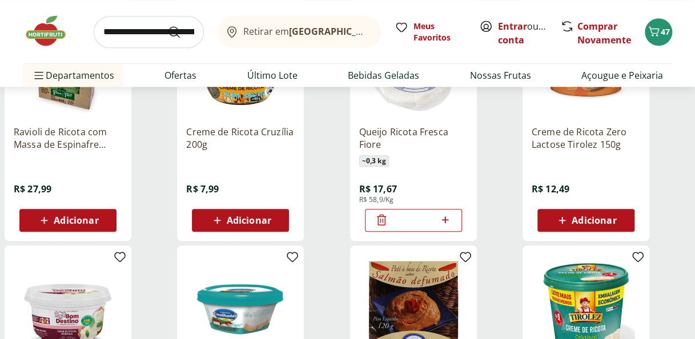
click at [242, 223] on span "Adicionar" at bounding box center [249, 220] width 45 height 9
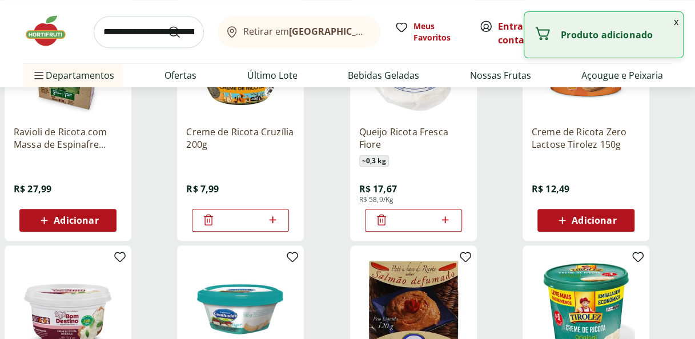
click at [128, 25] on input "search" at bounding box center [149, 32] width 110 height 32
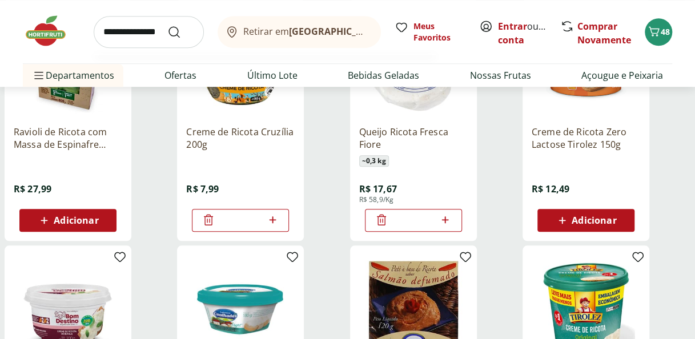
type input "**********"
click at [167, 25] on button "Submit Search" at bounding box center [180, 32] width 27 height 14
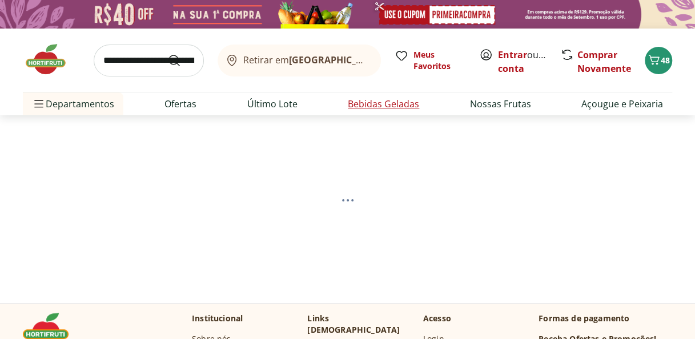
select select "**********"
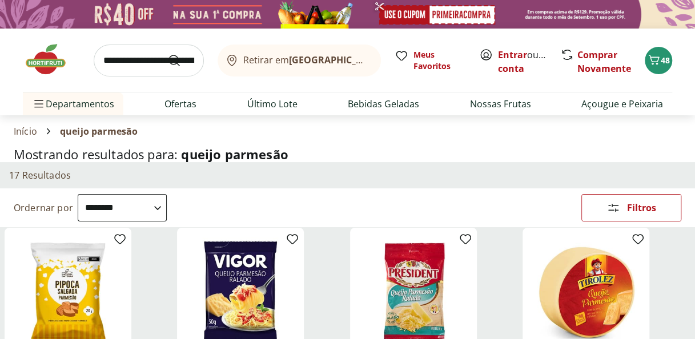
click at [167, 211] on select "**********" at bounding box center [122, 207] width 89 height 27
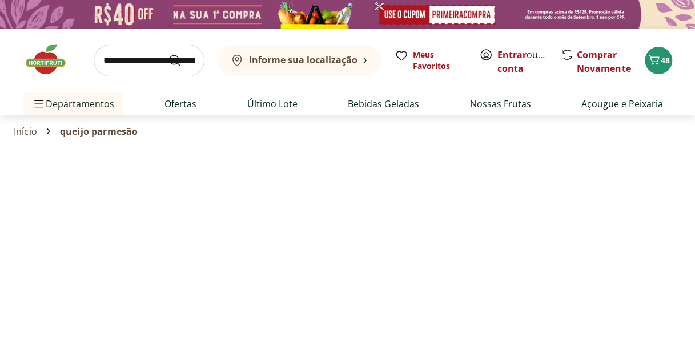
select select "*********"
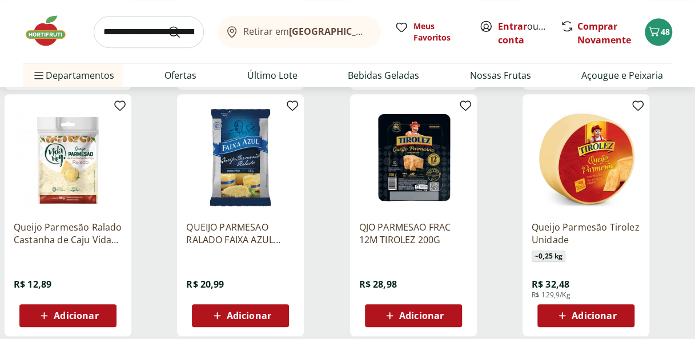
scroll to position [387, 0]
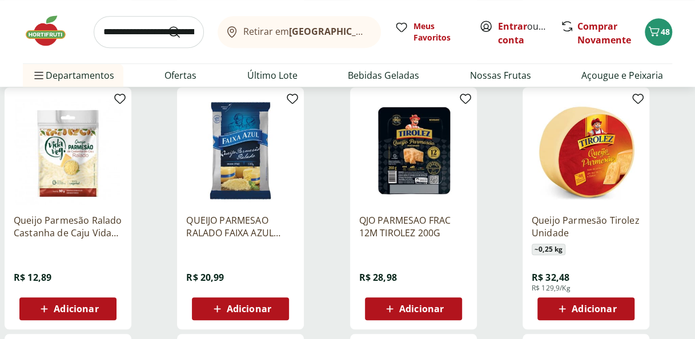
click at [403, 309] on span "Adicionar" at bounding box center [421, 308] width 45 height 9
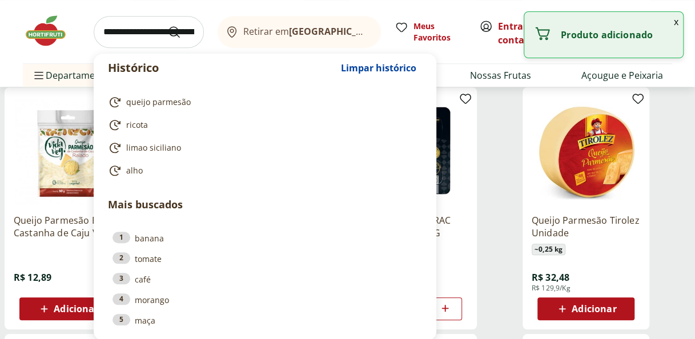
click at [132, 27] on input "search" at bounding box center [149, 32] width 110 height 32
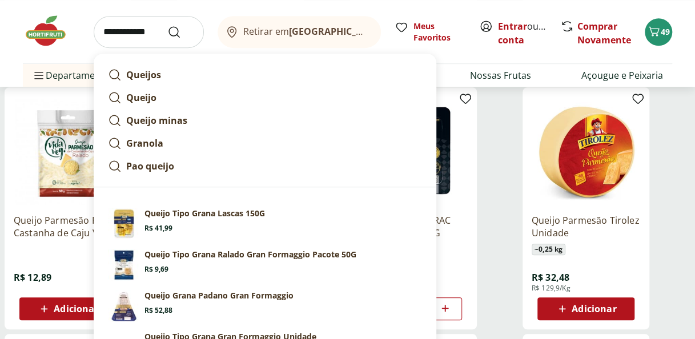
type input "**********"
click at [167, 25] on button "Submit Search" at bounding box center [180, 32] width 27 height 14
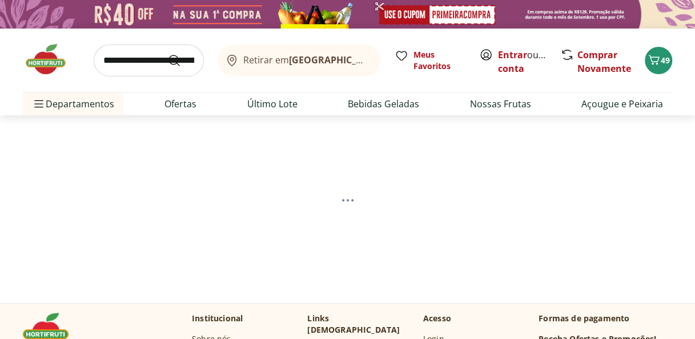
select select "**********"
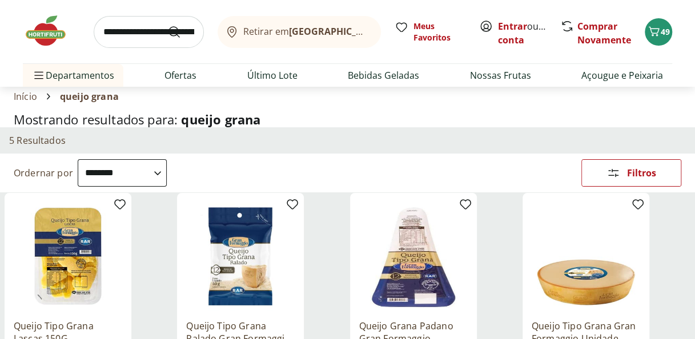
scroll to position [23, 0]
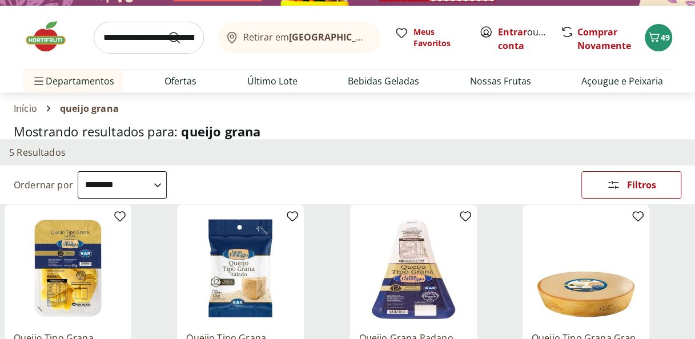
click at [118, 37] on input "search" at bounding box center [149, 38] width 110 height 32
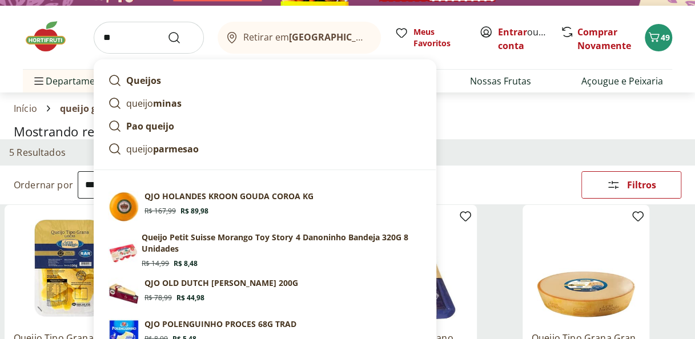
type input "*"
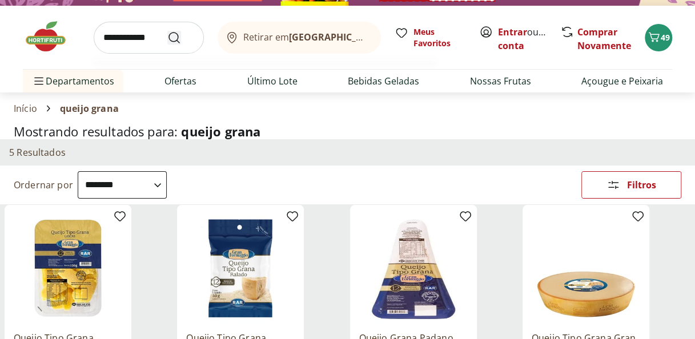
type input "**********"
click at [167, 31] on button "Submit Search" at bounding box center [180, 38] width 27 height 14
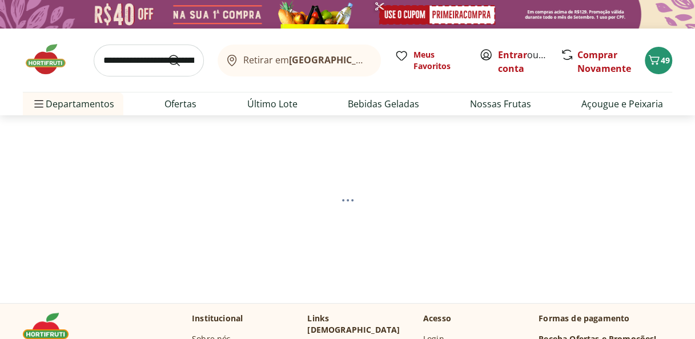
select select "**********"
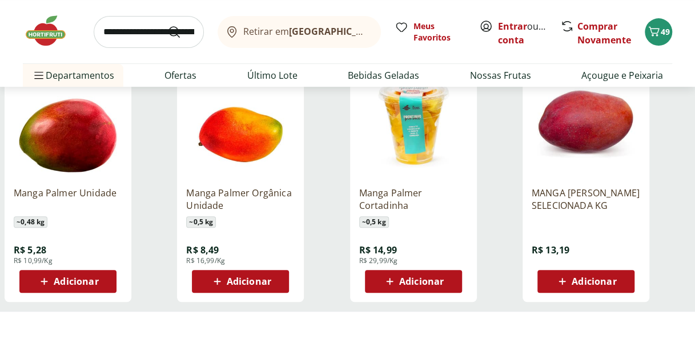
scroll to position [172, 0]
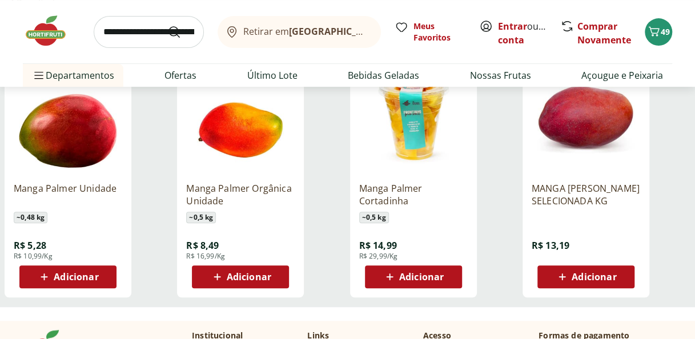
click at [260, 279] on span "Adicionar" at bounding box center [249, 276] width 45 height 9
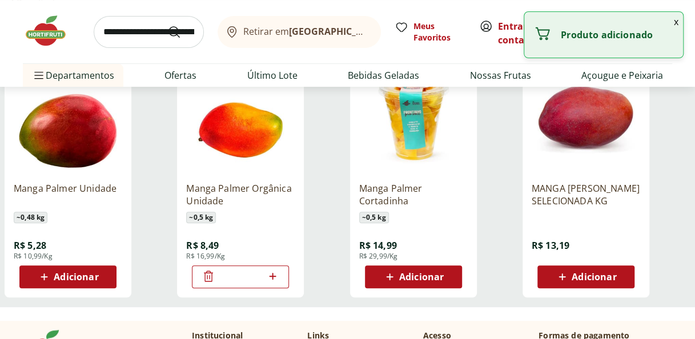
click at [271, 275] on icon at bounding box center [272, 276] width 7 height 7
type input "*"
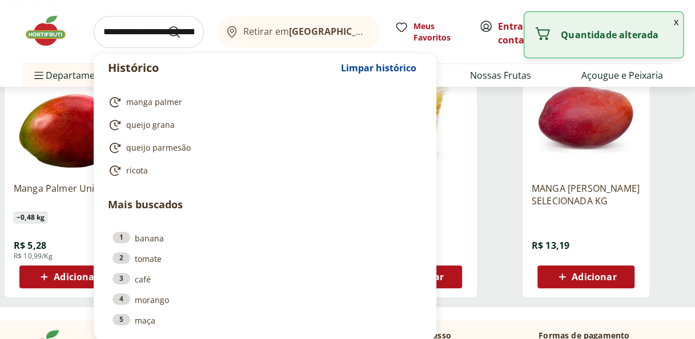
click at [132, 31] on input "search" at bounding box center [149, 32] width 110 height 32
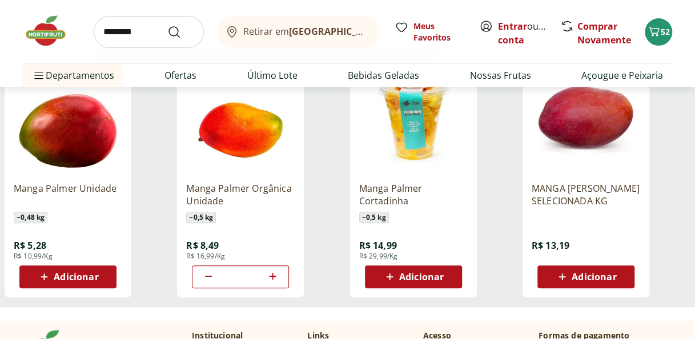
type input "*********"
type input "*"
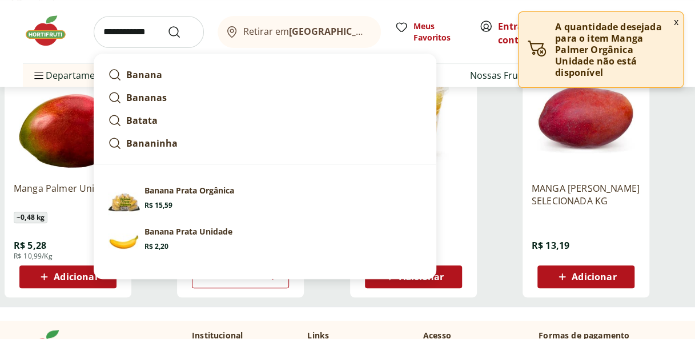
type input "**********"
click at [167, 25] on button "Submit Search" at bounding box center [180, 32] width 27 height 14
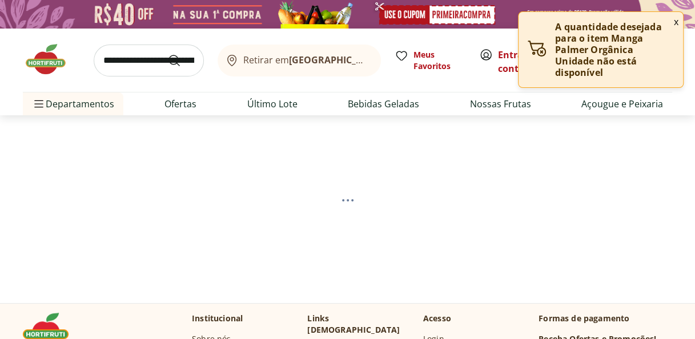
select select "**********"
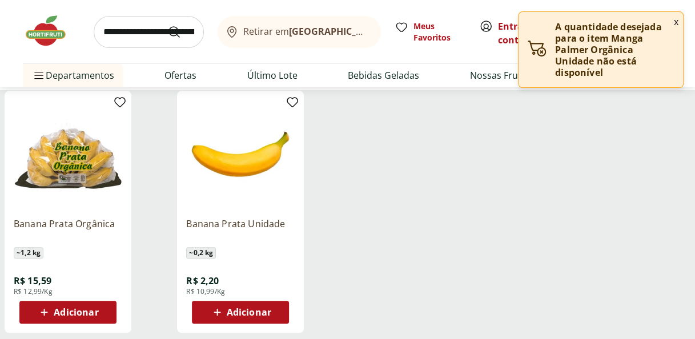
scroll to position [140, 0]
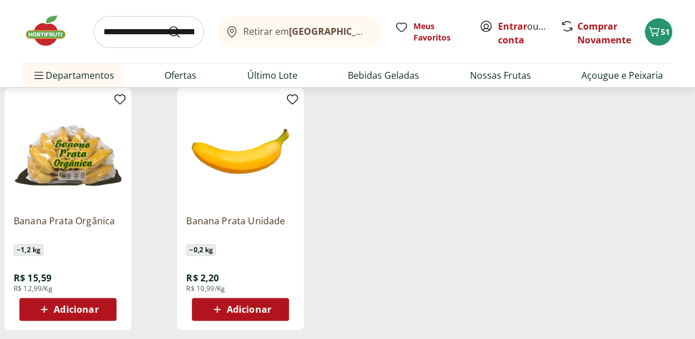
click at [71, 307] on span "Adicionar" at bounding box center [76, 309] width 45 height 9
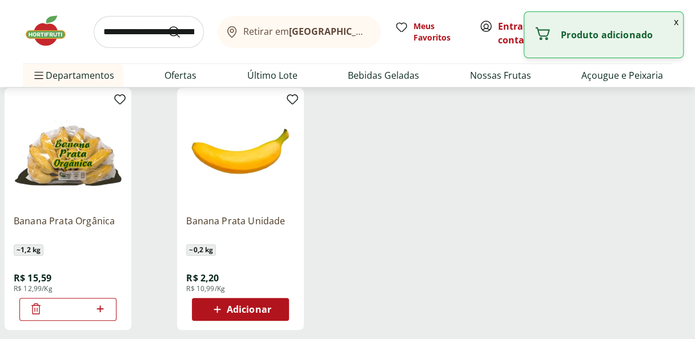
click at [116, 25] on input "search" at bounding box center [149, 32] width 110 height 32
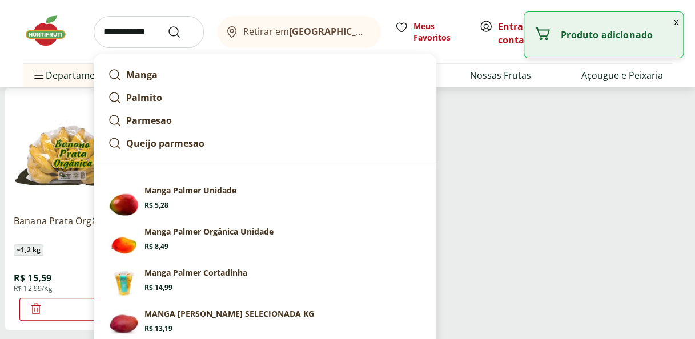
type input "**********"
click at [167, 25] on button "Submit Search" at bounding box center [180, 32] width 27 height 14
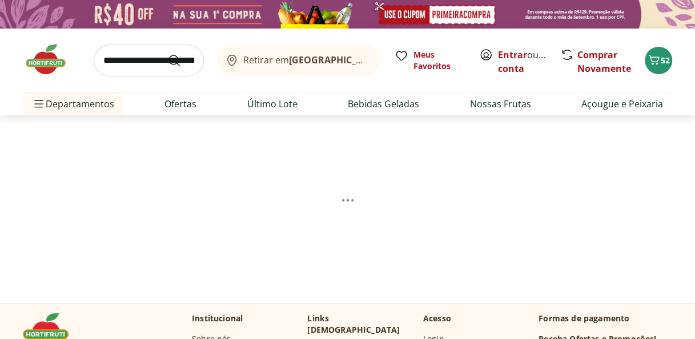
select select "**********"
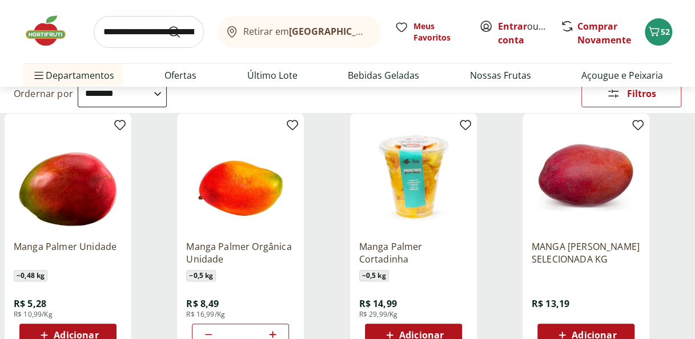
scroll to position [143, 0]
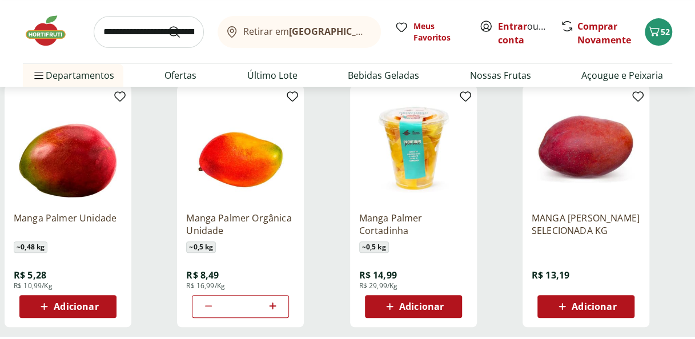
click at [207, 312] on icon at bounding box center [209, 306] width 14 height 14
type input "*"
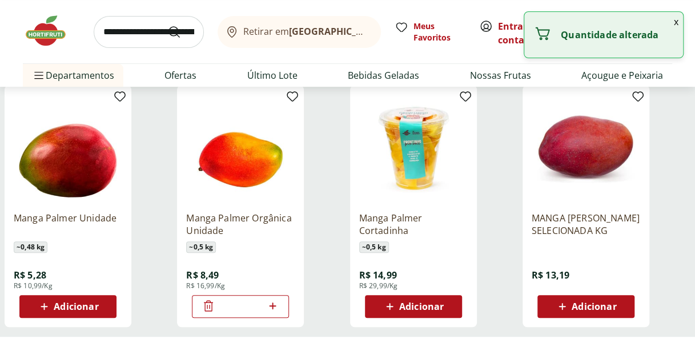
click at [207, 312] on icon at bounding box center [209, 306] width 14 height 14
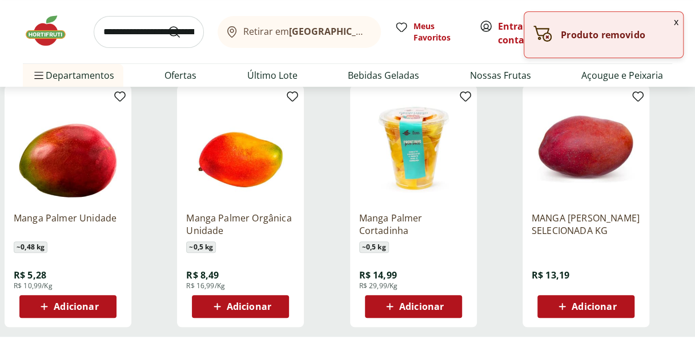
click at [87, 315] on div "Adicionar" at bounding box center [68, 306] width 79 height 21
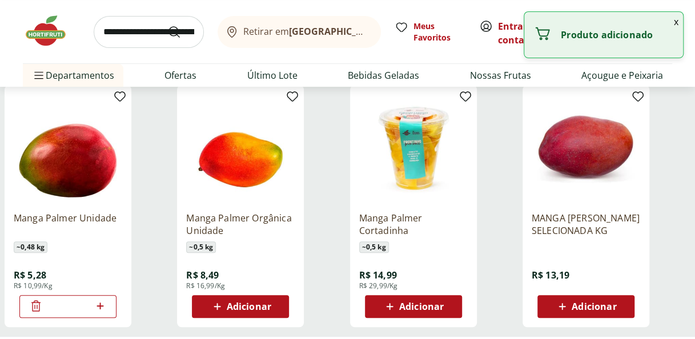
click at [103, 304] on icon at bounding box center [100, 306] width 14 height 14
type input "*"
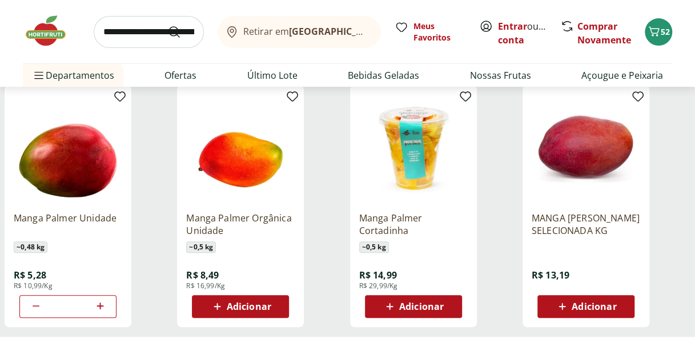
click at [132, 30] on input "search" at bounding box center [149, 32] width 110 height 32
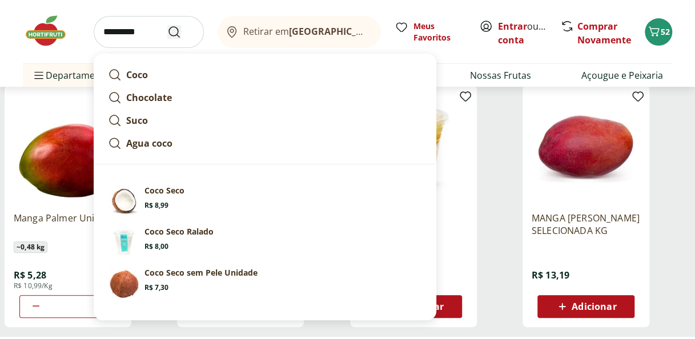
type input "*********"
click at [177, 31] on icon "Submit Search" at bounding box center [174, 32] width 14 height 14
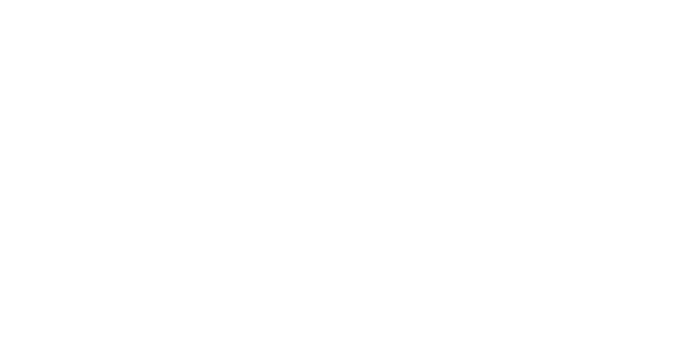
select select "**********"
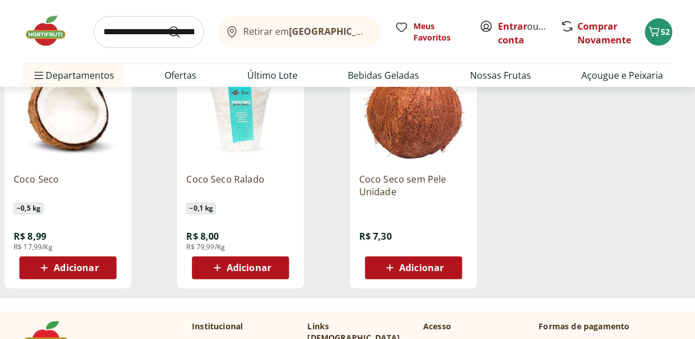
scroll to position [192, 0]
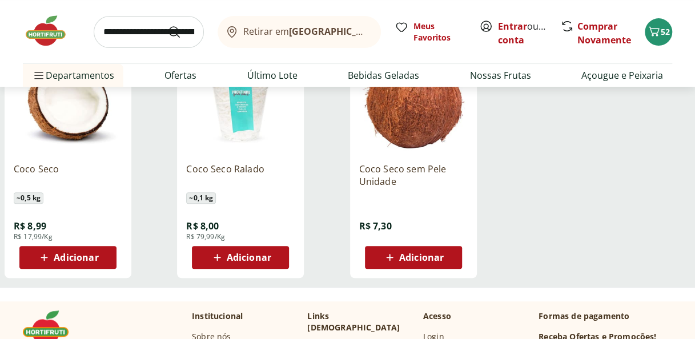
click at [429, 255] on span "Adicionar" at bounding box center [421, 257] width 45 height 9
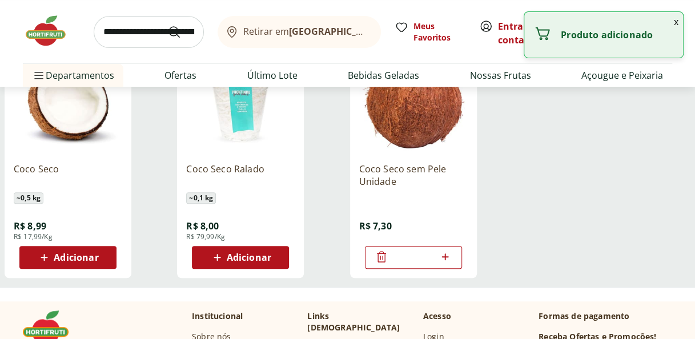
click at [136, 33] on input "search" at bounding box center [149, 32] width 110 height 32
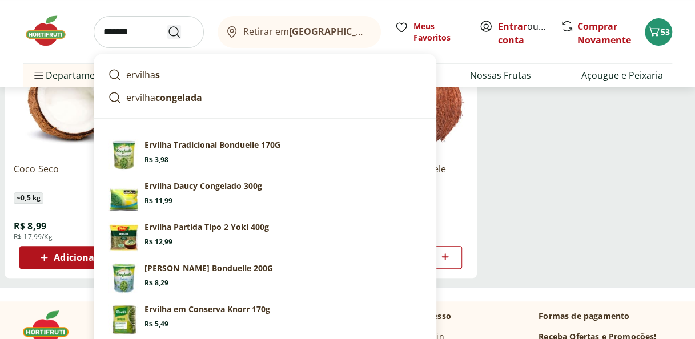
type input "*******"
click at [178, 31] on use "Submit Search" at bounding box center [174, 32] width 14 height 14
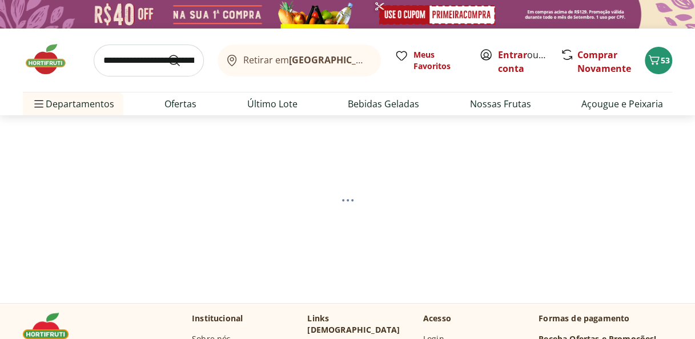
select select "**********"
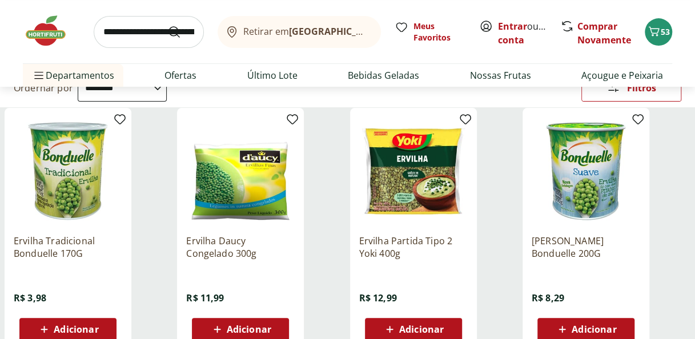
scroll to position [148, 0]
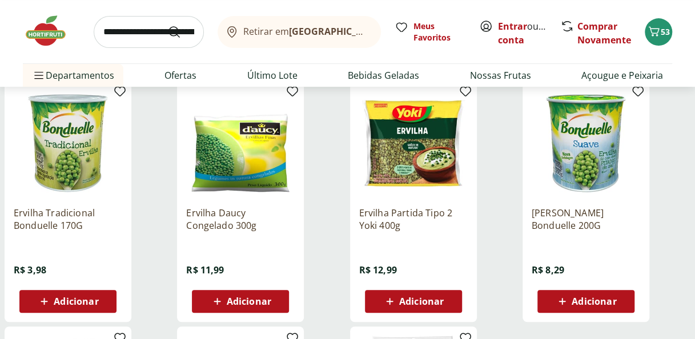
click at [256, 305] on span "Adicionar" at bounding box center [249, 301] width 45 height 9
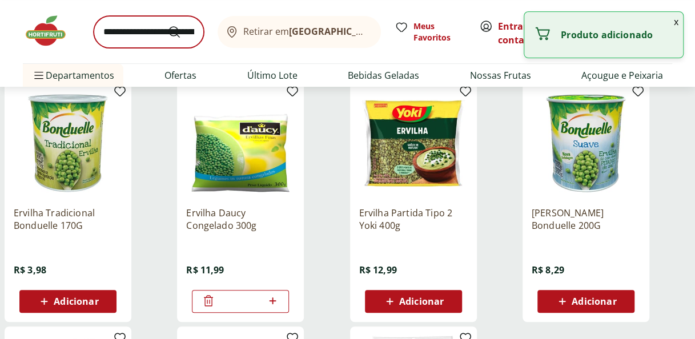
drag, startPoint x: 256, startPoint y: 305, endPoint x: 147, endPoint y: 33, distance: 292.8
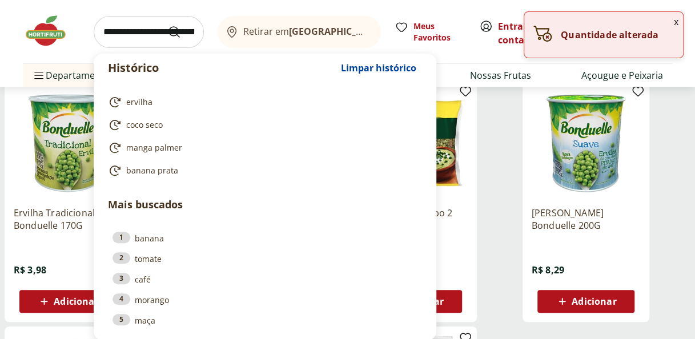
drag, startPoint x: 106, startPoint y: 34, endPoint x: 313, endPoint y: 37, distance: 206.7
click at [313, 37] on div "Histórico Limpar histórico ervilha coco seco manga palmer banana prata Mais bus…" at bounding box center [347, 31] width 649 height 63
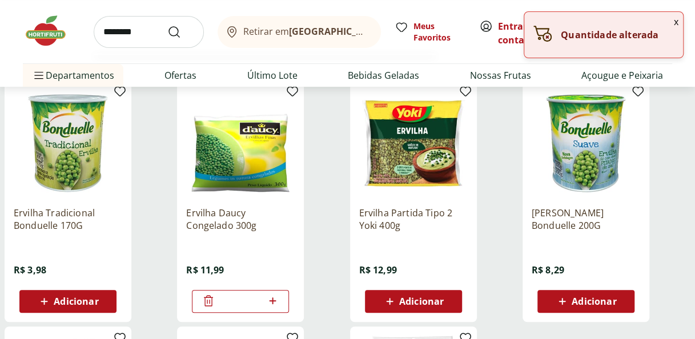
type input "********"
click at [167, 25] on button "Submit Search" at bounding box center [180, 32] width 27 height 14
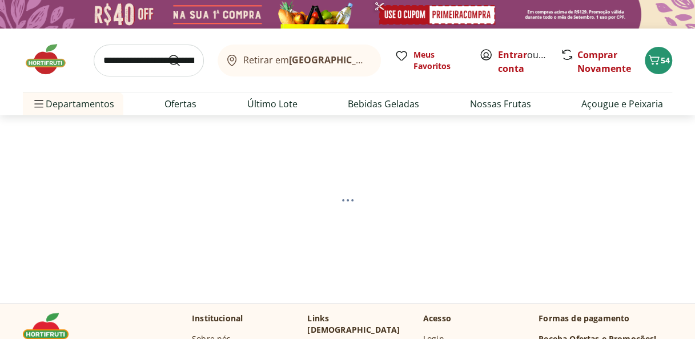
select select "**********"
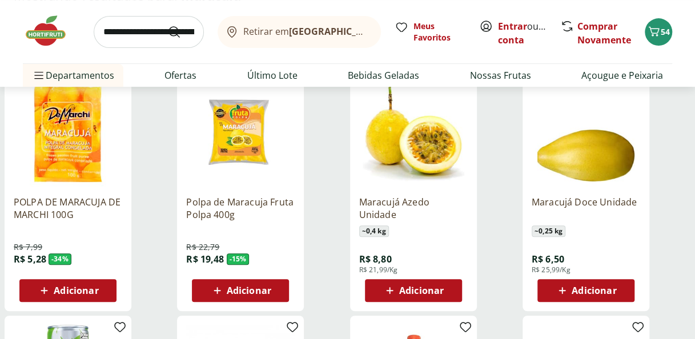
scroll to position [176, 0]
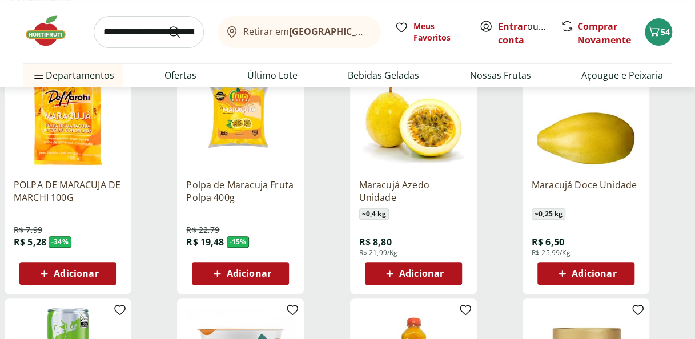
click at [415, 269] on span "Adicionar" at bounding box center [421, 273] width 45 height 9
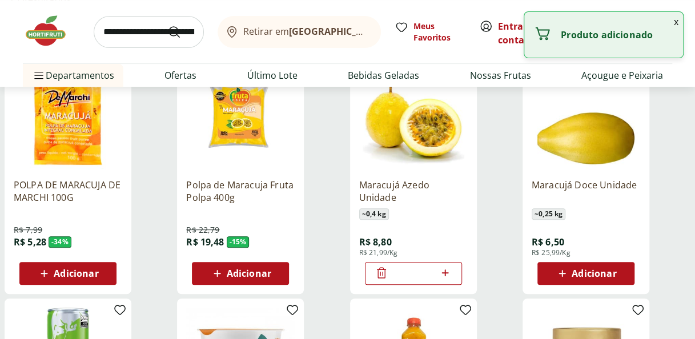
click at [446, 268] on icon at bounding box center [445, 273] width 14 height 14
type input "*"
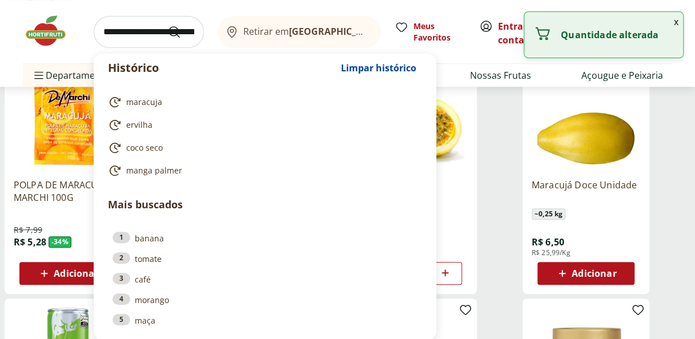
click at [148, 32] on input "search" at bounding box center [149, 32] width 110 height 32
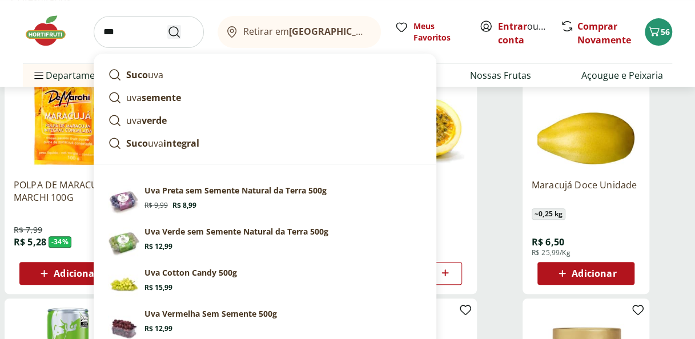
type input "***"
click at [179, 31] on icon "Submit Search" at bounding box center [174, 32] width 14 height 14
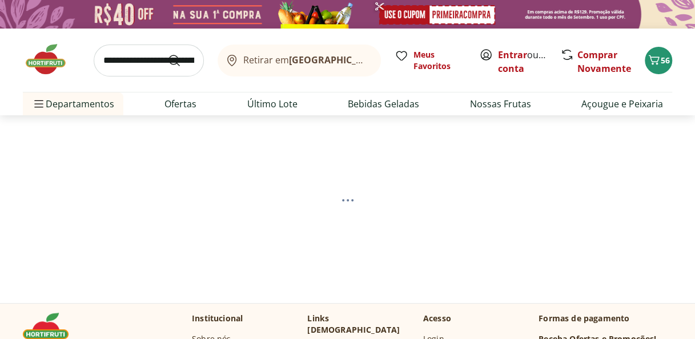
select select "**********"
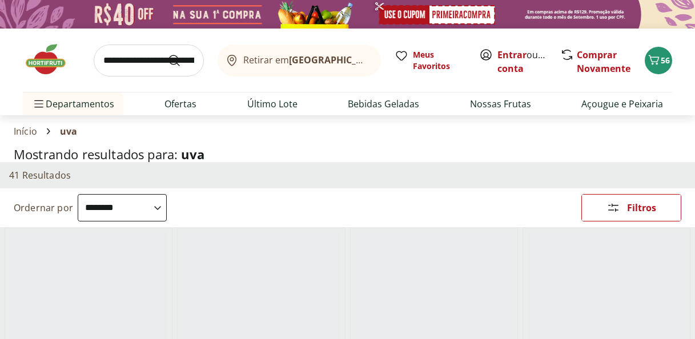
select select "**********"
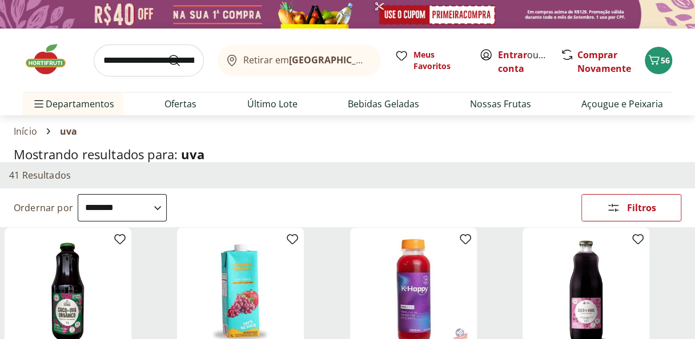
click at [167, 212] on select "**********" at bounding box center [122, 207] width 89 height 27
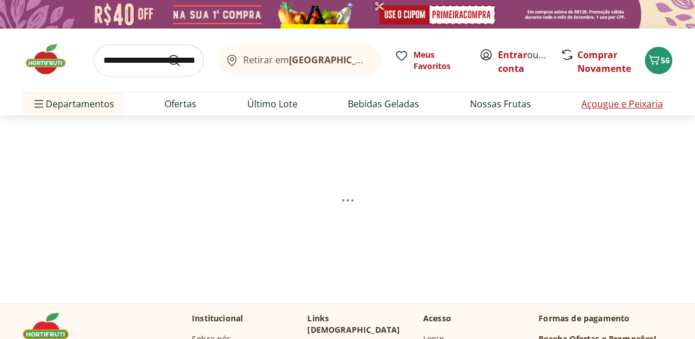
select select "*********"
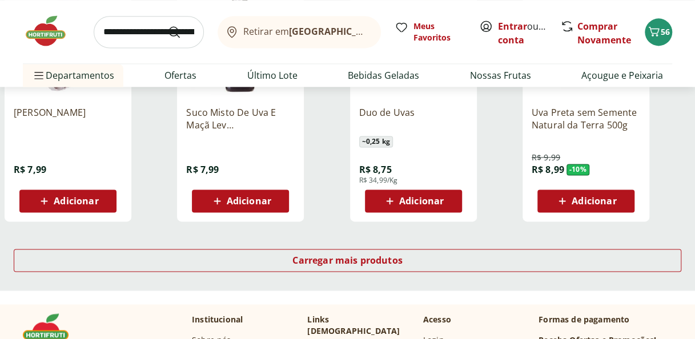
scroll to position [747, 0]
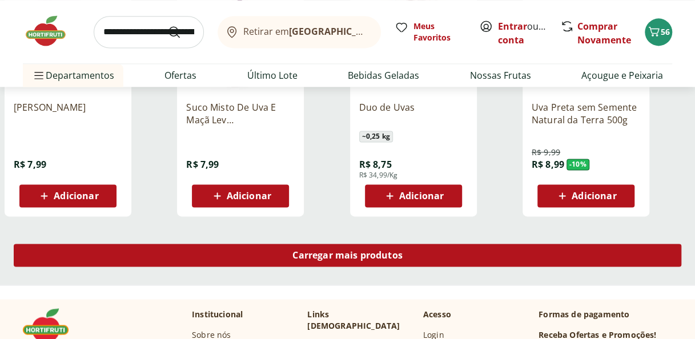
click at [494, 259] on div "Carregar mais produtos" at bounding box center [347, 255] width 667 height 23
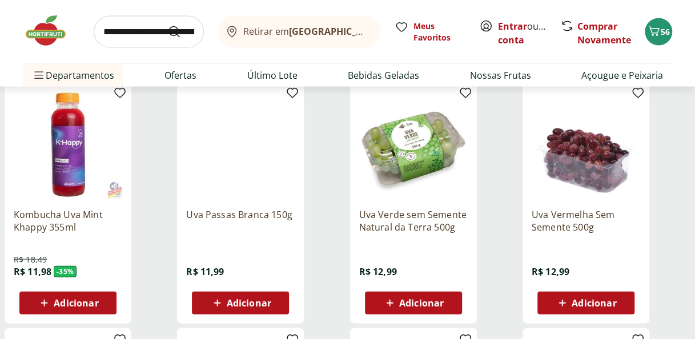
scroll to position [1151, 0]
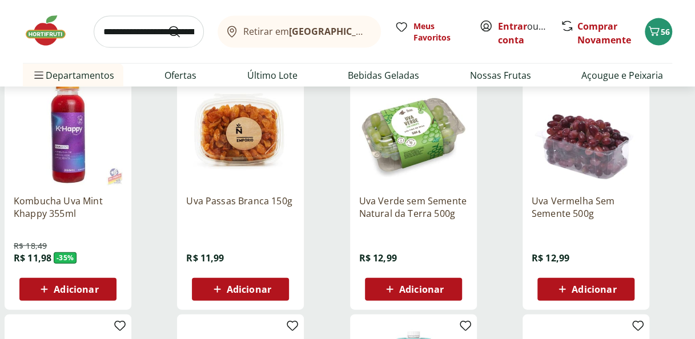
click at [429, 288] on span "Adicionar" at bounding box center [421, 289] width 45 height 9
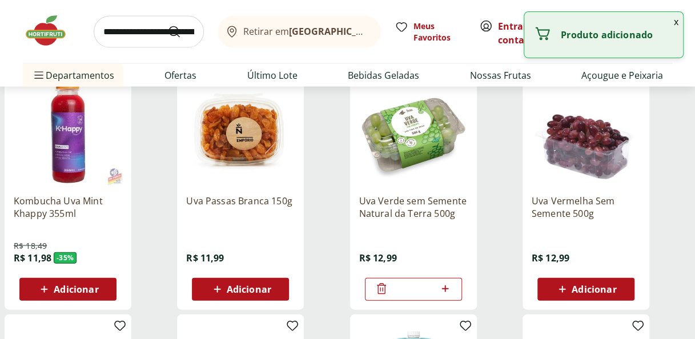
click at [560, 285] on icon at bounding box center [562, 290] width 14 height 14
click at [112, 34] on input "search" at bounding box center [149, 32] width 110 height 32
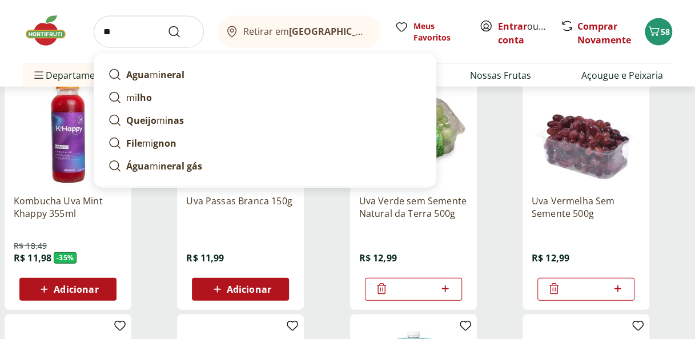
type input "*"
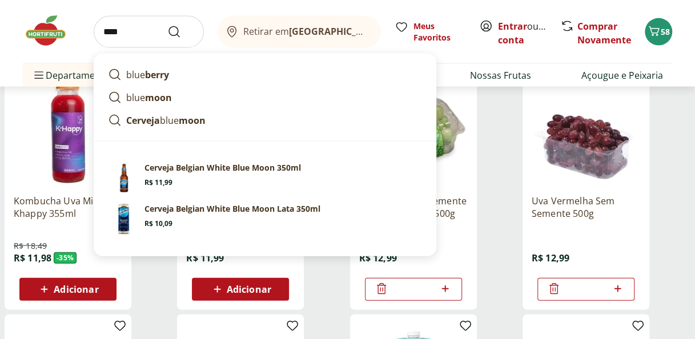
click at [146, 73] on strong "berry" at bounding box center [157, 75] width 24 height 13
type input "*********"
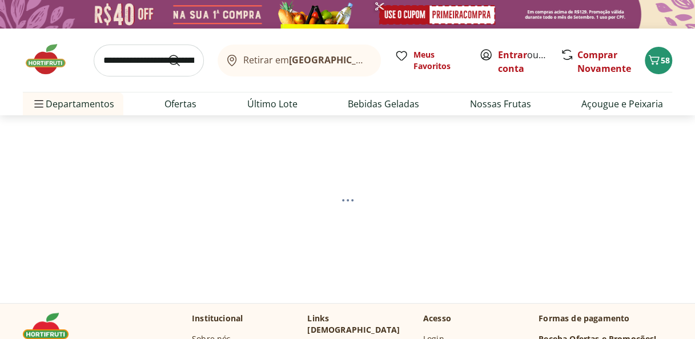
select select "**********"
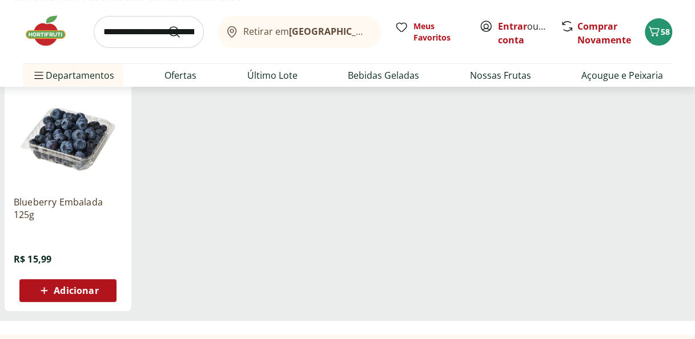
scroll to position [162, 0]
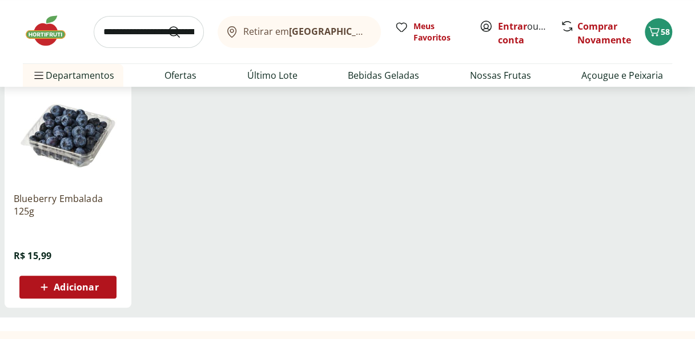
click at [67, 289] on span "Adicionar" at bounding box center [76, 287] width 45 height 9
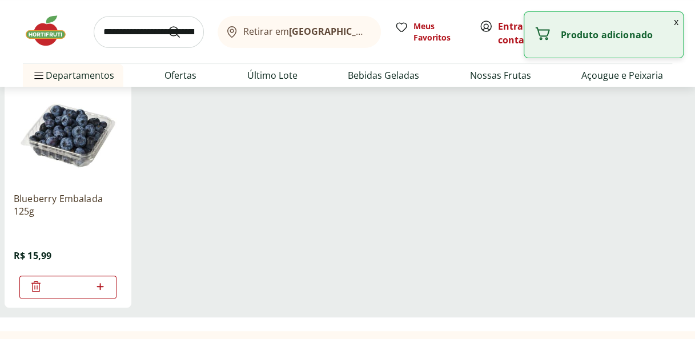
click at [226, 202] on ul "Blueberry Embalada 125g R$ 15,99 *" at bounding box center [348, 191] width 686 height 251
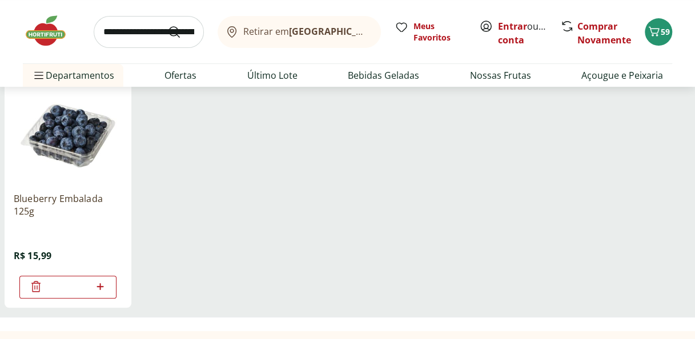
click at [108, 29] on input "search" at bounding box center [149, 32] width 110 height 32
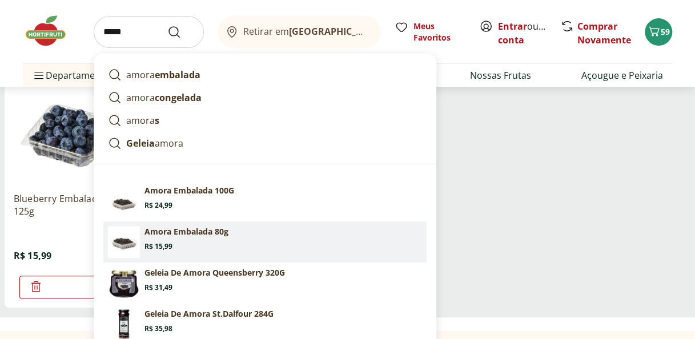
click at [212, 240] on section "Amora Embalada 80g Price: R$ 15,99" at bounding box center [282, 238] width 277 height 25
type input "**********"
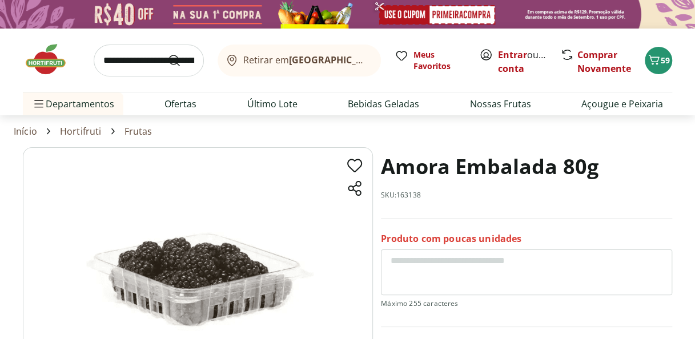
click at [122, 66] on input "search" at bounding box center [149, 61] width 110 height 32
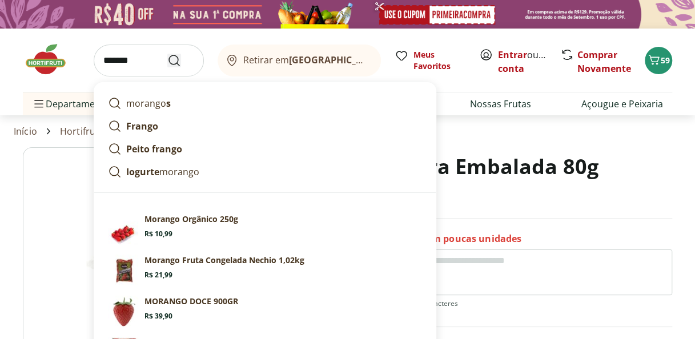
type input "*******"
click at [175, 59] on icon "Submit Search" at bounding box center [174, 61] width 14 height 14
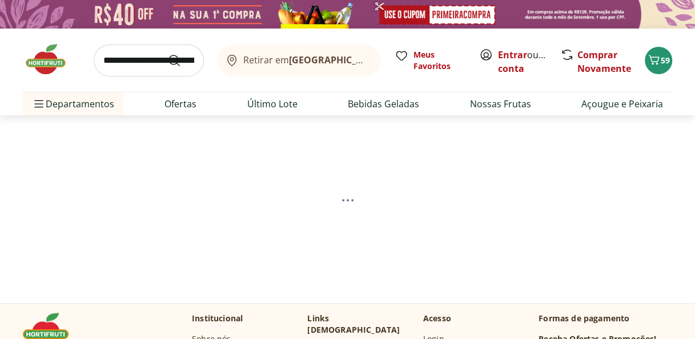
select select "**********"
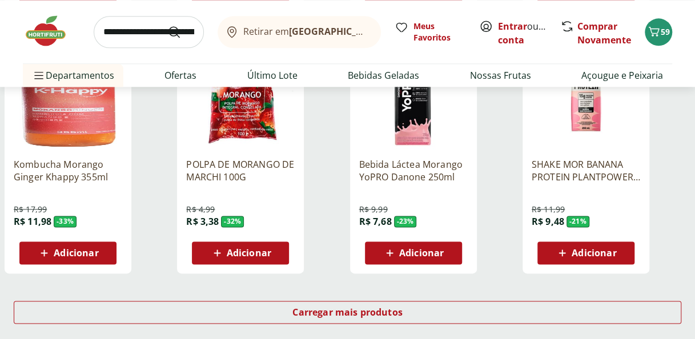
scroll to position [707, 0]
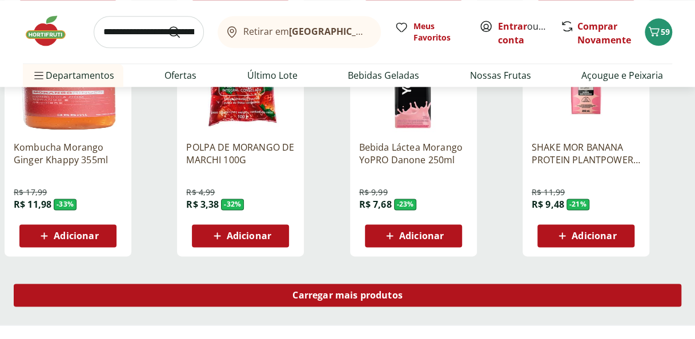
click at [384, 291] on span "Carregar mais produtos" at bounding box center [347, 295] width 110 height 9
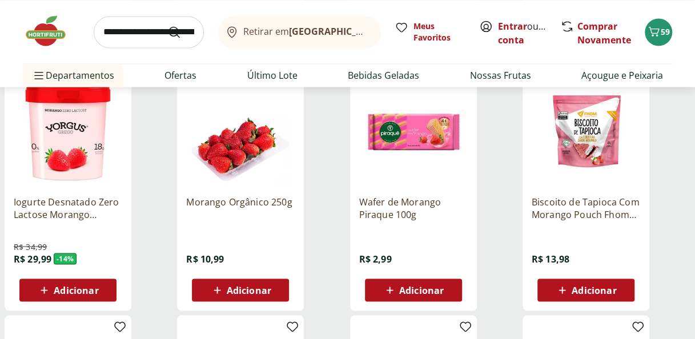
scroll to position [907, 0]
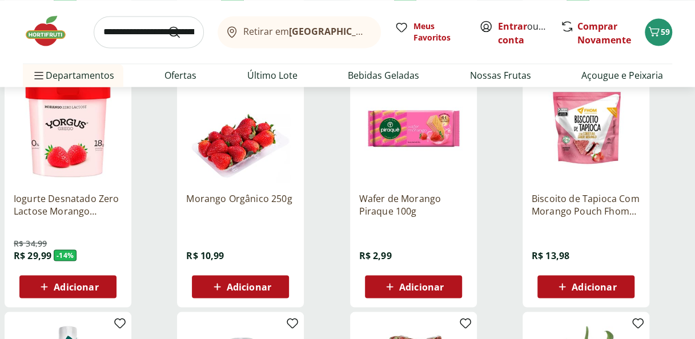
click at [238, 288] on span "Adicionar" at bounding box center [249, 286] width 45 height 9
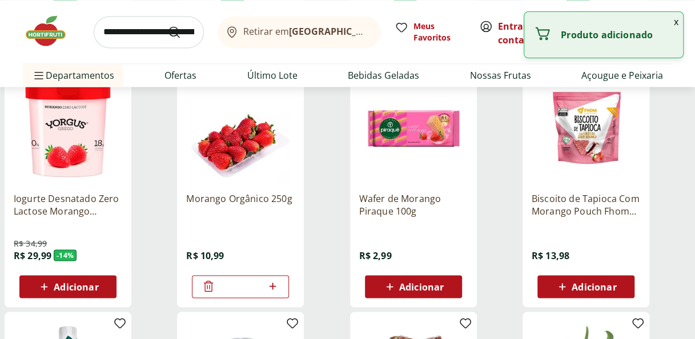
click at [276, 286] on icon at bounding box center [272, 286] width 14 height 14
type input "*"
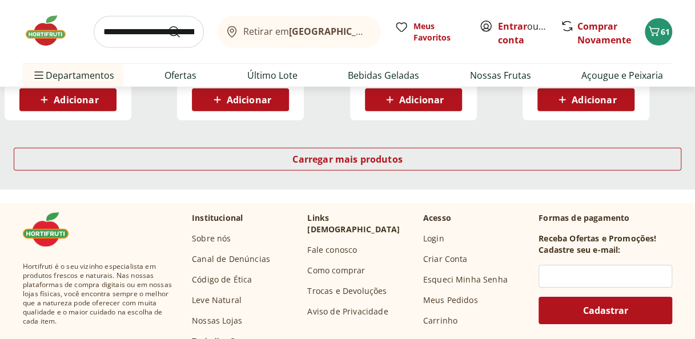
scroll to position [1591, 0]
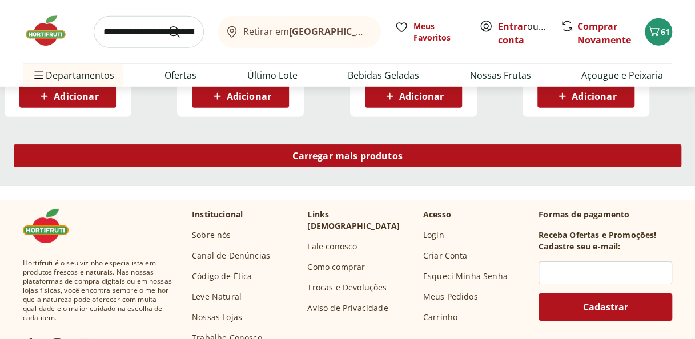
click at [591, 167] on link "Carregar mais produtos" at bounding box center [347, 157] width 667 height 27
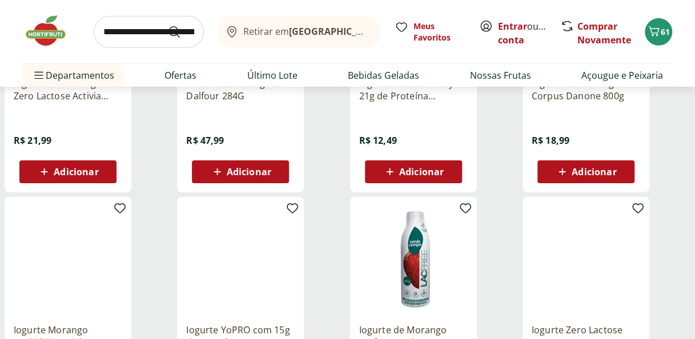
scroll to position [1779, 0]
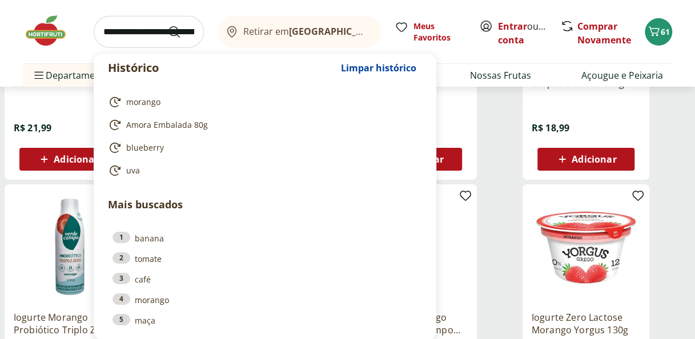
click at [113, 36] on input "search" at bounding box center [149, 32] width 110 height 32
type input "*"
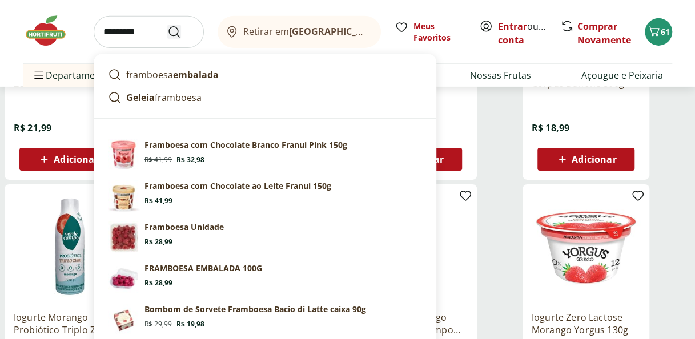
type input "*********"
click at [182, 32] on button "Submit Search" at bounding box center [180, 32] width 27 height 14
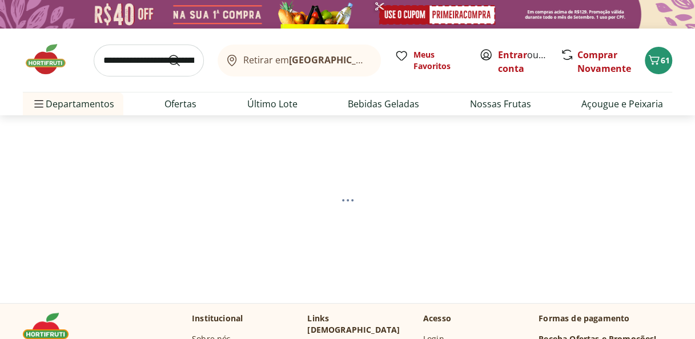
select select "**********"
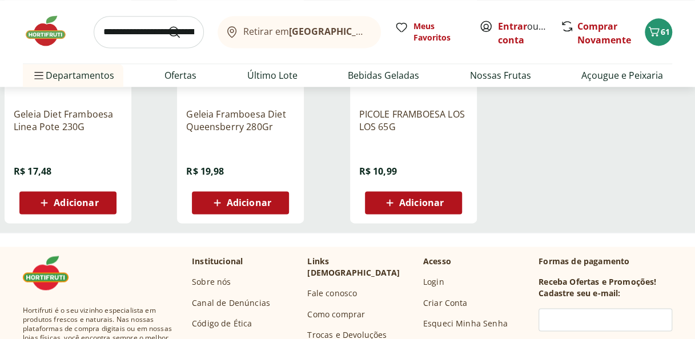
scroll to position [336, 0]
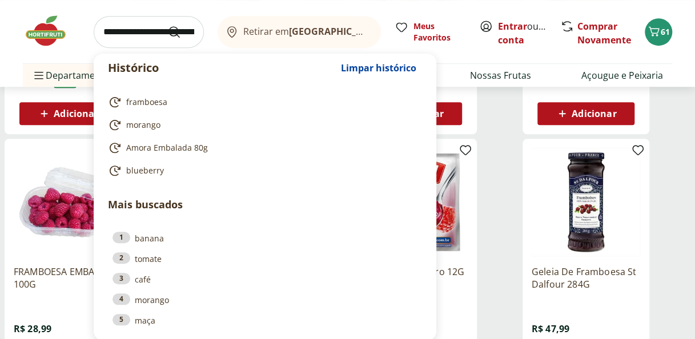
click at [108, 31] on input "search" at bounding box center [149, 32] width 110 height 32
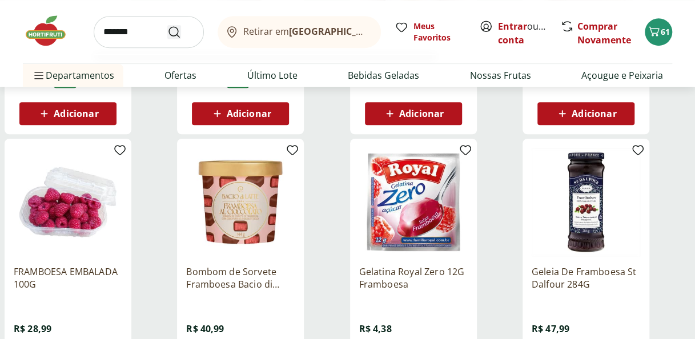
type input "*******"
click at [182, 34] on button "Submit Search" at bounding box center [180, 32] width 27 height 14
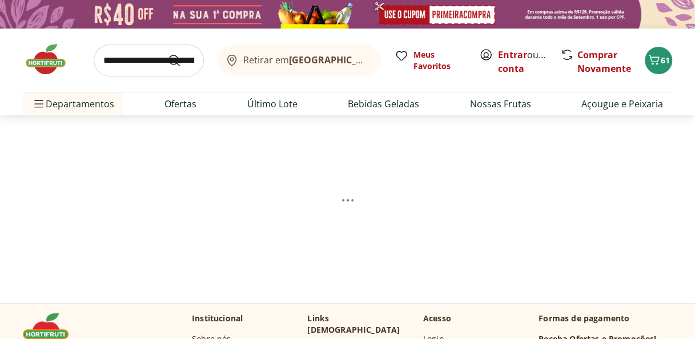
select select "**********"
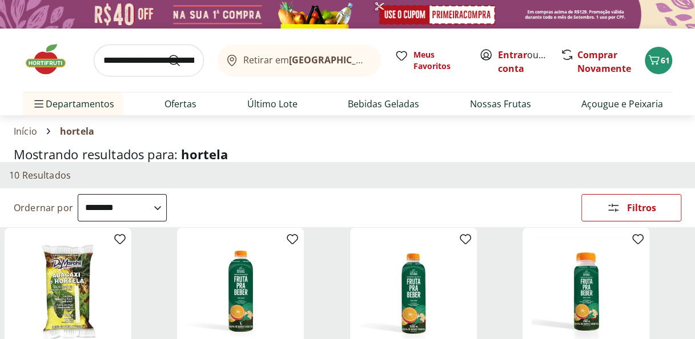
click at [119, 54] on input "search" at bounding box center [149, 61] width 110 height 32
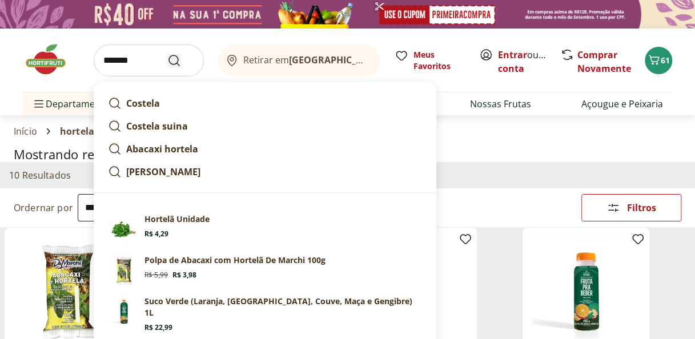
type input "*******"
click at [183, 65] on button "Submit Search" at bounding box center [180, 61] width 27 height 14
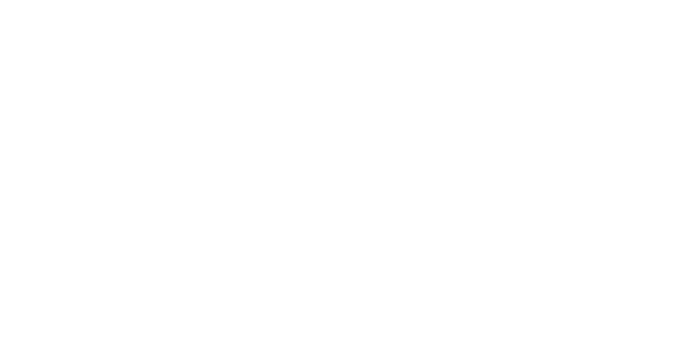
select select "**********"
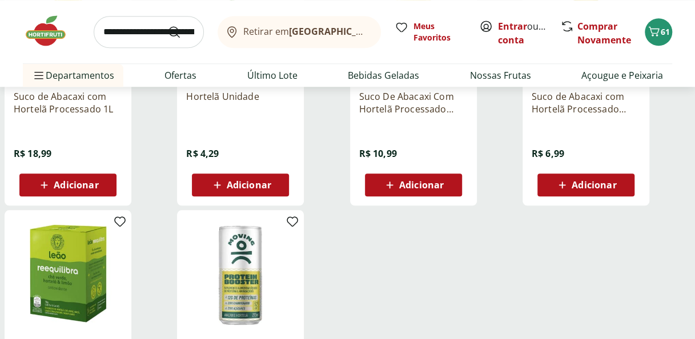
scroll to position [528, 0]
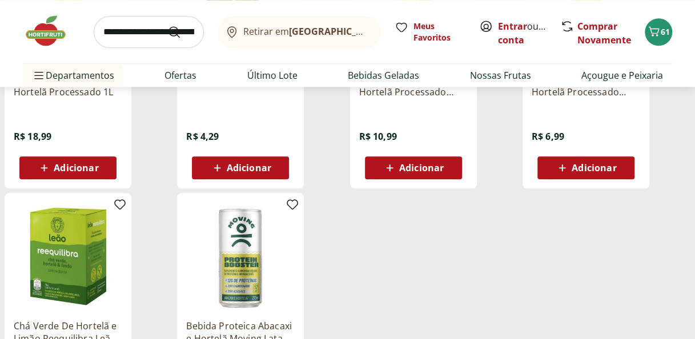
click at [272, 170] on div "Adicionar" at bounding box center [240, 168] width 79 height 21
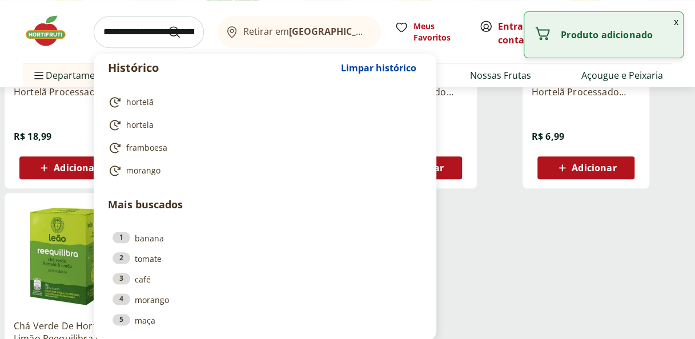
click at [134, 31] on input "search" at bounding box center [149, 32] width 110 height 32
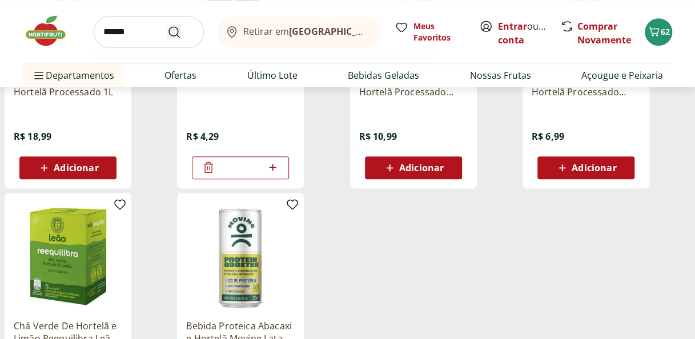
type input "******"
click at [175, 33] on icon "Submit Search" at bounding box center [174, 32] width 14 height 14
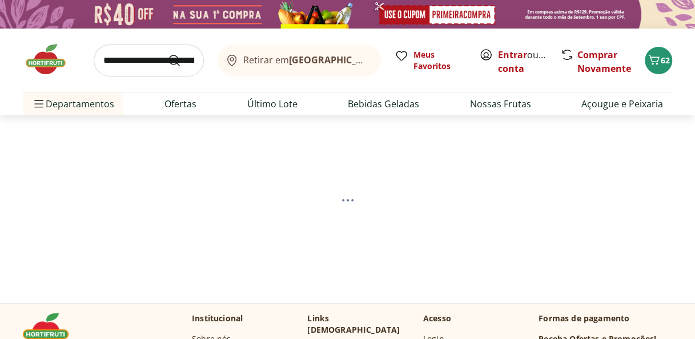
select select "**********"
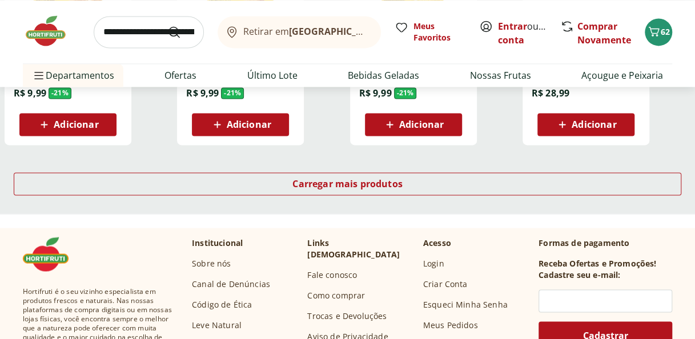
scroll to position [820, 0]
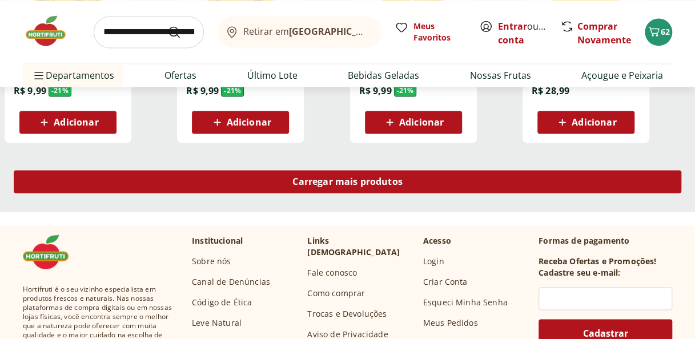
click at [568, 178] on div "Carregar mais produtos" at bounding box center [347, 181] width 667 height 23
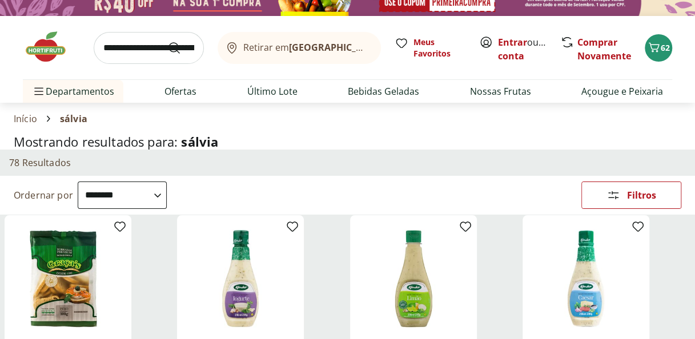
scroll to position [0, 0]
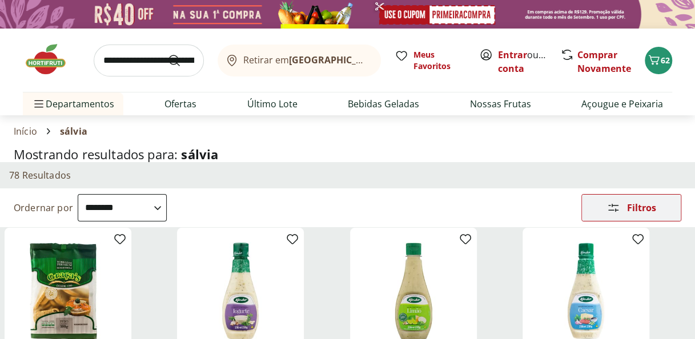
click at [633, 215] on div "Filtros" at bounding box center [631, 208] width 99 height 26
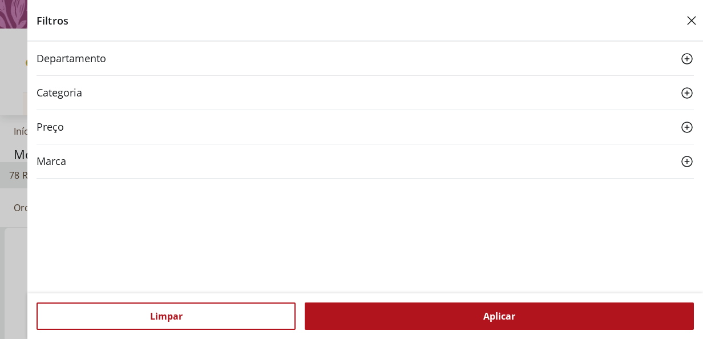
click at [690, 53] on use at bounding box center [688, 59] width 14 height 14
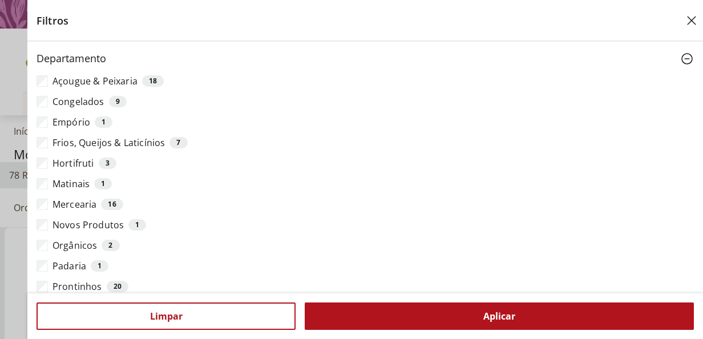
click at [61, 163] on label "Hortifruti 3" at bounding box center [374, 163] width 642 height 11
click at [381, 316] on div "Aplicar" at bounding box center [499, 316] width 389 height 27
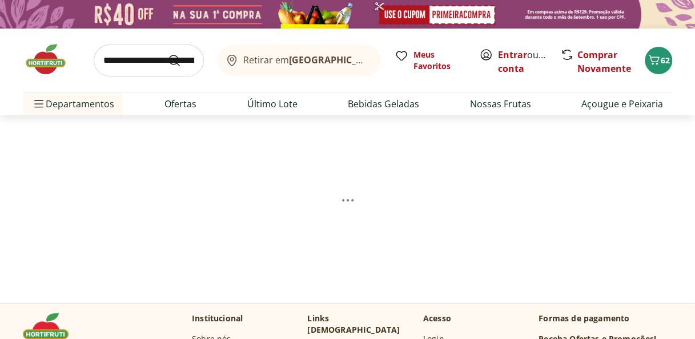
select select "**********"
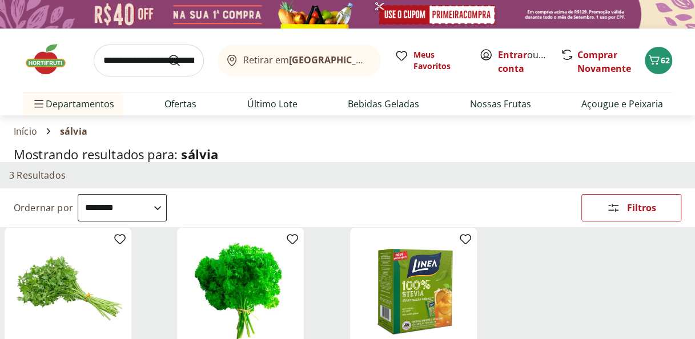
click at [116, 60] on input "search" at bounding box center [149, 61] width 110 height 32
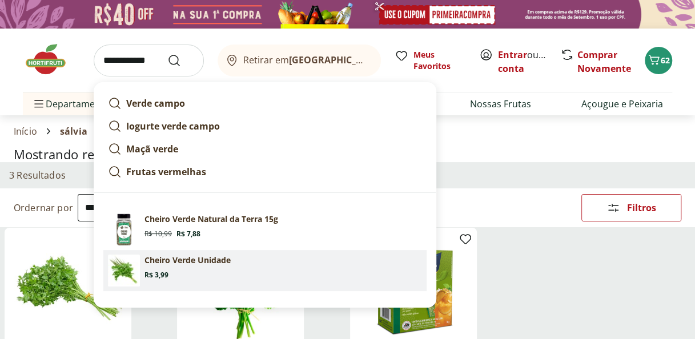
click at [204, 268] on section "Cheiro Verde Unidade Price: R$ 3,99" at bounding box center [282, 267] width 277 height 25
type input "**********"
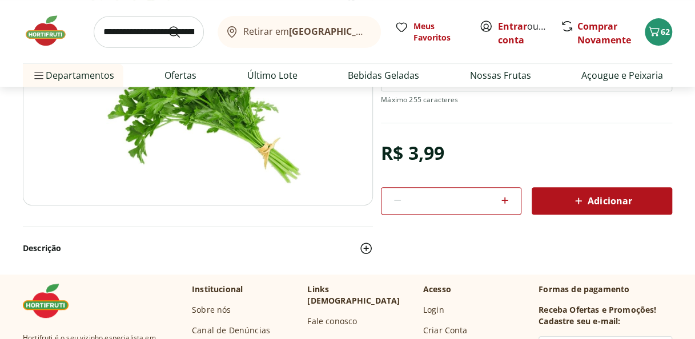
scroll to position [195, 0]
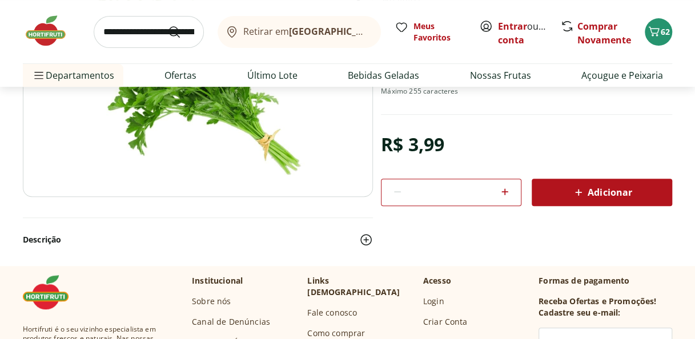
click at [605, 183] on div "Adicionar" at bounding box center [602, 192] width 122 height 21
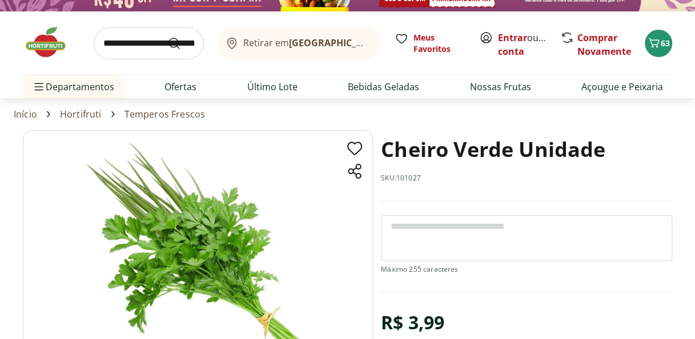
scroll to position [0, 0]
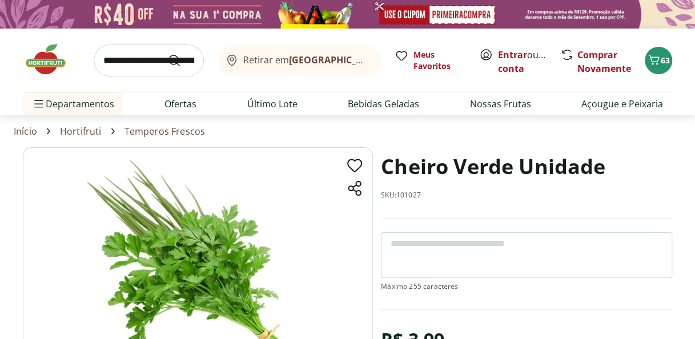
click at [128, 57] on input "search" at bounding box center [149, 61] width 110 height 32
type input "*******"
click at [172, 58] on icon "Submit Search" at bounding box center [174, 61] width 14 height 14
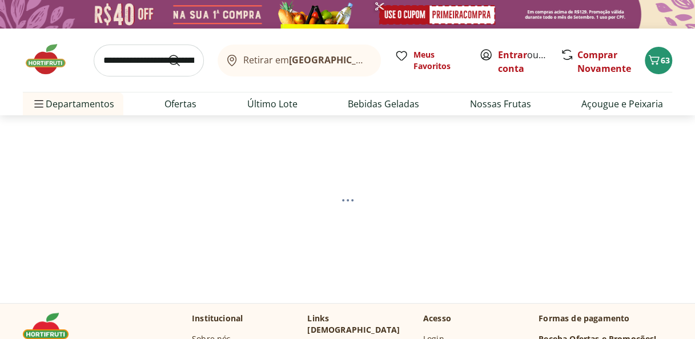
select select "**********"
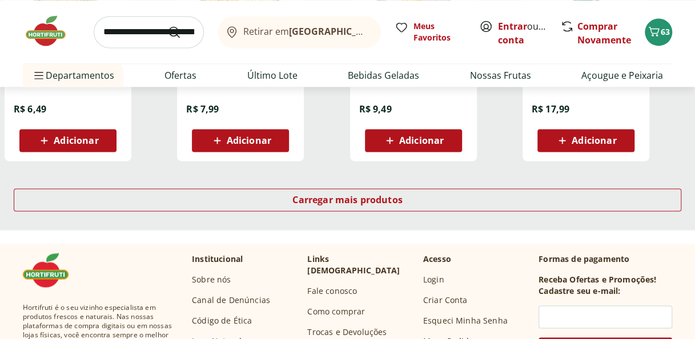
scroll to position [812, 0]
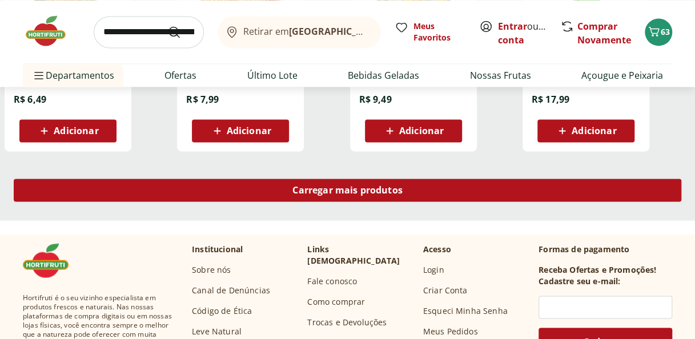
click at [603, 191] on div "Carregar mais produtos" at bounding box center [347, 190] width 667 height 23
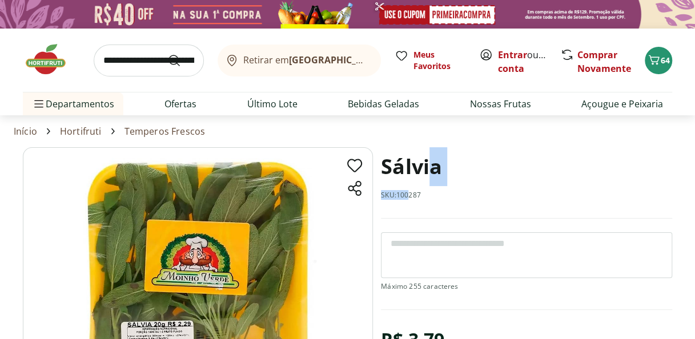
drag, startPoint x: 430, startPoint y: 194, endPoint x: 411, endPoint y: 195, distance: 20.0
click at [411, 195] on div "Sálvia SKU: 100287" at bounding box center [526, 182] width 291 height 71
click at [411, 195] on p "SKU: 100287" at bounding box center [401, 195] width 40 height 9
click at [432, 194] on div "Sálvia SKU: 100287" at bounding box center [526, 182] width 291 height 71
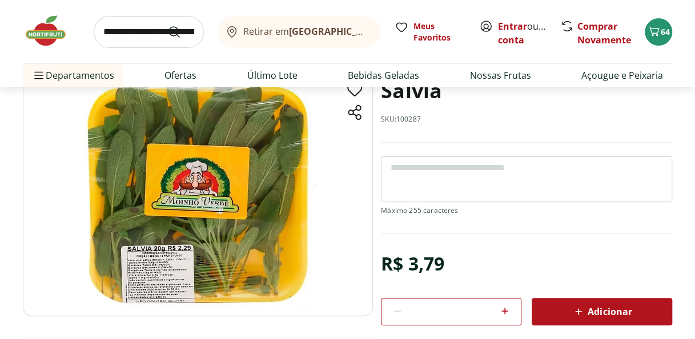
scroll to position [81, 0]
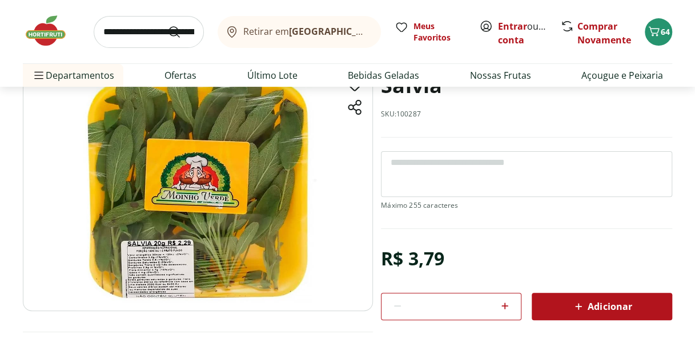
click at [505, 306] on icon at bounding box center [505, 306] width 14 height 14
type input "*"
click at [583, 308] on icon at bounding box center [579, 307] width 14 height 14
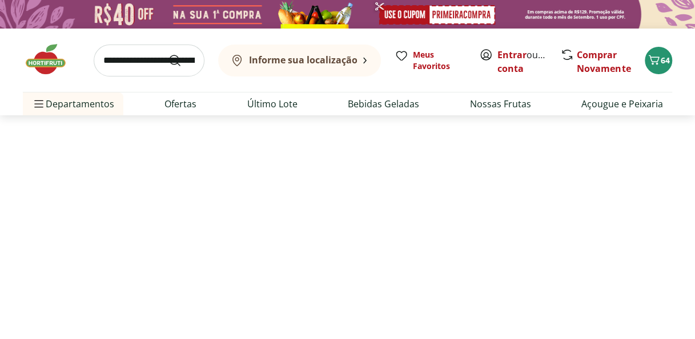
select select "**********"
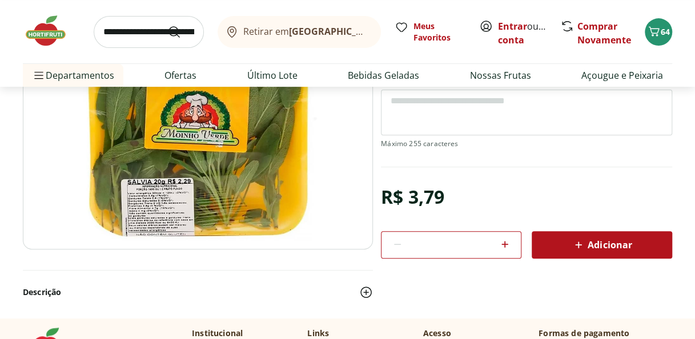
scroll to position [175, 0]
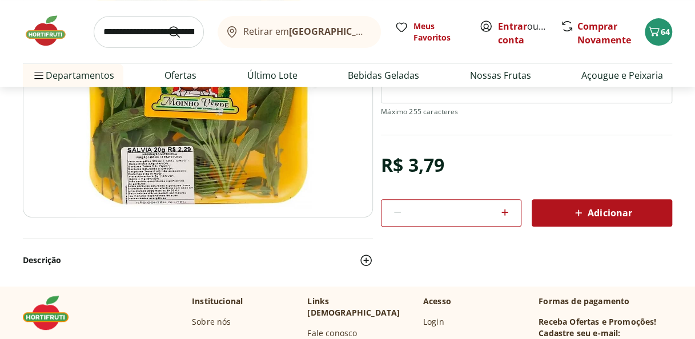
click at [506, 211] on icon at bounding box center [505, 213] width 14 height 14
type input "*"
click at [569, 209] on div "Adicionar" at bounding box center [602, 213] width 122 height 21
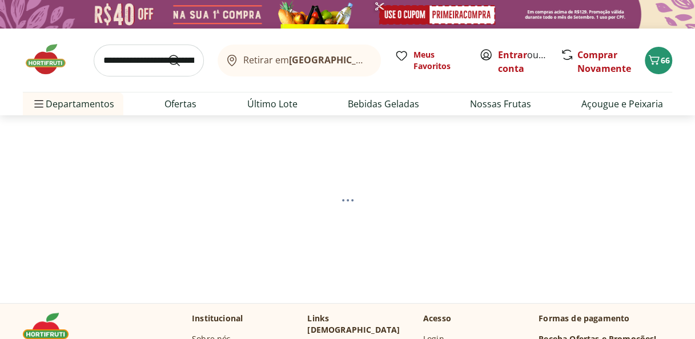
select select "**********"
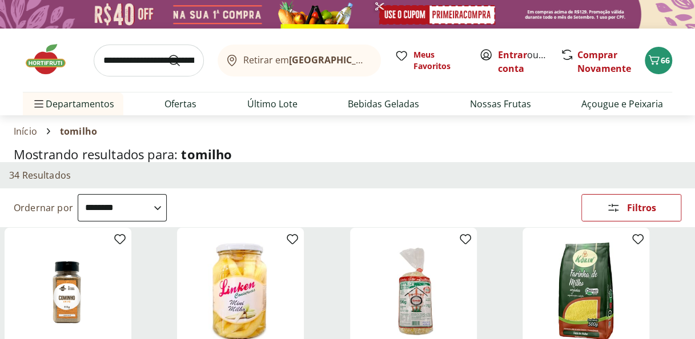
click at [129, 57] on input "search" at bounding box center [149, 61] width 110 height 32
type input "********"
click at [167, 54] on button "Submit Search" at bounding box center [180, 61] width 27 height 14
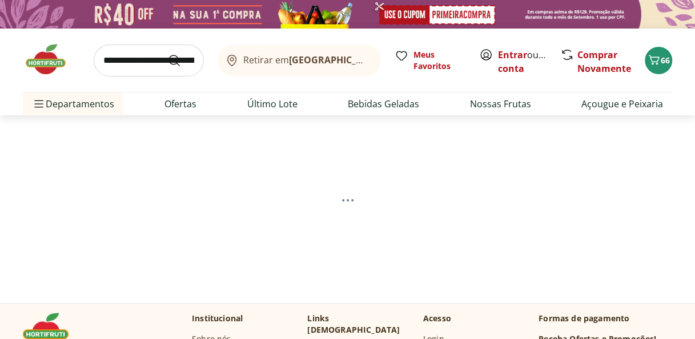
select select "**********"
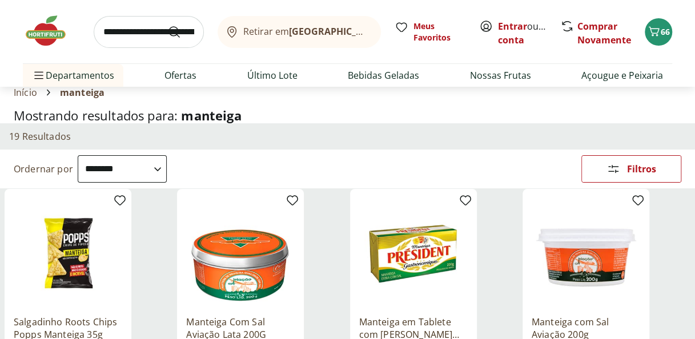
scroll to position [14, 0]
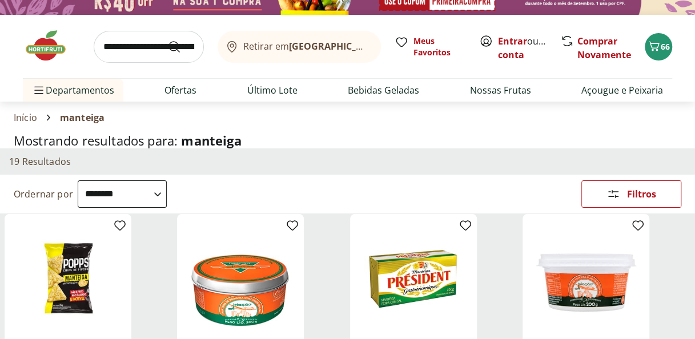
click at [167, 194] on select "**********" at bounding box center [122, 193] width 89 height 27
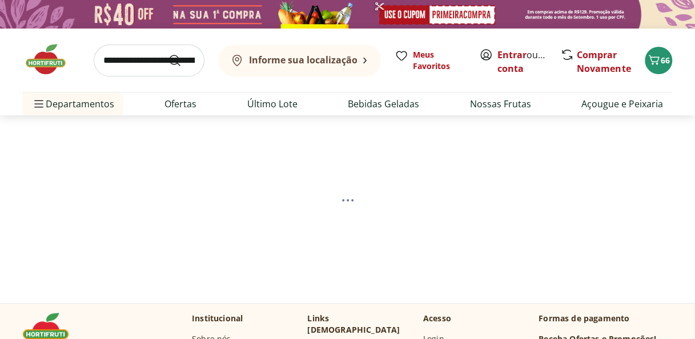
select select "*********"
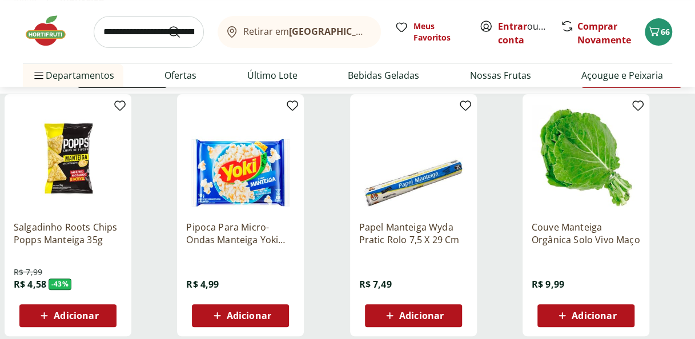
scroll to position [137, 0]
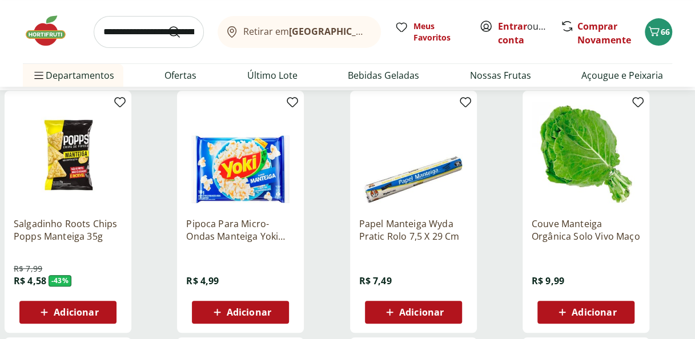
click at [411, 317] on span "Adicionar" at bounding box center [421, 312] width 45 height 9
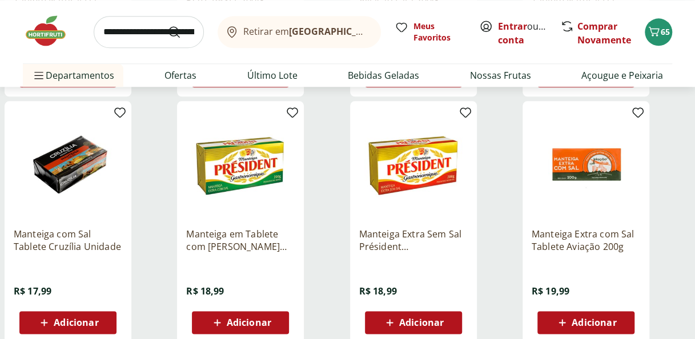
scroll to position [630, 0]
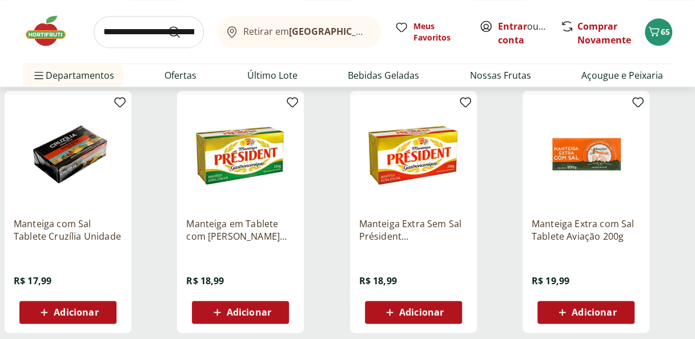
click at [238, 311] on span "Adicionar" at bounding box center [249, 312] width 45 height 9
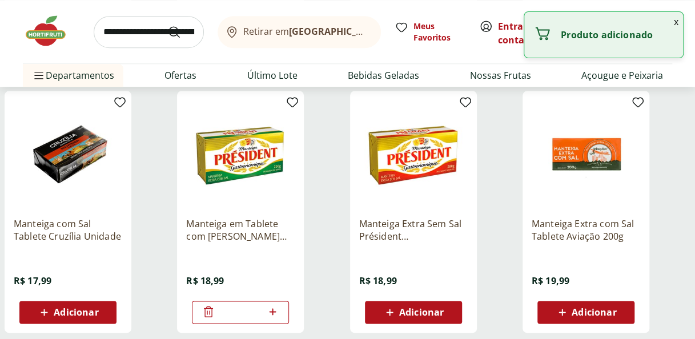
click at [270, 311] on icon at bounding box center [272, 311] width 7 height 7
type input "*"
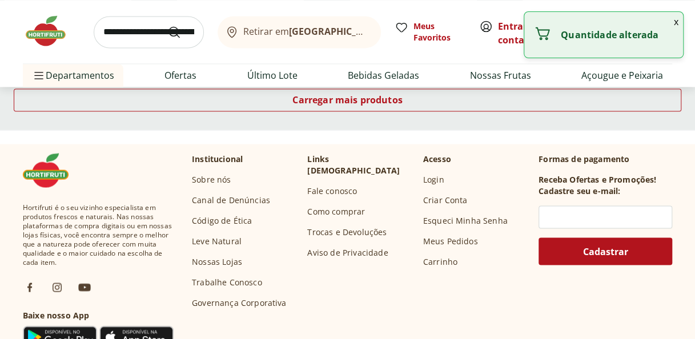
scroll to position [911, 0]
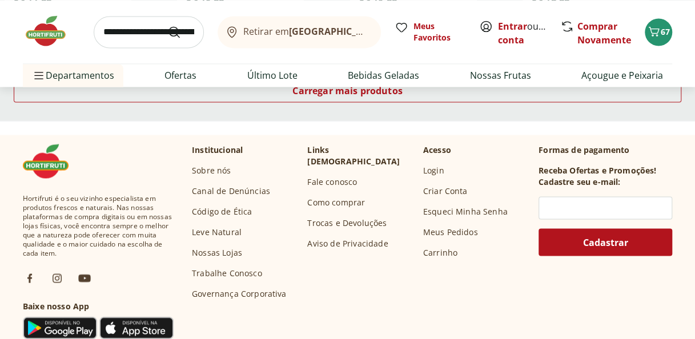
click at [136, 25] on input "search" at bounding box center [149, 32] width 110 height 32
type input "******"
click at [167, 25] on button "Submit Search" at bounding box center [180, 32] width 27 height 14
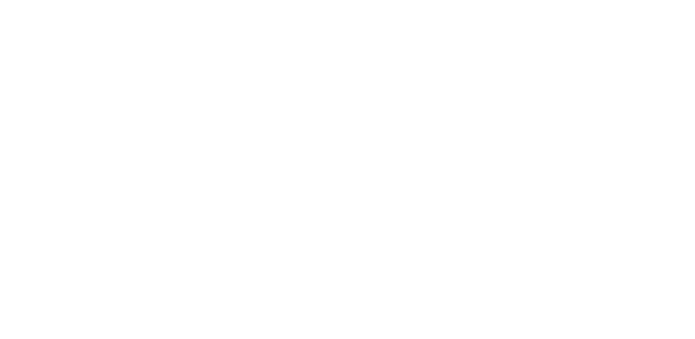
select select "**********"
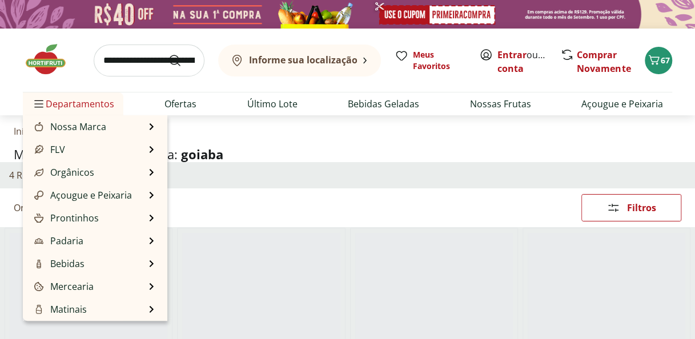
click at [58, 92] on span "Departamentos" at bounding box center [73, 103] width 82 height 27
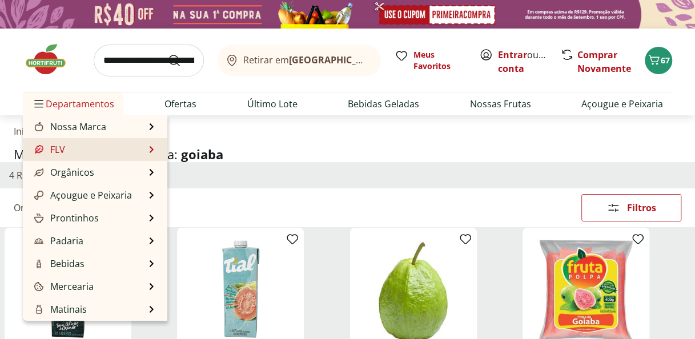
click at [103, 152] on li "FLV FLV Ver tudo do departamento Cogumelos Frutas Legumes Ovos Temperos Frescos…" at bounding box center [95, 149] width 144 height 23
click at [146, 151] on li "FLV FLV Ver tudo do departamento Cogumelos Frutas Legumes Ovos Temperos Frescos…" at bounding box center [95, 149] width 144 height 23
click at [149, 153] on li "FLV FLV Ver tudo do departamento Cogumelos Frutas Legumes Ovos Temperos Frescos…" at bounding box center [95, 149] width 144 height 23
click at [148, 152] on li "FLV FLV Ver tudo do departamento Cogumelos Frutas Legumes Ovos Temperos Frescos…" at bounding box center [95, 149] width 144 height 23
click at [55, 150] on link "FLV" at bounding box center [48, 150] width 33 height 14
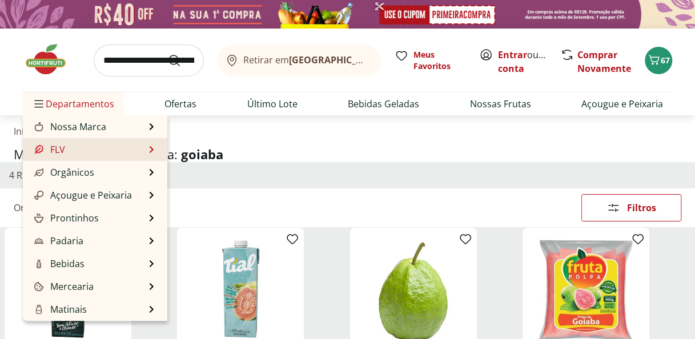
select select "**********"
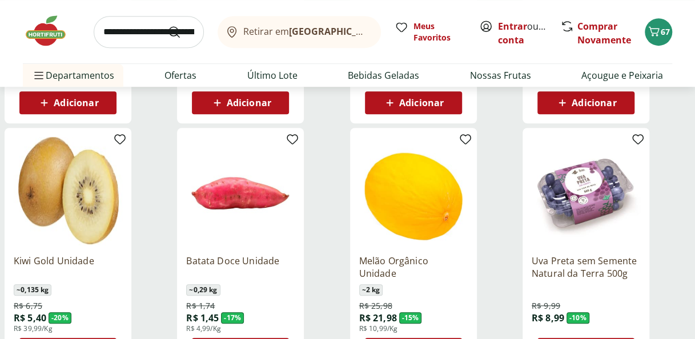
scroll to position [420, 0]
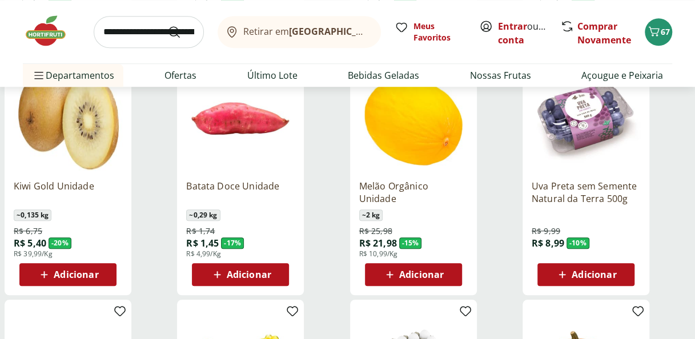
click at [64, 279] on span "Adicionar" at bounding box center [76, 274] width 45 height 9
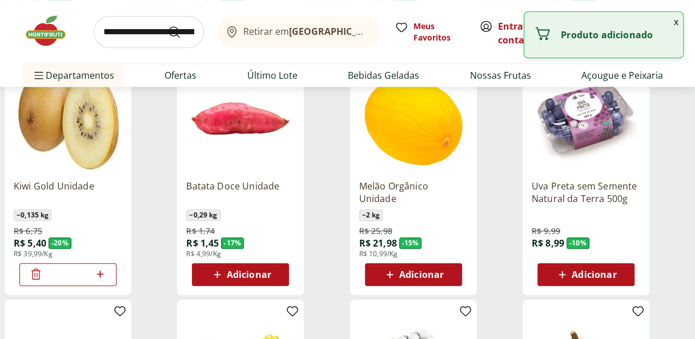
click at [99, 272] on icon at bounding box center [100, 274] width 14 height 14
type input "*"
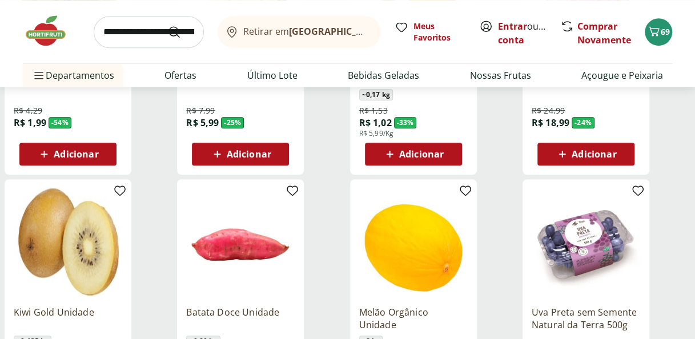
scroll to position [0, 0]
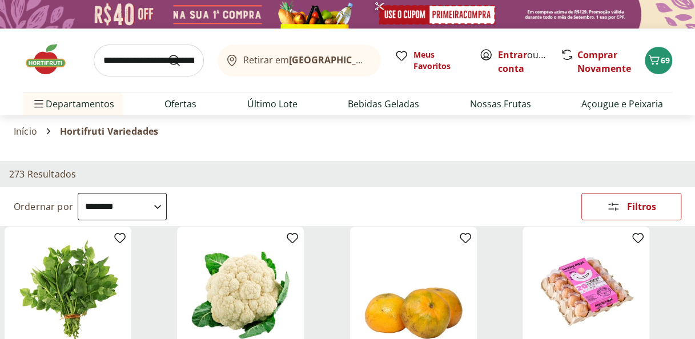
click at [167, 212] on select "**********" at bounding box center [122, 206] width 89 height 27
select select "*********"
click at [78, 193] on select "**********" at bounding box center [122, 206] width 89 height 27
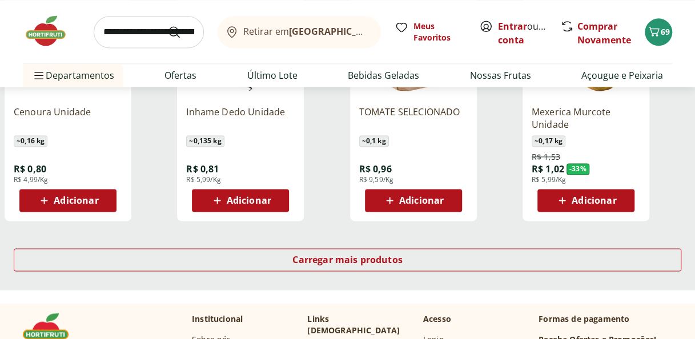
scroll to position [743, 0]
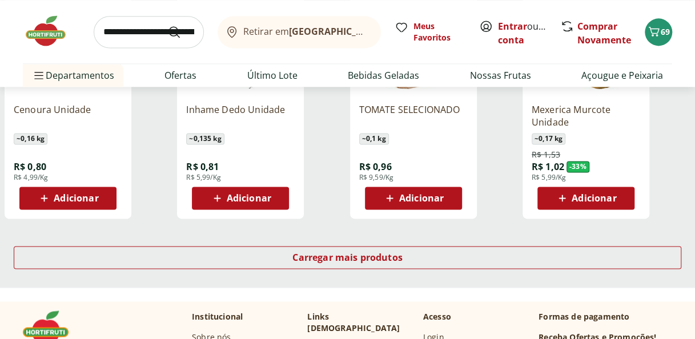
click at [573, 197] on span "Adicionar" at bounding box center [594, 198] width 45 height 9
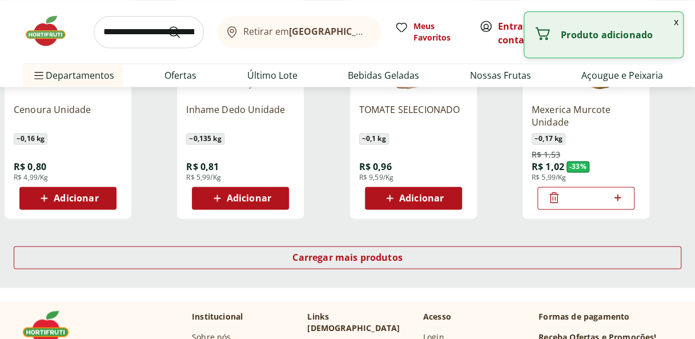
click at [622, 199] on icon at bounding box center [617, 198] width 14 height 14
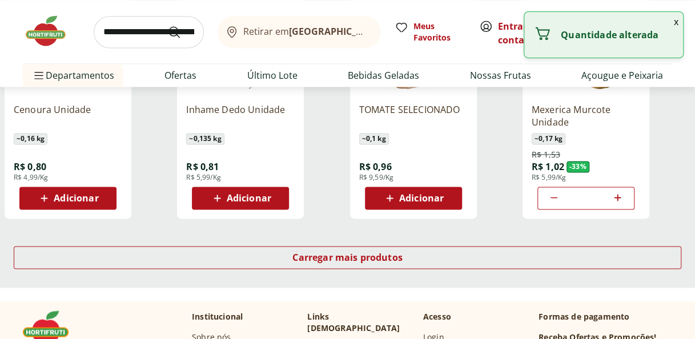
click at [622, 199] on icon at bounding box center [617, 198] width 14 height 14
type input "**"
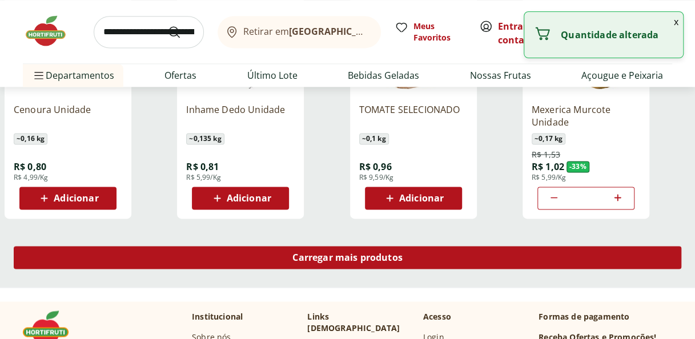
click at [426, 260] on div "Carregar mais produtos" at bounding box center [347, 257] width 667 height 23
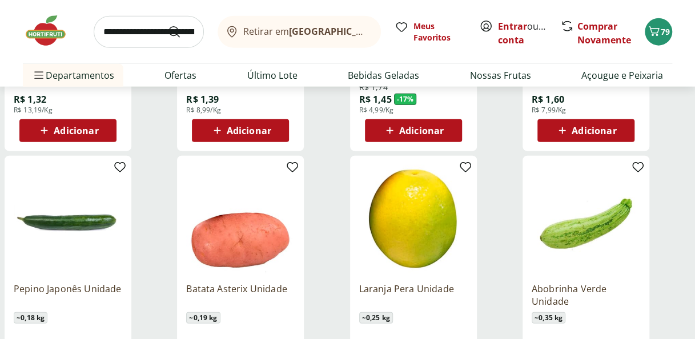
scroll to position [1319, 0]
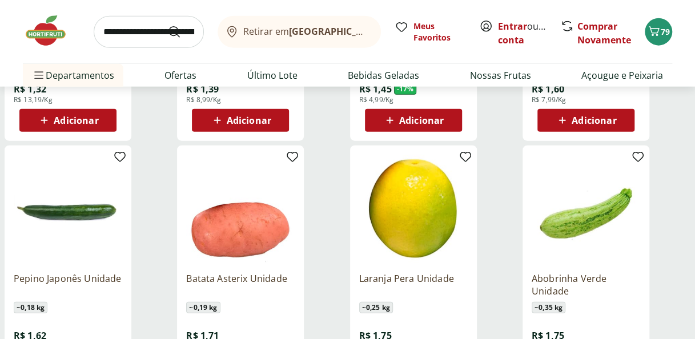
click at [45, 122] on icon at bounding box center [44, 120] width 7 height 7
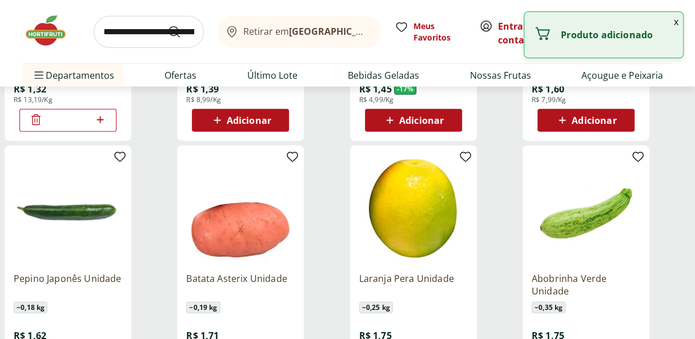
click at [102, 118] on icon at bounding box center [100, 120] width 14 height 14
type input "*"
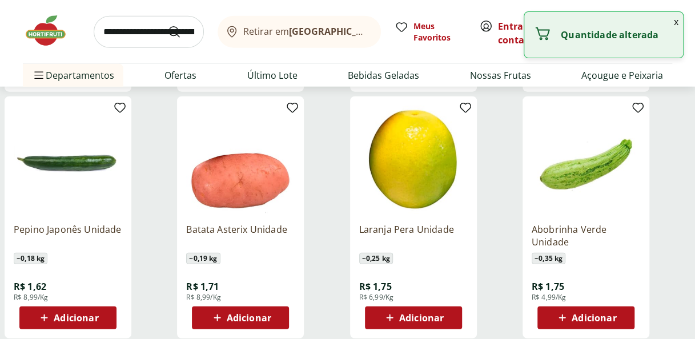
scroll to position [1387, 0]
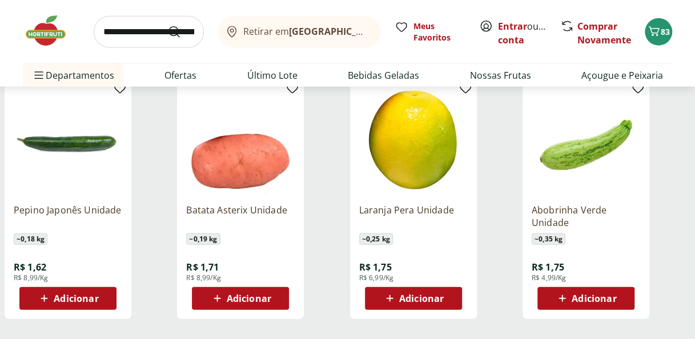
click at [595, 301] on span "Adicionar" at bounding box center [594, 298] width 45 height 9
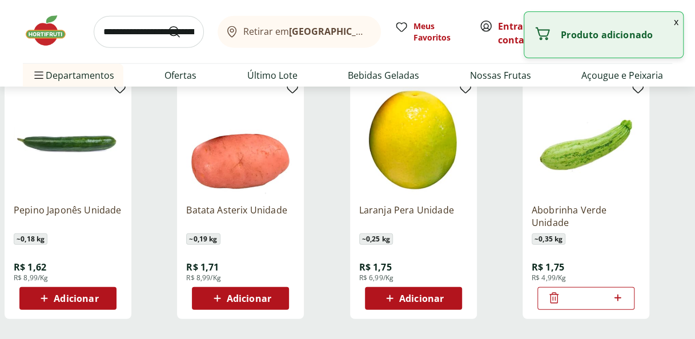
click at [616, 301] on icon at bounding box center [617, 298] width 14 height 14
type input "*"
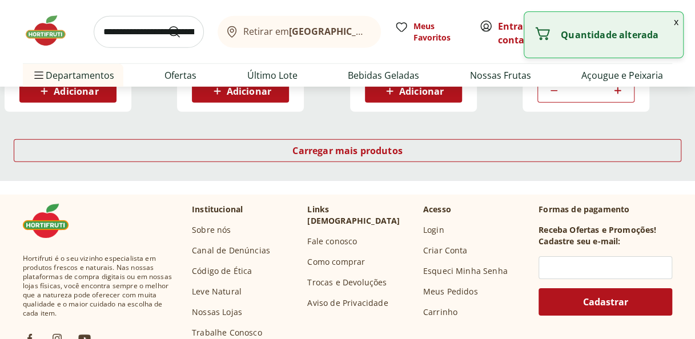
scroll to position [1608, 0]
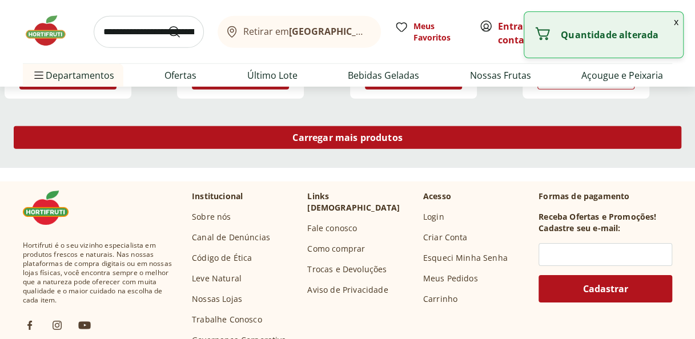
click at [603, 143] on div "Carregar mais produtos" at bounding box center [347, 137] width 667 height 23
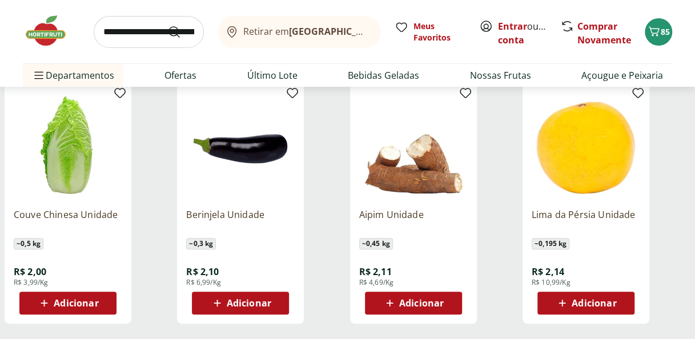
scroll to position [2182, 0]
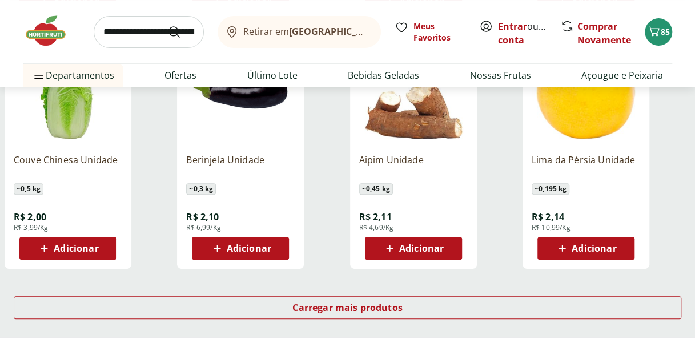
click at [548, 250] on div "Adicionar" at bounding box center [585, 248] width 79 height 21
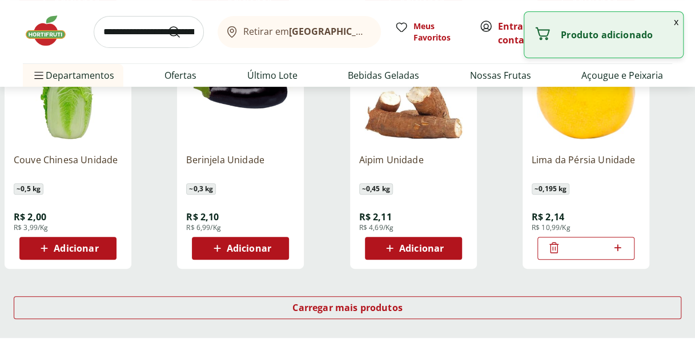
click at [621, 247] on icon at bounding box center [617, 247] width 7 height 7
type input "*"
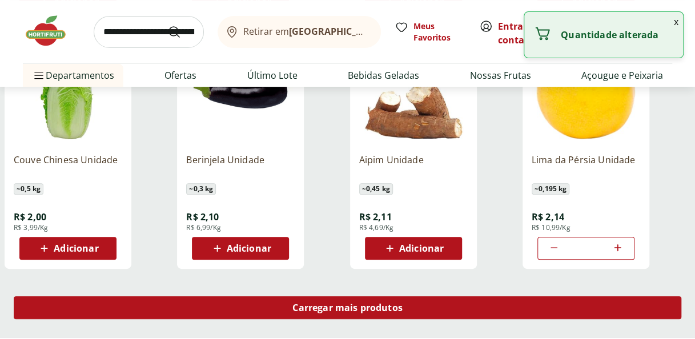
click at [533, 320] on link "Carregar mais produtos" at bounding box center [347, 309] width 667 height 27
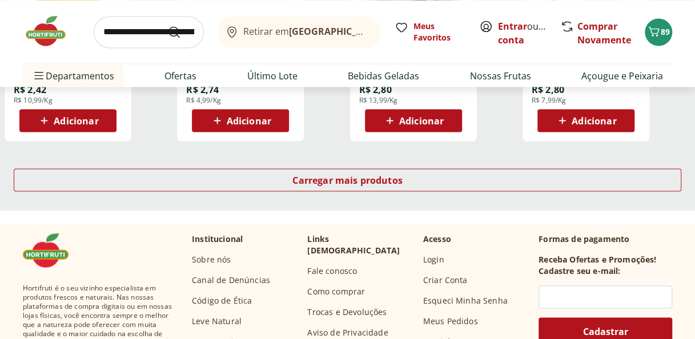
scroll to position [3065, 0]
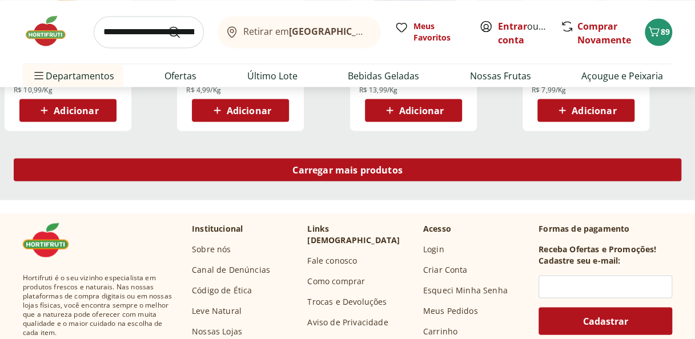
click at [544, 172] on div "Carregar mais produtos" at bounding box center [347, 169] width 667 height 23
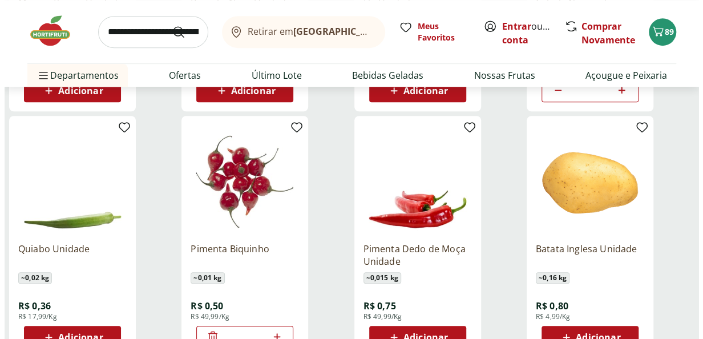
scroll to position [0, 0]
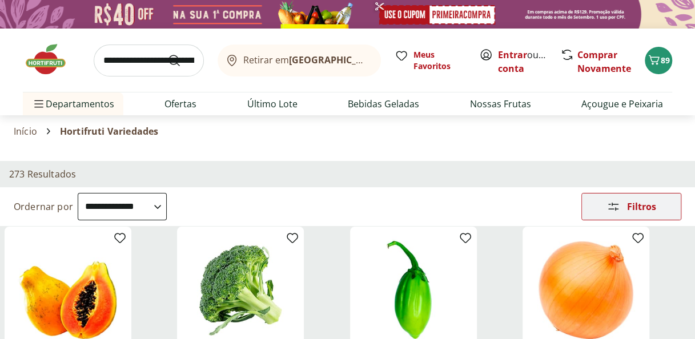
click at [645, 214] on div "Filtros" at bounding box center [631, 207] width 99 height 26
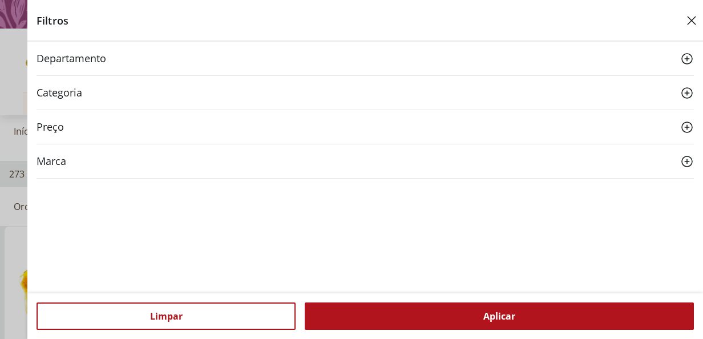
click at [689, 59] on icon at bounding box center [688, 59] width 14 height 14
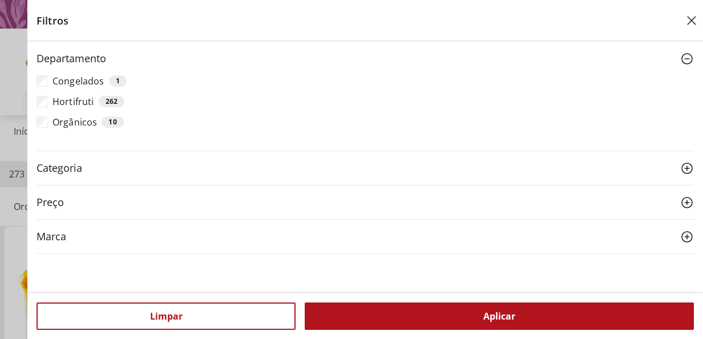
click at [681, 170] on icon at bounding box center [688, 169] width 14 height 14
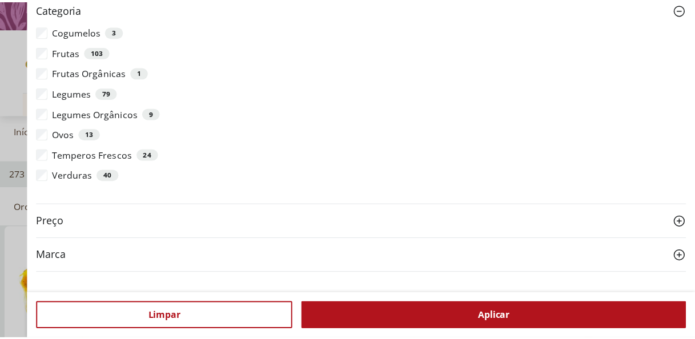
scroll to position [162, 0]
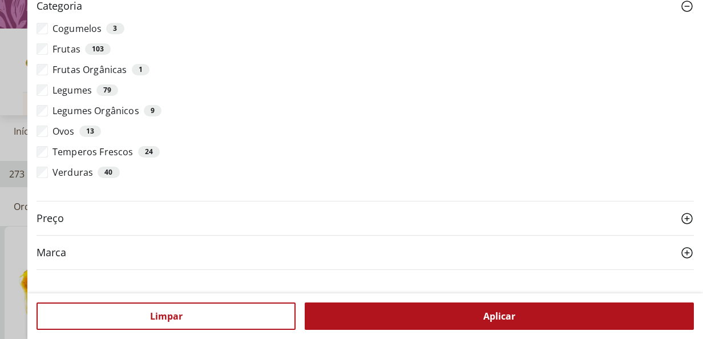
click at [33, 154] on div "Departamento Congelados 1 Hortifruti 262 Orgânicos 10 Categoria Cogumelos 3 Fru…" at bounding box center [365, 75] width 676 height 391
click at [459, 316] on div "Aplicar" at bounding box center [499, 316] width 389 height 27
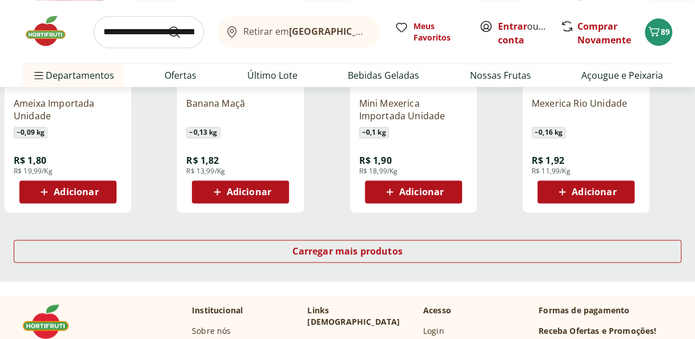
scroll to position [800, 0]
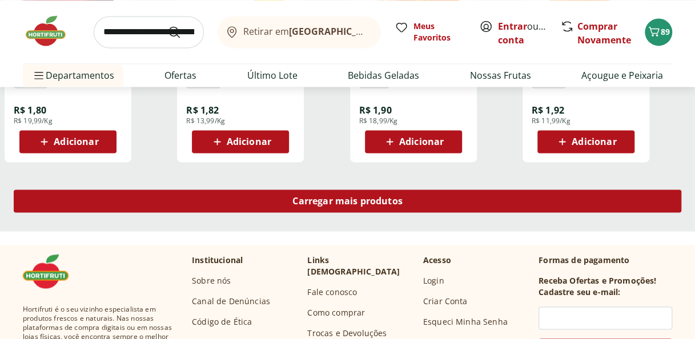
click at [622, 194] on div "Carregar mais produtos" at bounding box center [347, 201] width 667 height 23
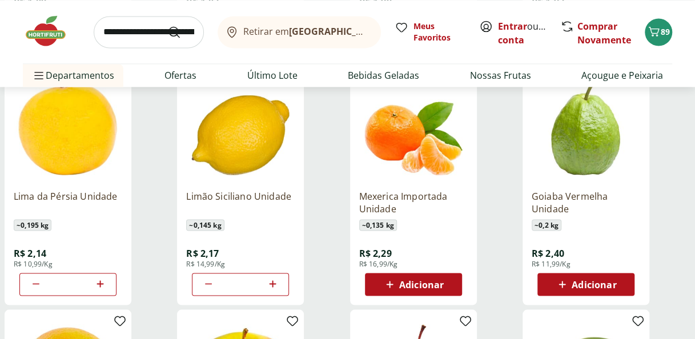
scroll to position [911, 0]
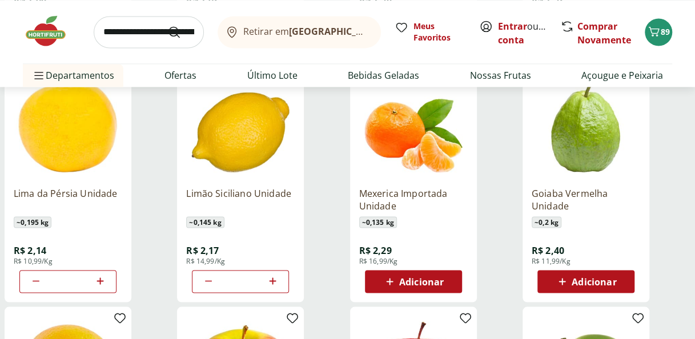
click at [609, 281] on span "Adicionar" at bounding box center [594, 281] width 45 height 9
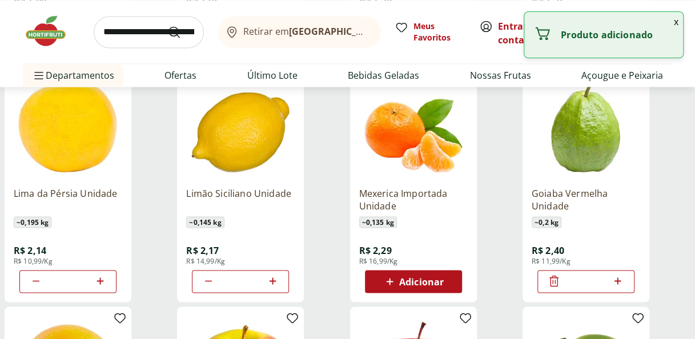
click at [622, 280] on icon at bounding box center [617, 281] width 14 height 14
type input "*"
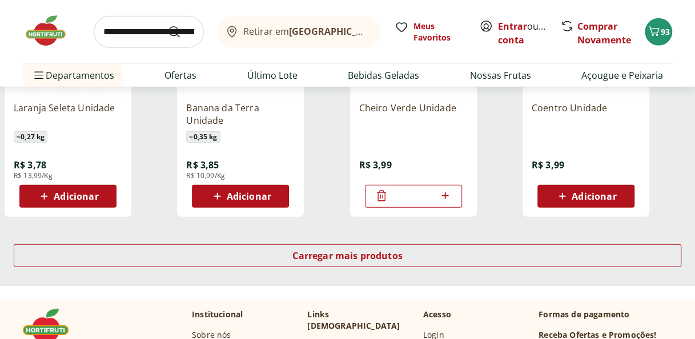
scroll to position [1496, 0]
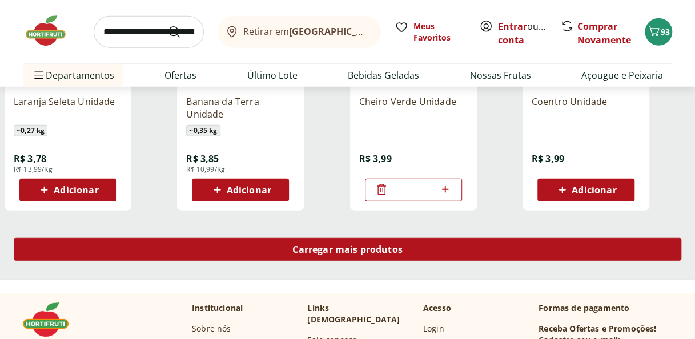
click at [607, 248] on div "Carregar mais produtos" at bounding box center [347, 249] width 667 height 23
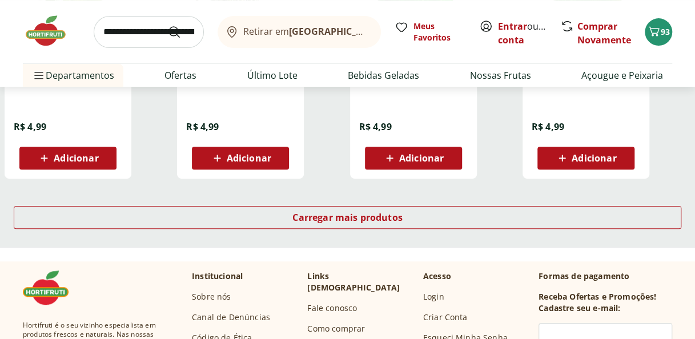
scroll to position [2276, 0]
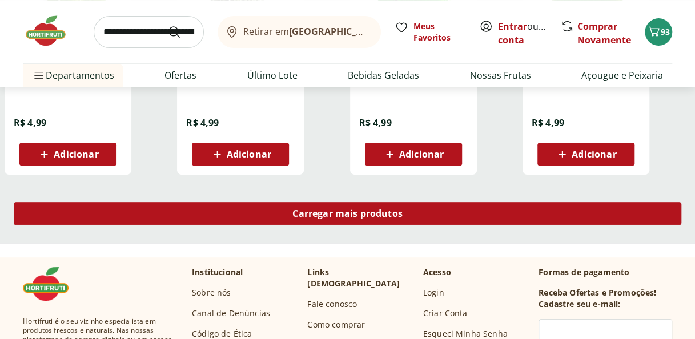
click at [597, 223] on div "Carregar mais produtos" at bounding box center [347, 213] width 667 height 23
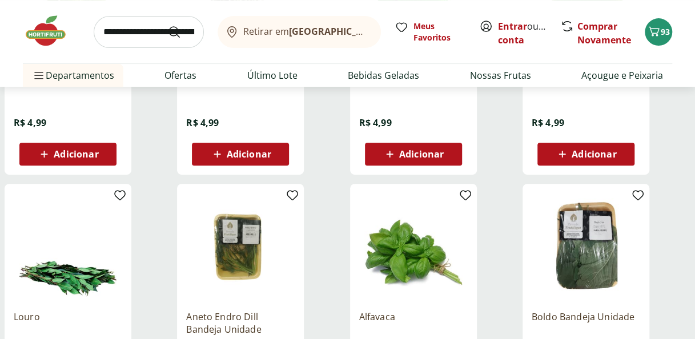
drag, startPoint x: 693, startPoint y: 198, endPoint x: 689, endPoint y: 211, distance: 14.4
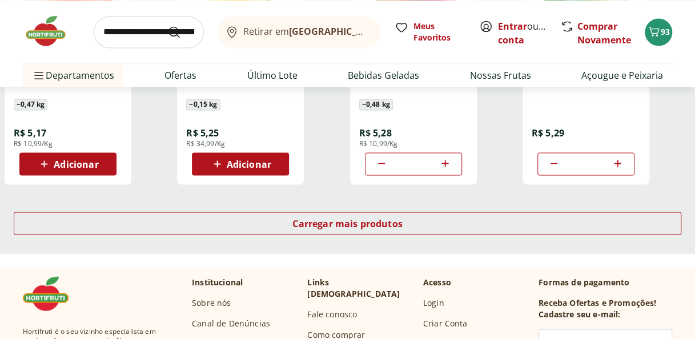
scroll to position [3016, 0]
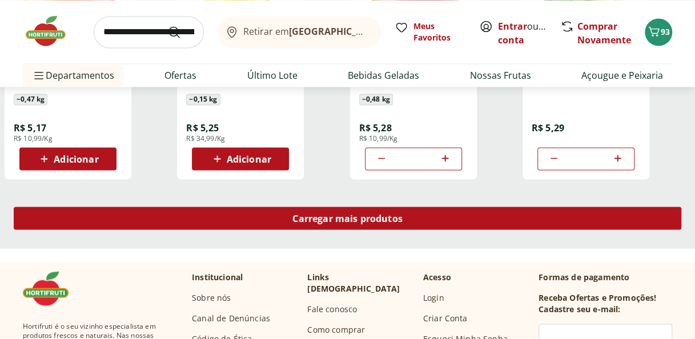
click at [655, 221] on div "Carregar mais produtos" at bounding box center [347, 218] width 667 height 23
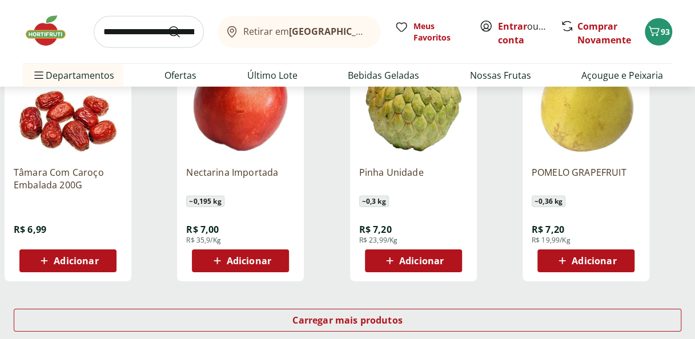
scroll to position [3664, 0]
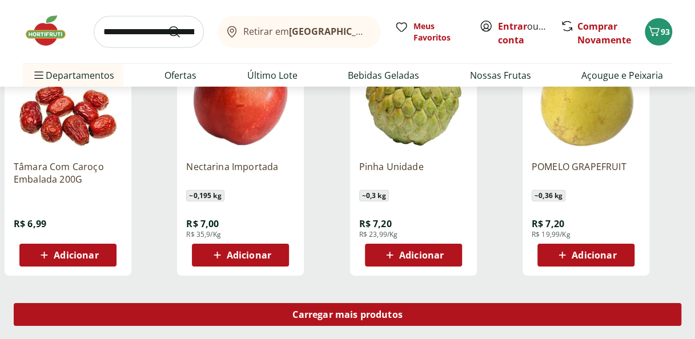
click at [311, 313] on span "Carregar mais produtos" at bounding box center [347, 314] width 110 height 9
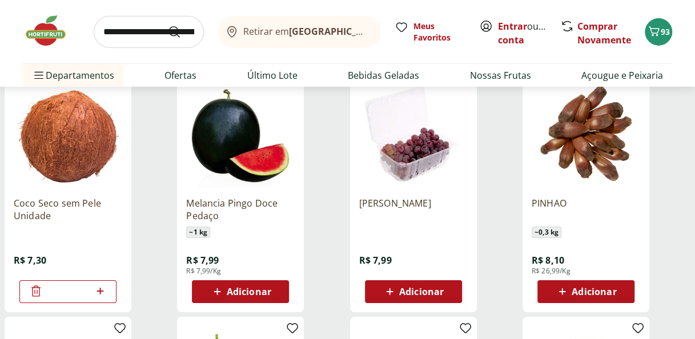
scroll to position [3886, 0]
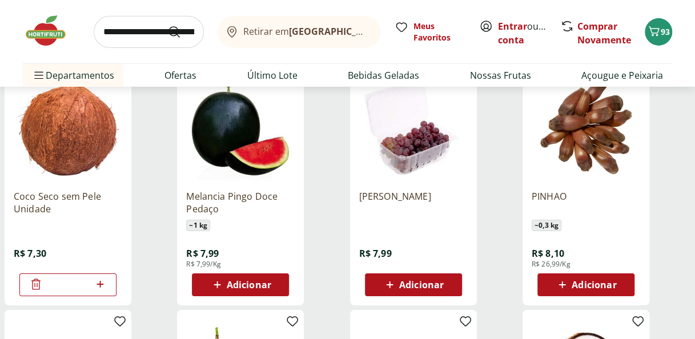
click at [269, 283] on span "Adicionar" at bounding box center [249, 284] width 45 height 9
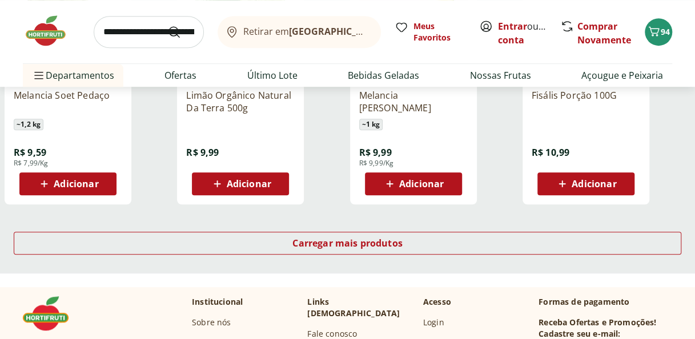
scroll to position [4487, 0]
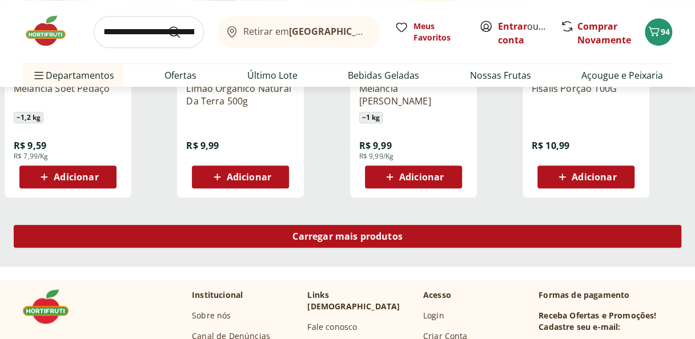
click at [627, 244] on div "Carregar mais produtos" at bounding box center [347, 236] width 667 height 23
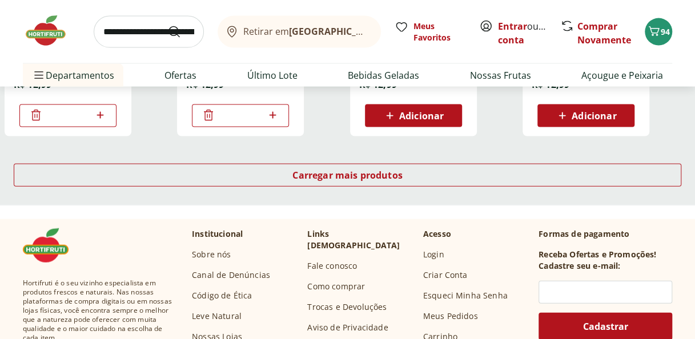
scroll to position [5300, 0]
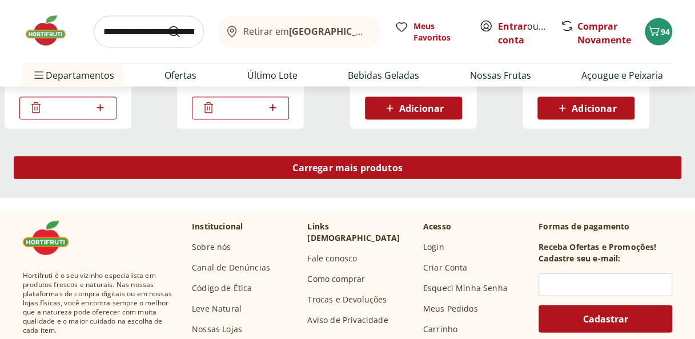
click at [602, 162] on div "Carregar mais produtos" at bounding box center [347, 167] width 667 height 23
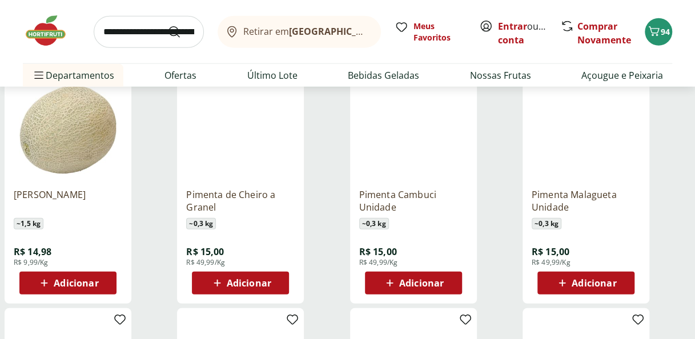
scroll to position [5632, 0]
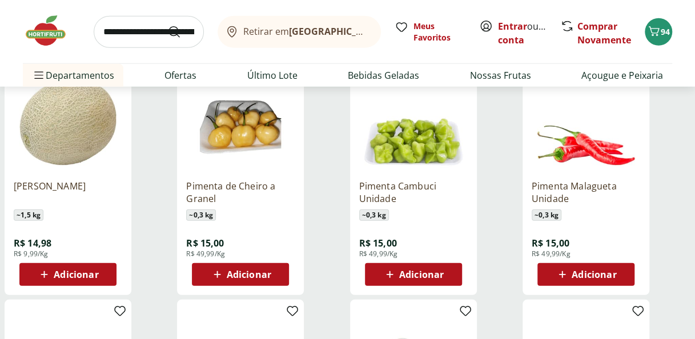
click at [91, 273] on span "Adicionar" at bounding box center [76, 274] width 45 height 9
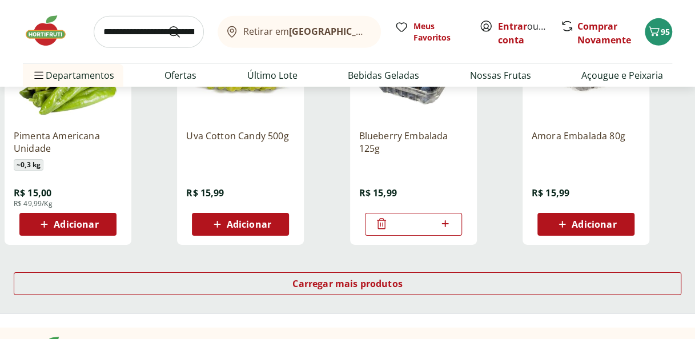
scroll to position [5955, 0]
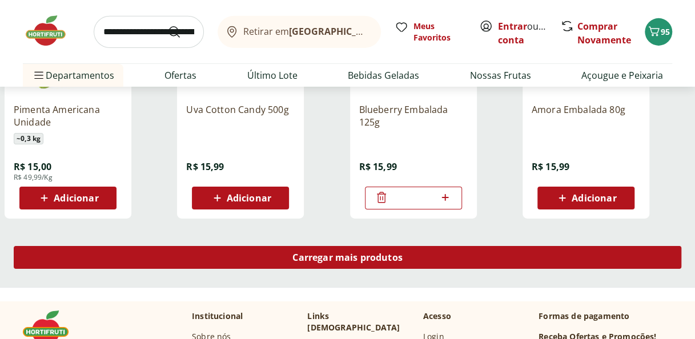
click at [589, 267] on div "Carregar mais produtos" at bounding box center [347, 257] width 667 height 23
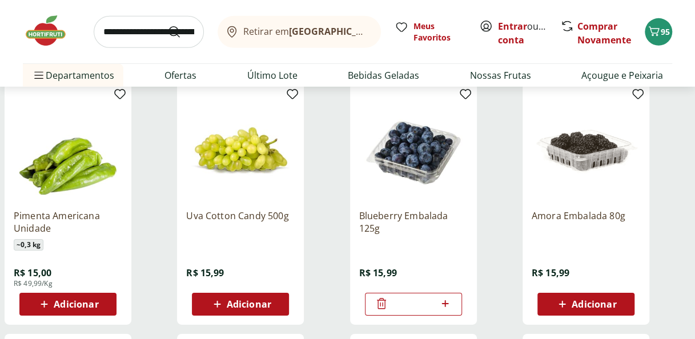
scroll to position [5868, 0]
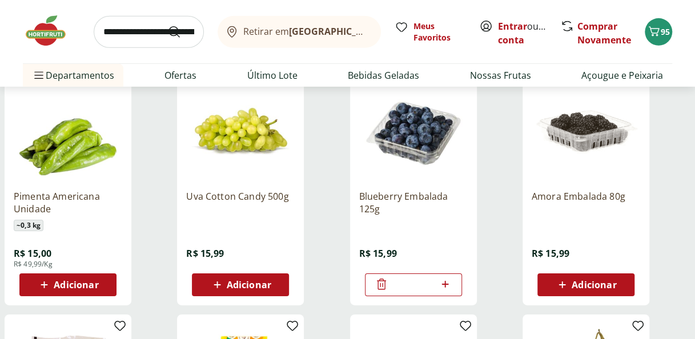
click at [578, 285] on span "Adicionar" at bounding box center [594, 284] width 45 height 9
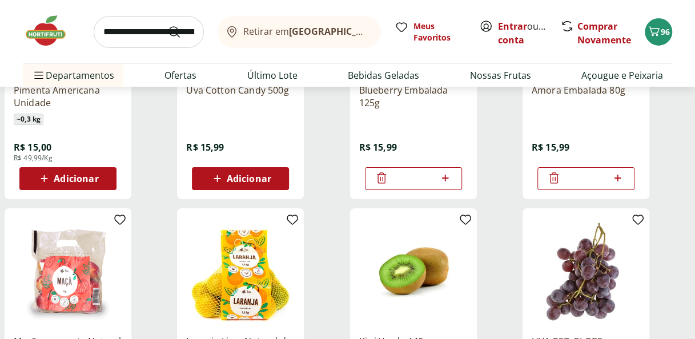
scroll to position [5964, 0]
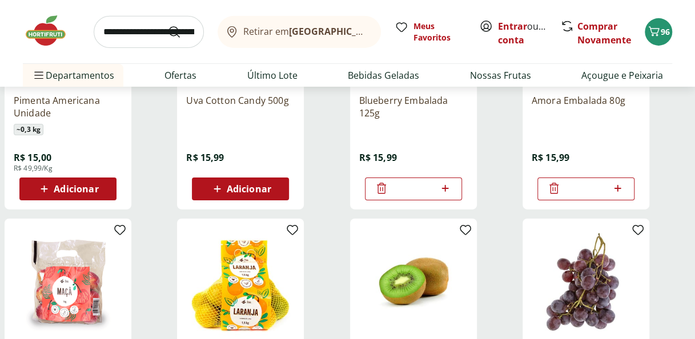
click at [557, 187] on icon at bounding box center [553, 188] width 9 height 11
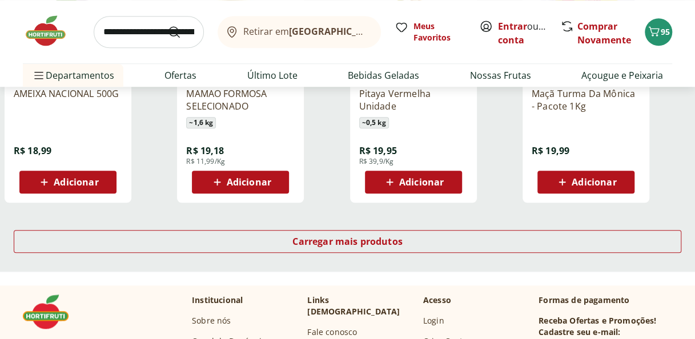
scroll to position [6735, 0]
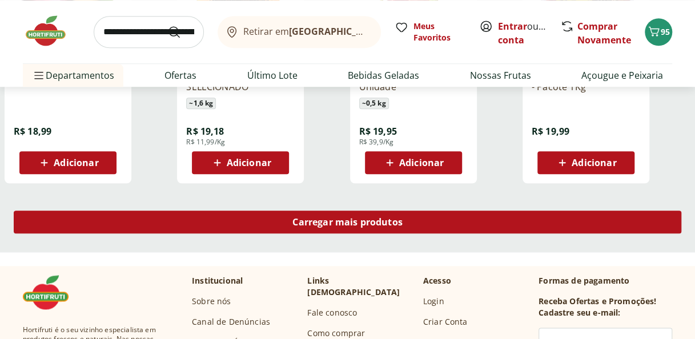
click at [618, 220] on div "Carregar mais produtos" at bounding box center [347, 222] width 667 height 23
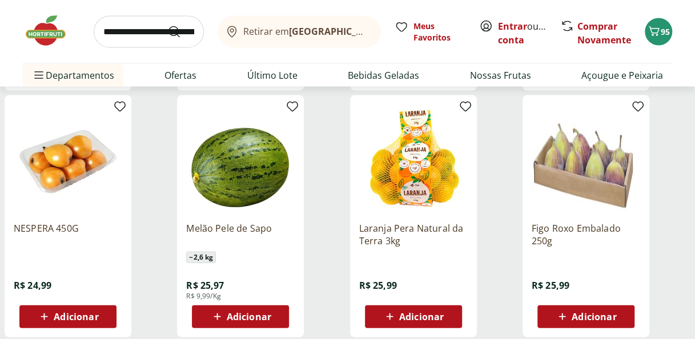
scroll to position [7346, 0]
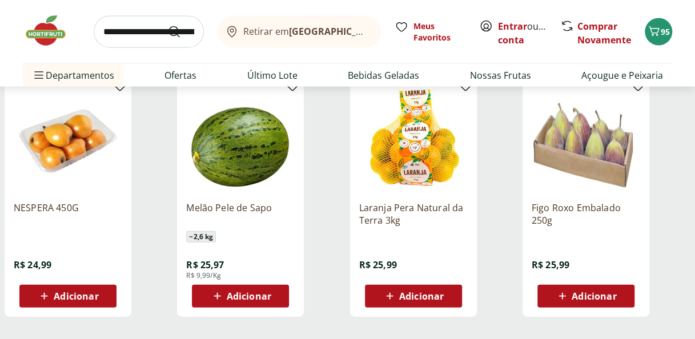
click at [74, 292] on span "Adicionar" at bounding box center [76, 296] width 45 height 9
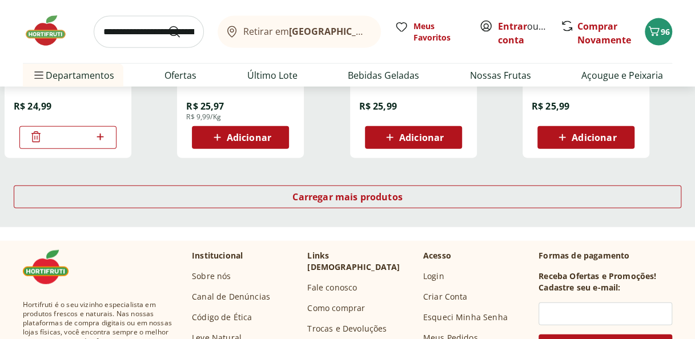
scroll to position [7525, 0]
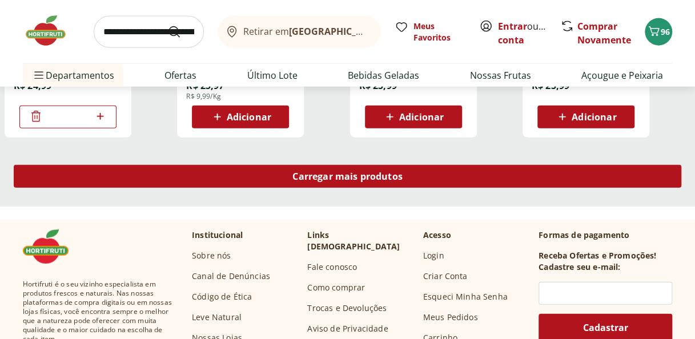
click at [602, 189] on link "Carregar mais produtos" at bounding box center [347, 178] width 667 height 27
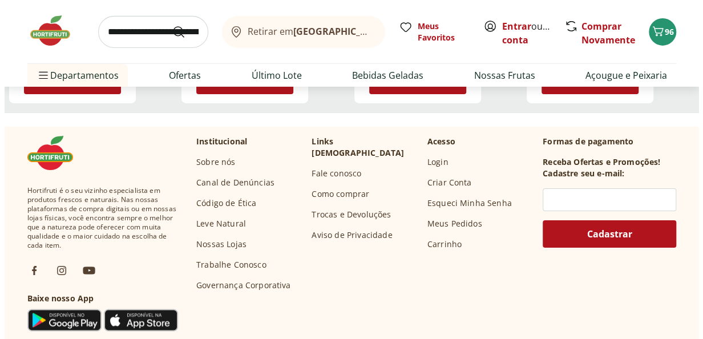
scroll to position [8079, 0]
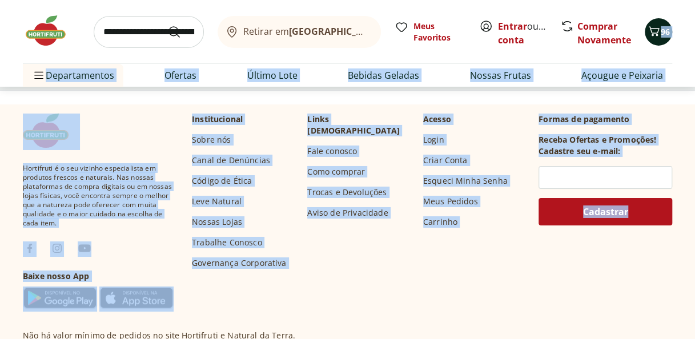
drag, startPoint x: 693, startPoint y: 296, endPoint x: 650, endPoint y: 36, distance: 263.8
click at [650, 36] on icon "Carrinho" at bounding box center [654, 32] width 14 height 14
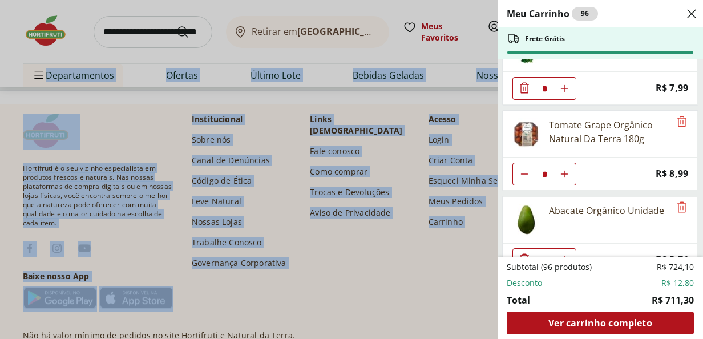
scroll to position [657, 0]
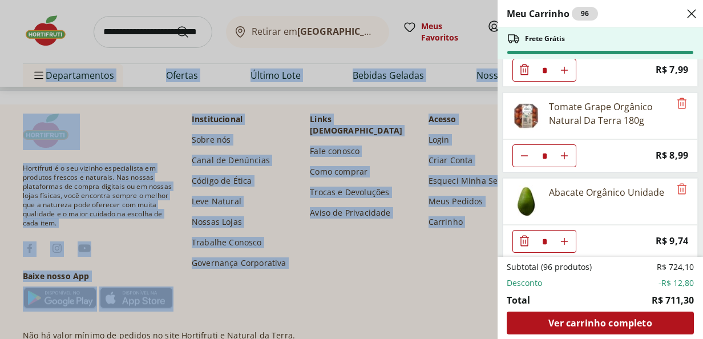
click at [521, 151] on icon "Diminuir Quantidade" at bounding box center [524, 155] width 9 height 9
type input "*"
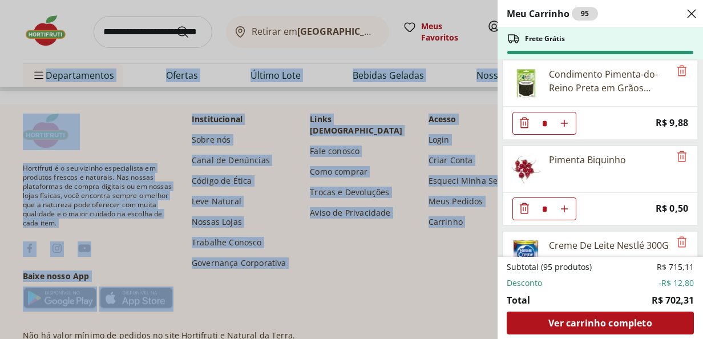
scroll to position [1583, 0]
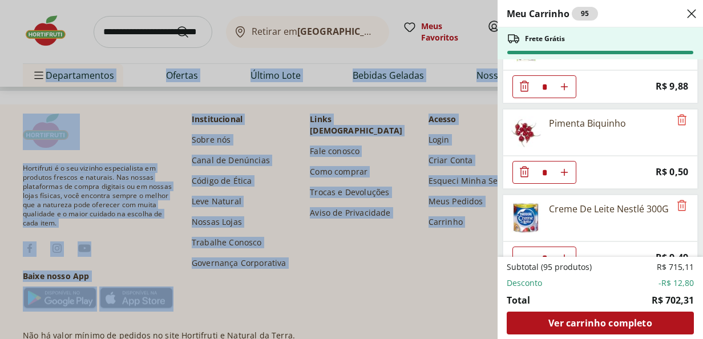
click at [568, 168] on icon "Aumentar Quantidade" at bounding box center [564, 172] width 9 height 9
type input "*"
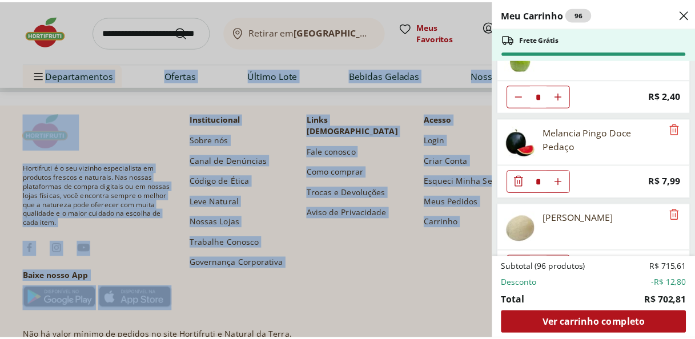
scroll to position [4370, 0]
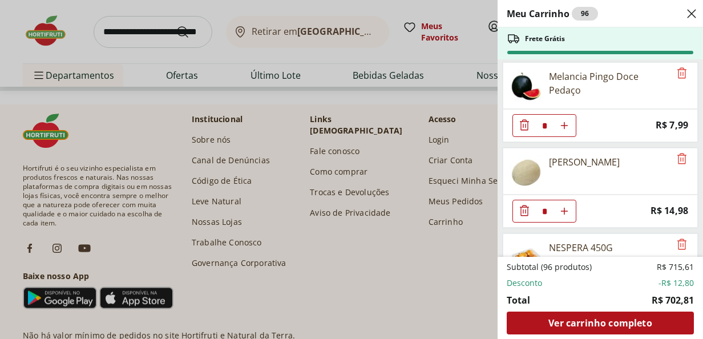
click at [140, 34] on div "Meu Carrinho 96 Frete Grátis Iogurte Integral Yorgus Grego 500g * Original pric…" at bounding box center [351, 169] width 703 height 339
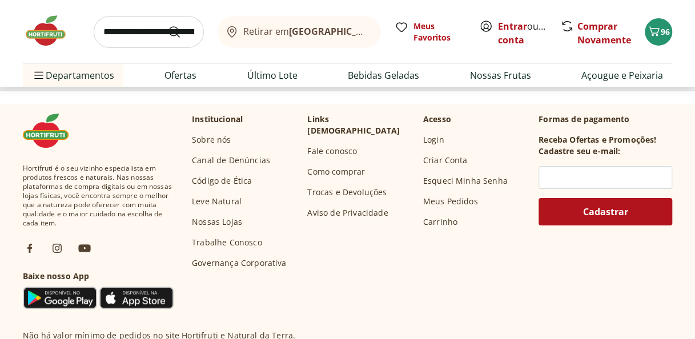
click at [140, 34] on input "search" at bounding box center [149, 32] width 110 height 32
type input "********"
click at [167, 25] on button "Submit Search" at bounding box center [180, 32] width 27 height 14
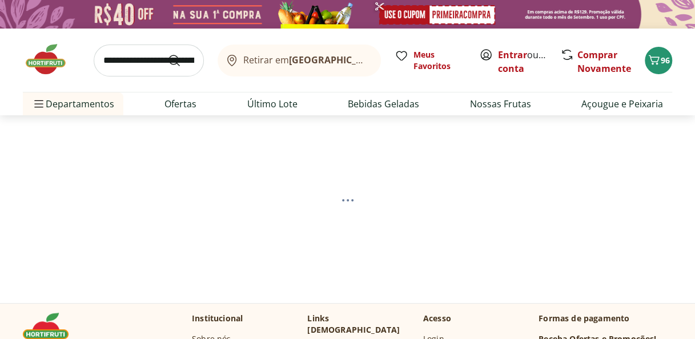
select select "**********"
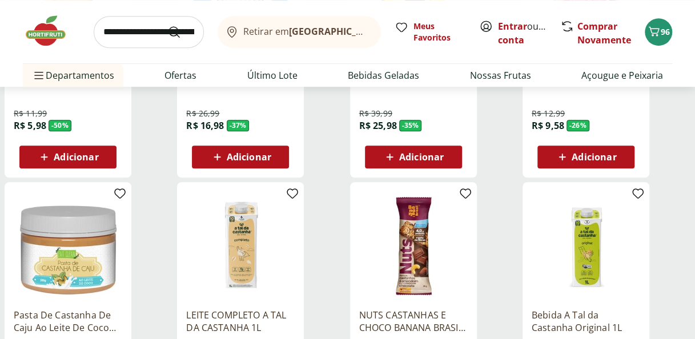
scroll to position [613, 0]
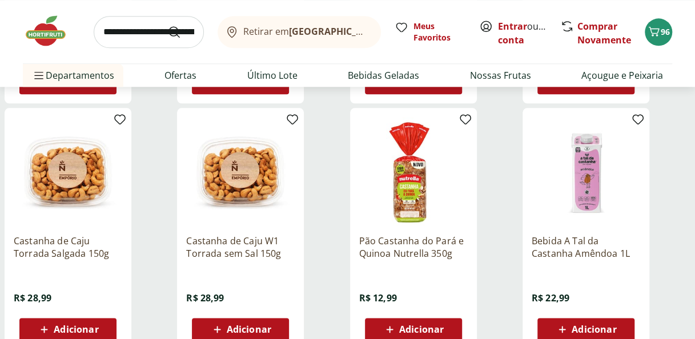
click at [67, 331] on span "Adicionar" at bounding box center [76, 329] width 45 height 9
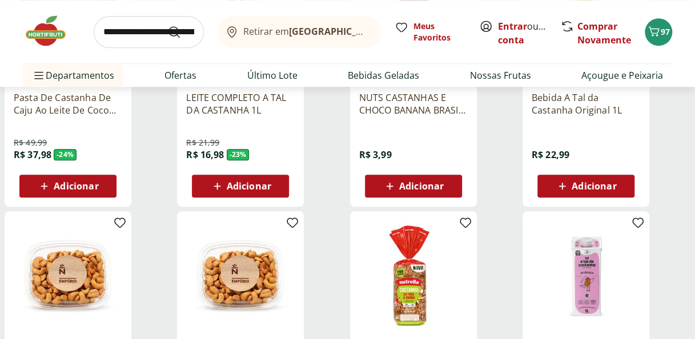
scroll to position [498, 0]
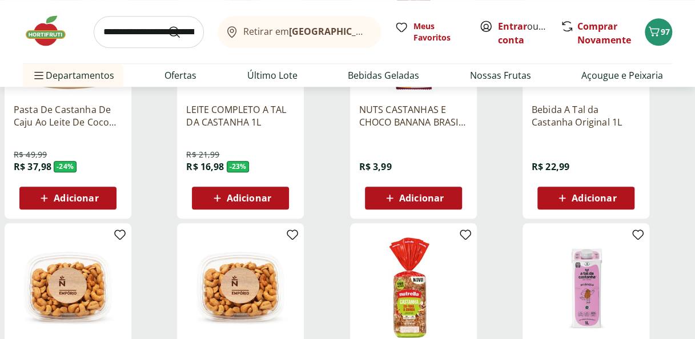
click at [130, 34] on input "search" at bounding box center [149, 32] width 110 height 32
type input "***"
click at [167, 25] on button "Submit Search" at bounding box center [180, 32] width 27 height 14
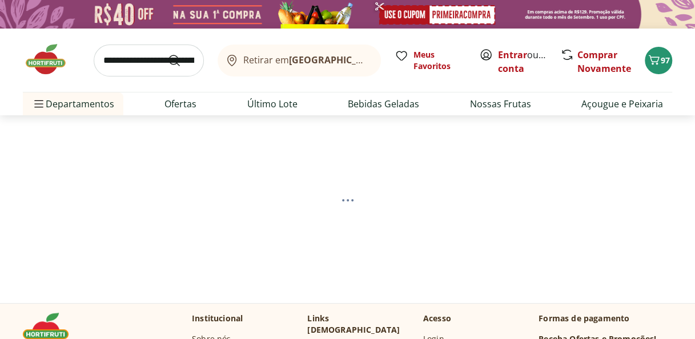
select select "**********"
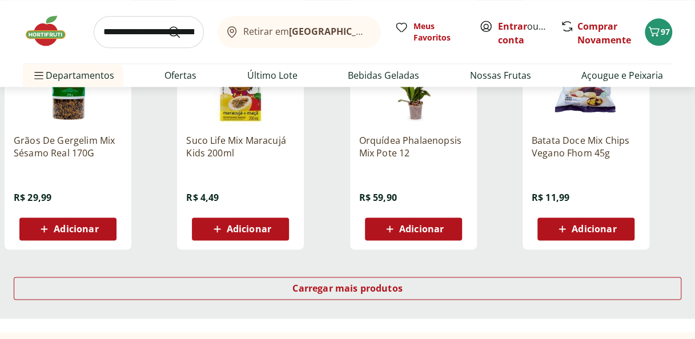
scroll to position [716, 0]
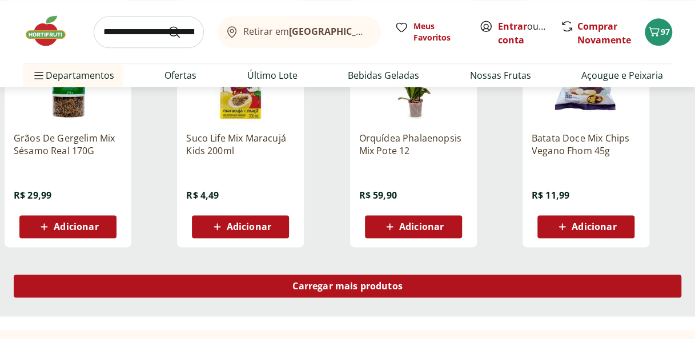
click at [397, 283] on span "Carregar mais produtos" at bounding box center [347, 285] width 110 height 9
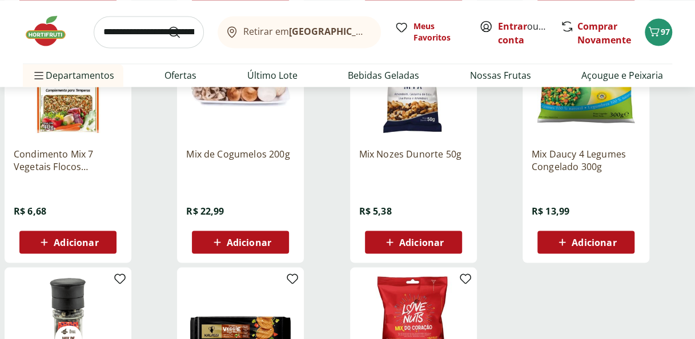
scroll to position [958, 0]
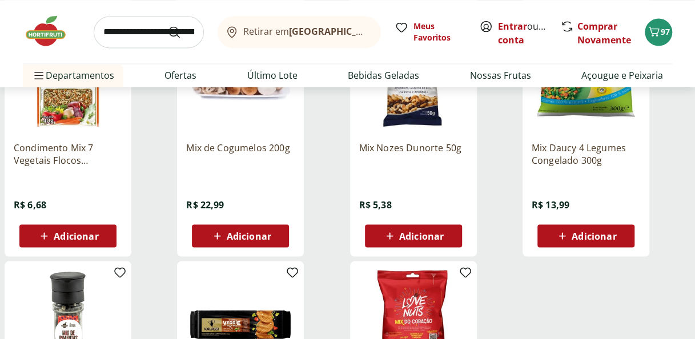
click at [408, 238] on span "Adicionar" at bounding box center [421, 235] width 45 height 9
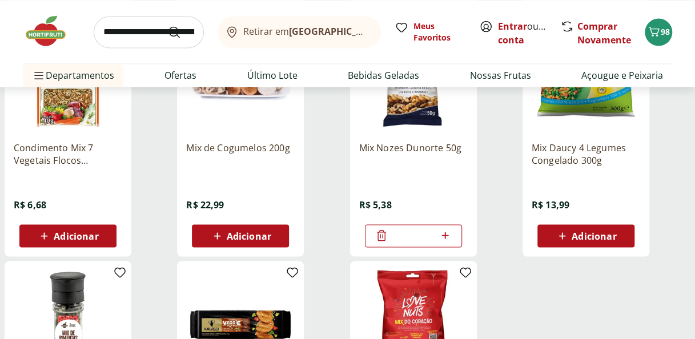
drag, startPoint x: 694, startPoint y: 156, endPoint x: 693, endPoint y: 174, distance: 17.8
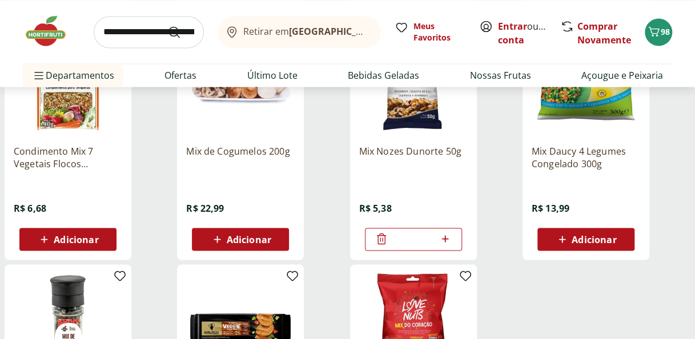
scroll to position [996, 0]
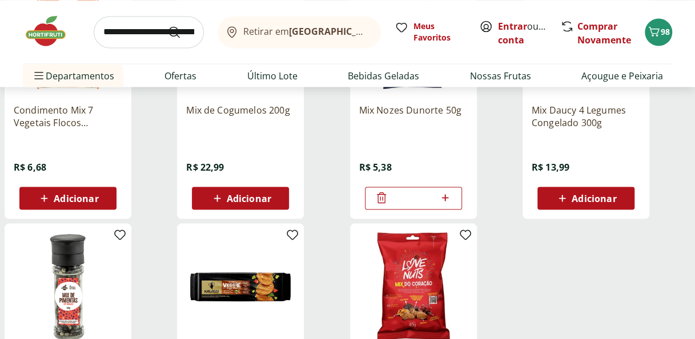
click at [445, 198] on icon at bounding box center [445, 197] width 7 height 7
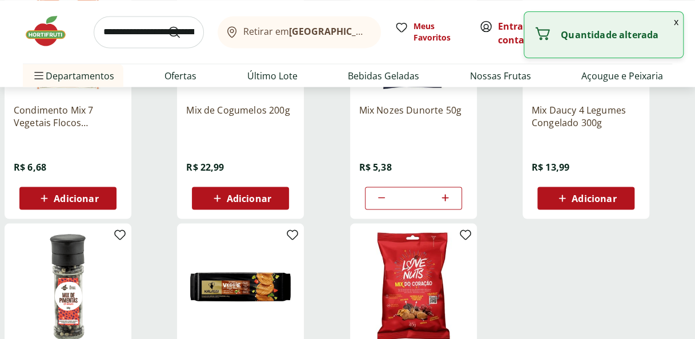
click at [445, 198] on icon at bounding box center [445, 197] width 7 height 7
type input "*"
click at [560, 262] on ul "Condimento Mix 7 Vegetais Flocos Desidratados Aroma Das Ervas 40G R$ 6,68 Adici…" at bounding box center [348, 226] width 686 height 498
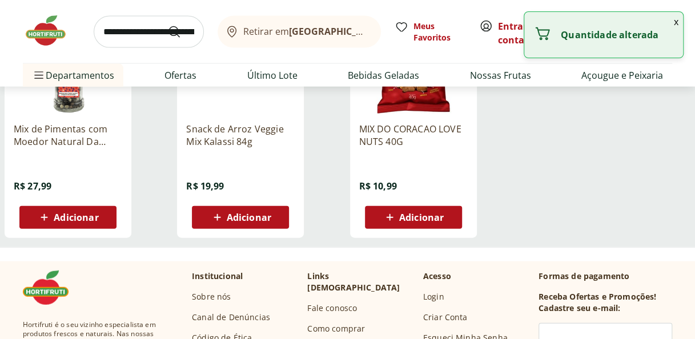
scroll to position [1226, 0]
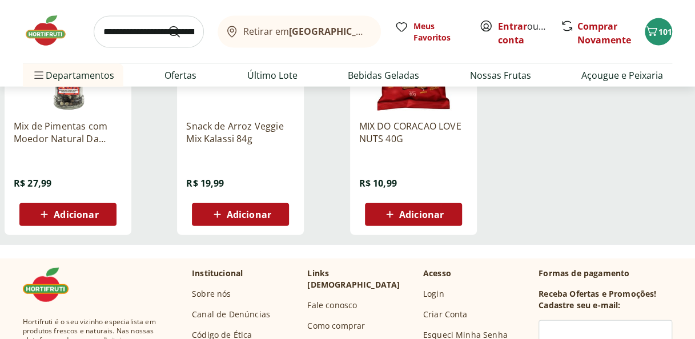
click at [109, 15] on div "Retirar em Rio de Janeiro/RJ Meus Favoritos Entrar ou Criar conta Comprar Novam…" at bounding box center [347, 31] width 649 height 63
click at [108, 35] on input "search" at bounding box center [149, 32] width 110 height 32
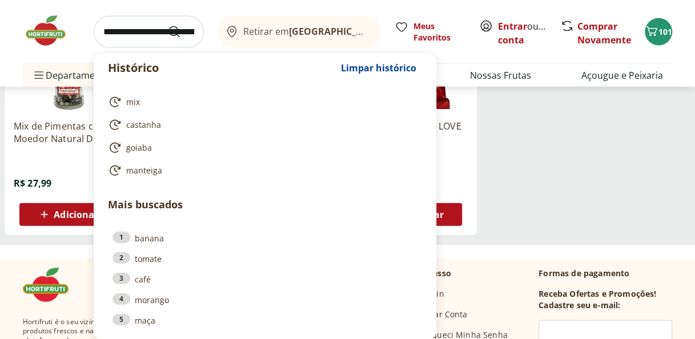
click at [108, 35] on input "search" at bounding box center [149, 32] width 110 height 32
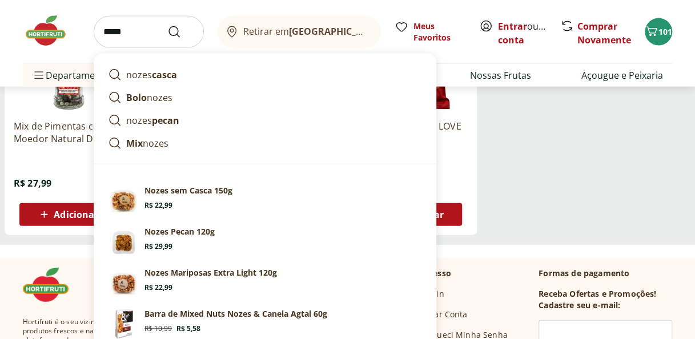
type input "*****"
click at [167, 25] on button "Submit Search" at bounding box center [180, 32] width 27 height 14
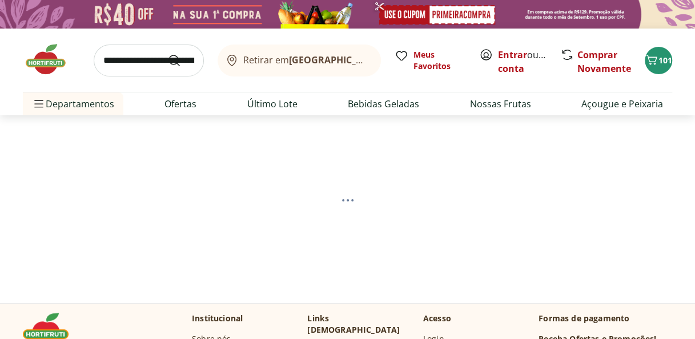
select select "**********"
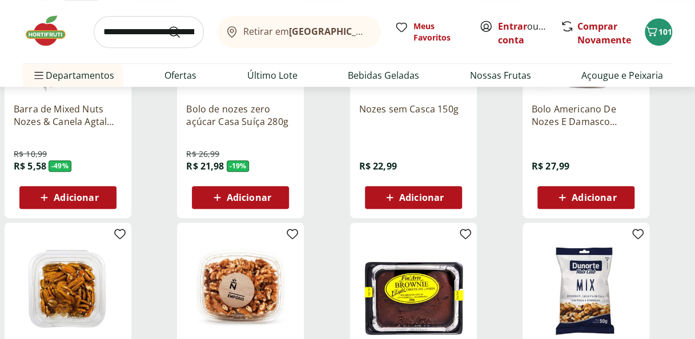
scroll to position [186, 0]
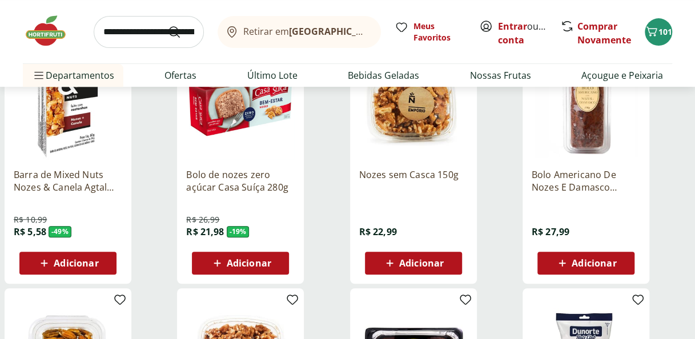
click at [434, 264] on span "Adicionar" at bounding box center [421, 263] width 45 height 9
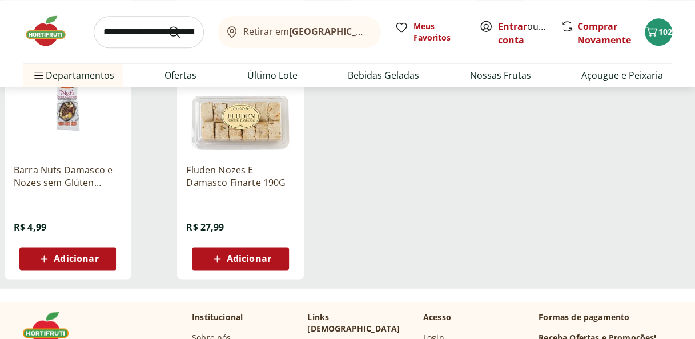
scroll to position [707, 0]
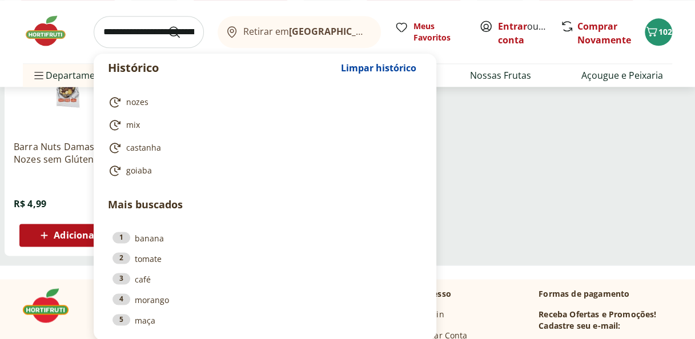
click at [105, 38] on input "search" at bounding box center [149, 32] width 110 height 32
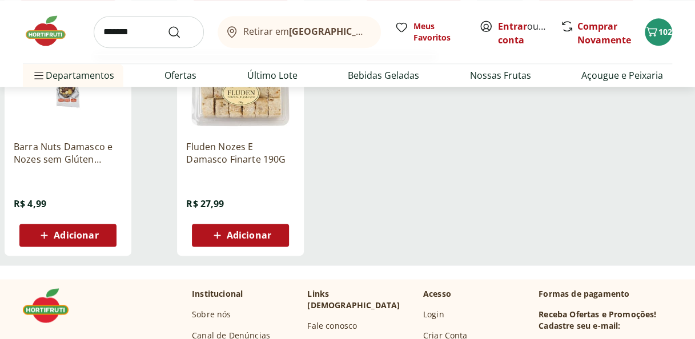
click at [167, 25] on button "Submit Search" at bounding box center [180, 32] width 27 height 14
type input "********"
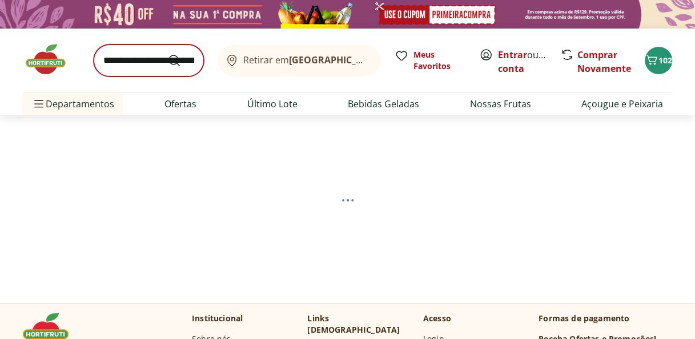
select select "**********"
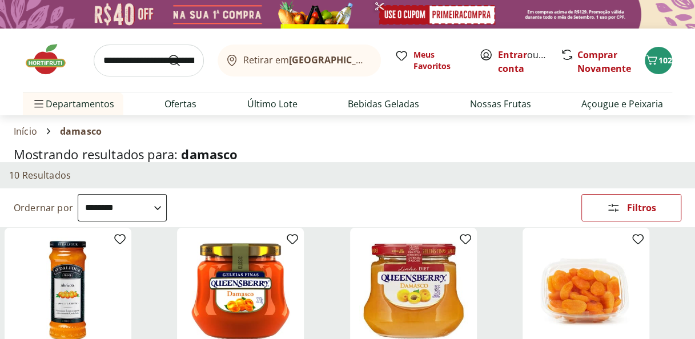
click at [109, 61] on input "search" at bounding box center [149, 61] width 110 height 32
type input "*******"
click at [167, 54] on button "Submit Search" at bounding box center [180, 61] width 27 height 14
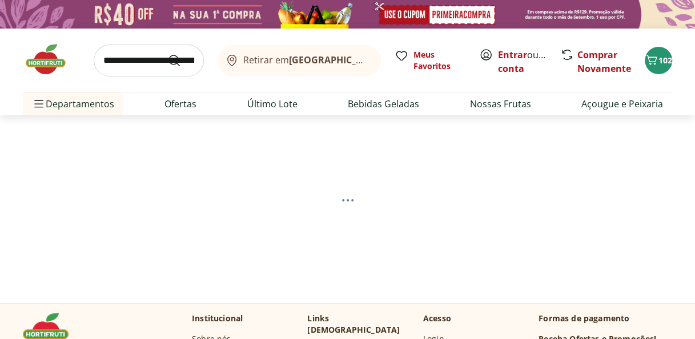
select select "**********"
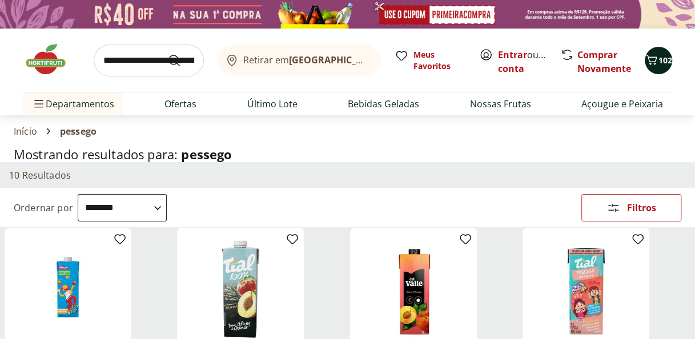
click at [658, 61] on span "102" at bounding box center [665, 60] width 14 height 11
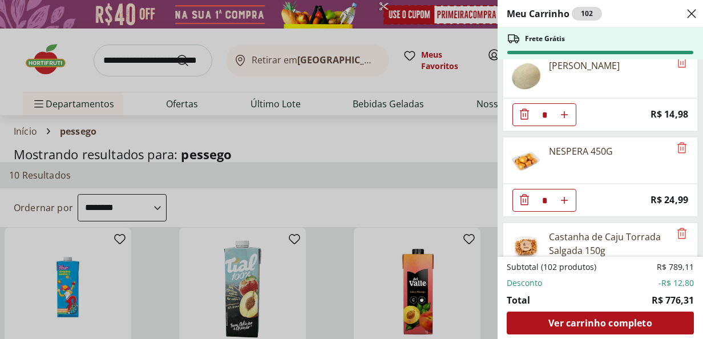
scroll to position [4623, 0]
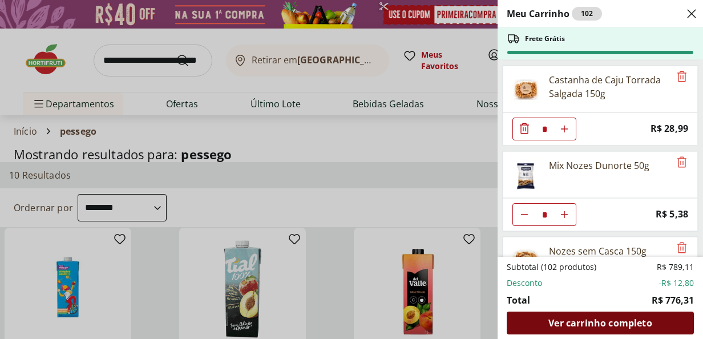
click at [617, 324] on span "Ver carrinho completo" at bounding box center [600, 323] width 103 height 9
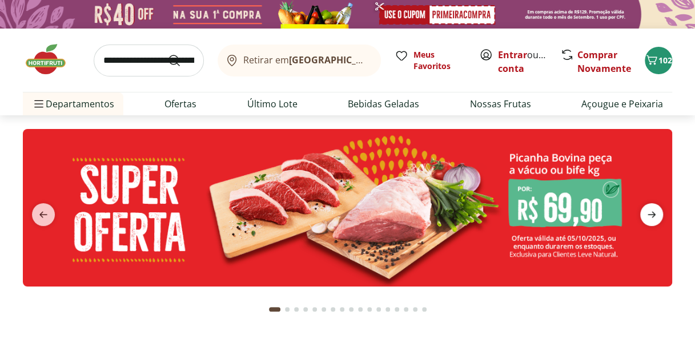
click at [653, 217] on icon "next" at bounding box center [651, 215] width 8 height 6
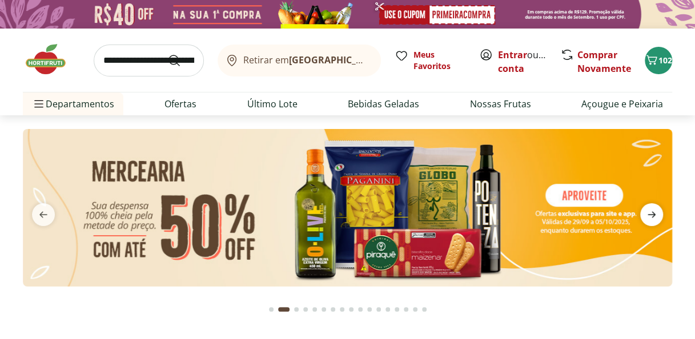
click at [653, 217] on icon "next" at bounding box center [651, 215] width 8 height 6
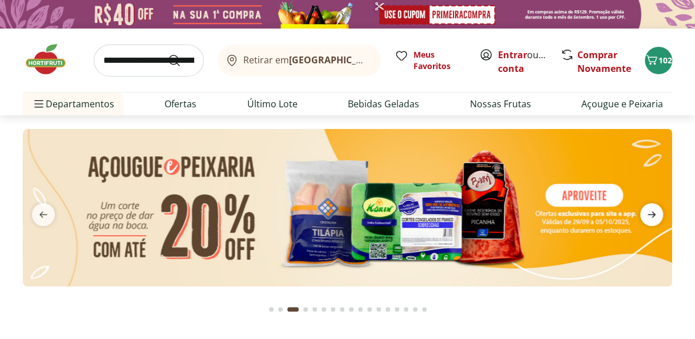
click at [653, 217] on icon "next" at bounding box center [651, 215] width 8 height 6
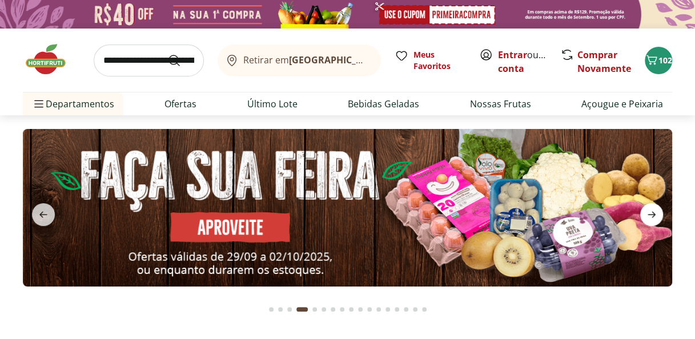
click at [653, 217] on icon "next" at bounding box center [651, 215] width 8 height 6
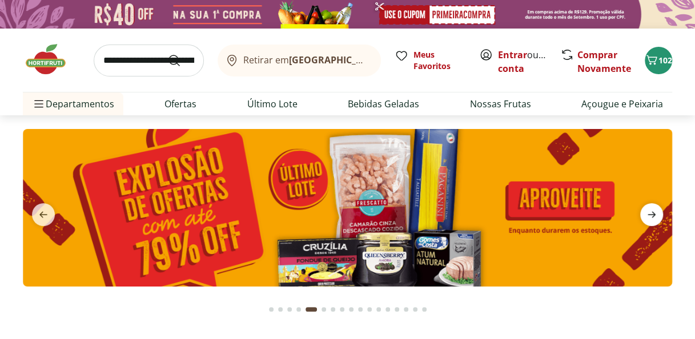
click at [653, 217] on icon "next" at bounding box center [651, 215] width 8 height 6
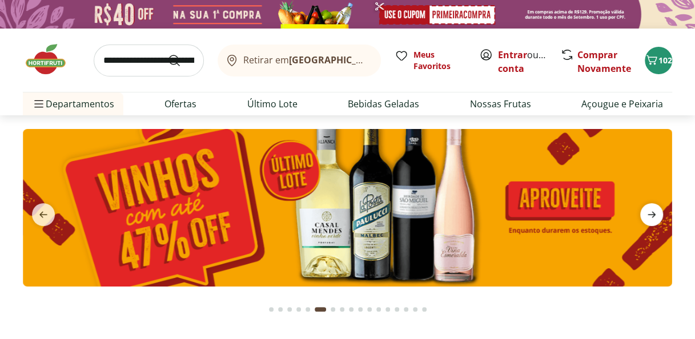
click at [653, 217] on icon "next" at bounding box center [651, 215] width 8 height 6
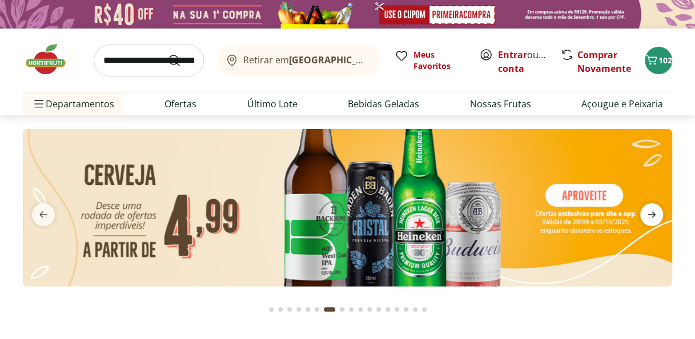
click at [653, 217] on icon "next" at bounding box center [651, 215] width 8 height 6
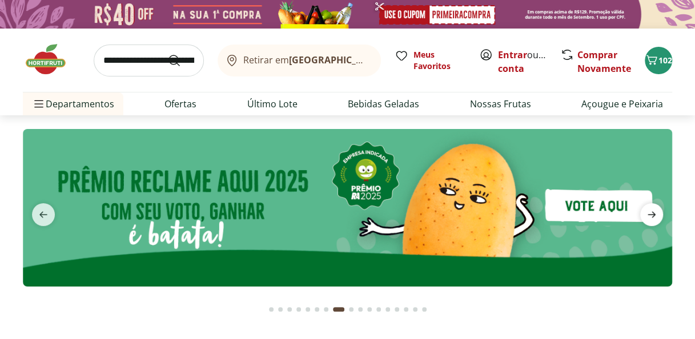
click at [653, 217] on icon "next" at bounding box center [651, 215] width 8 height 6
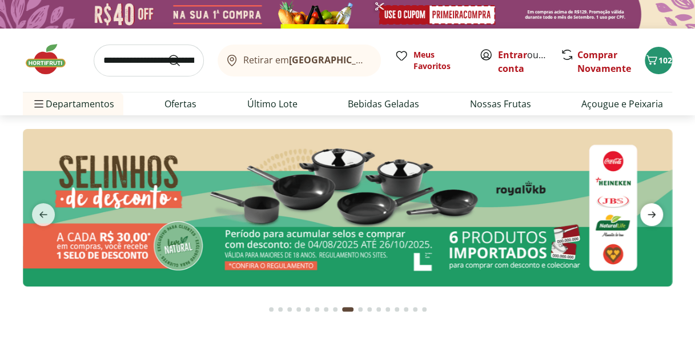
click at [653, 217] on icon "next" at bounding box center [651, 215] width 8 height 6
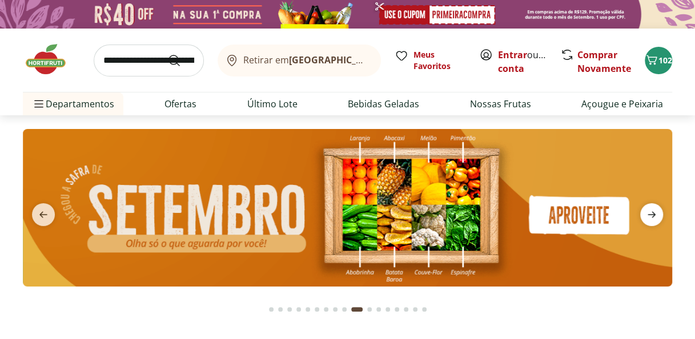
click at [653, 217] on icon "next" at bounding box center [651, 215] width 8 height 6
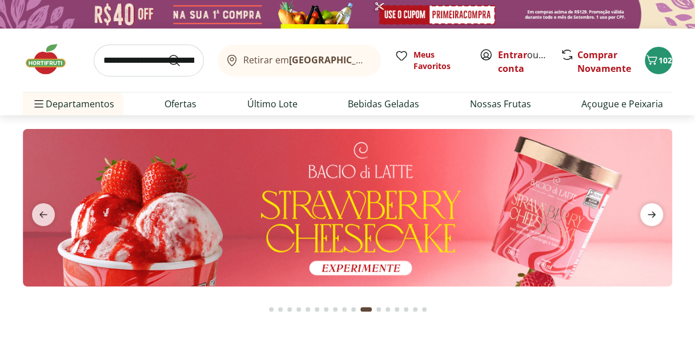
click at [653, 217] on icon "next" at bounding box center [651, 215] width 8 height 6
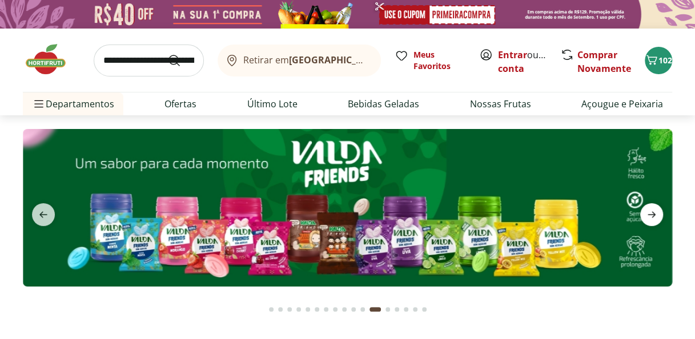
click at [653, 217] on icon "next" at bounding box center [651, 215] width 8 height 6
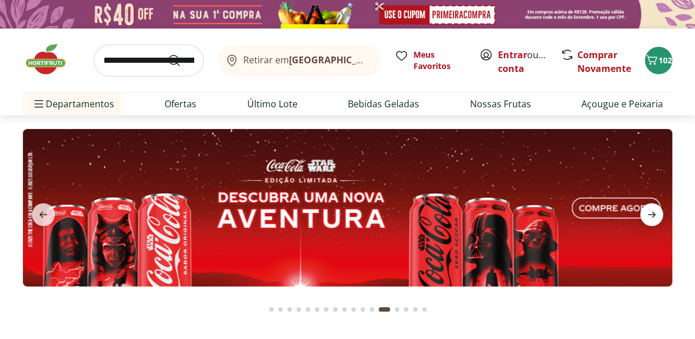
click at [653, 217] on icon "next" at bounding box center [651, 215] width 8 height 6
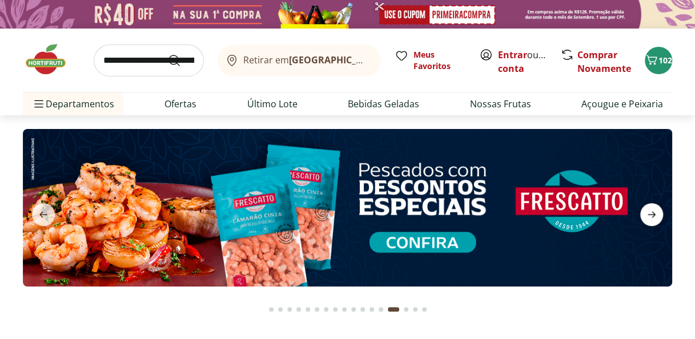
click at [653, 217] on icon "next" at bounding box center [651, 215] width 8 height 6
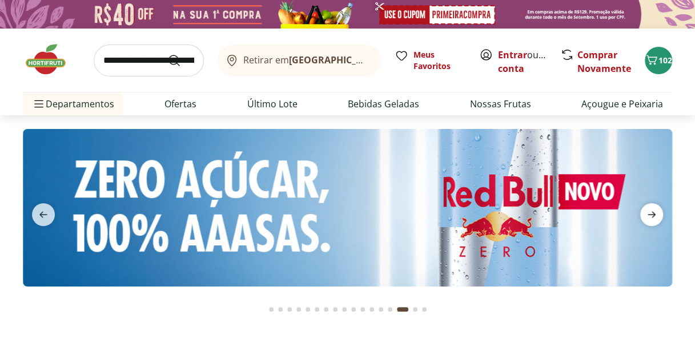
click at [653, 217] on icon "next" at bounding box center [651, 215] width 8 height 6
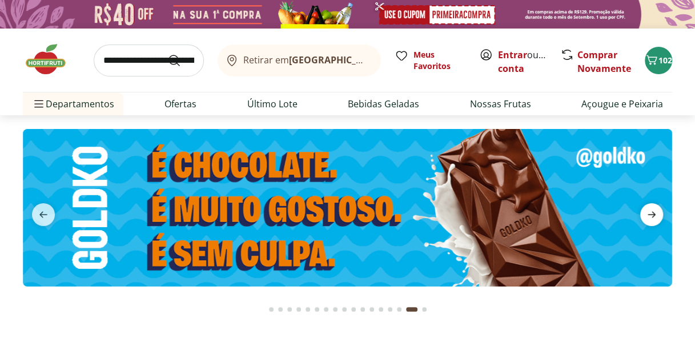
click at [653, 217] on icon "next" at bounding box center [651, 215] width 8 height 6
